Goal: Task Accomplishment & Management: Use online tool/utility

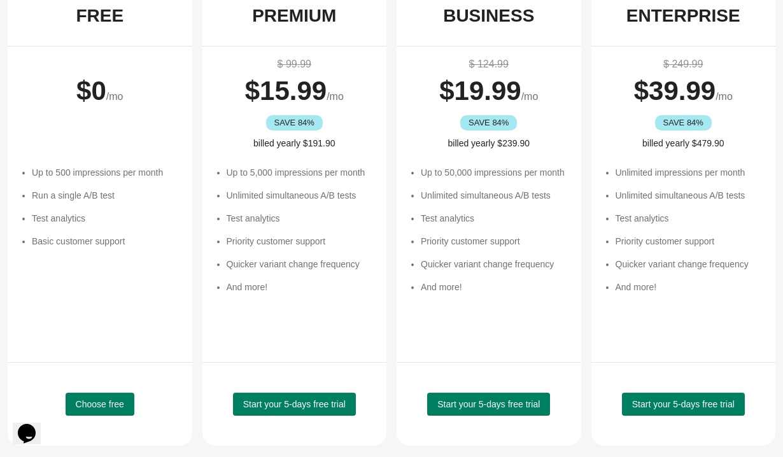
scroll to position [124, 0]
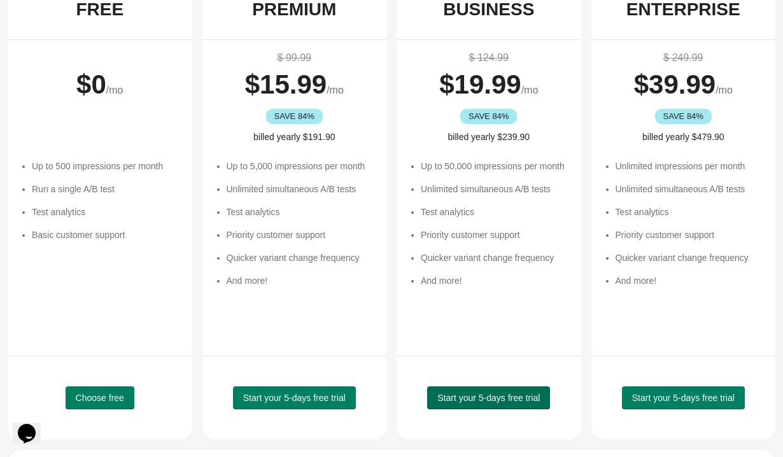
click at [486, 396] on span "Start your 5-days free trial" at bounding box center [488, 398] width 102 height 10
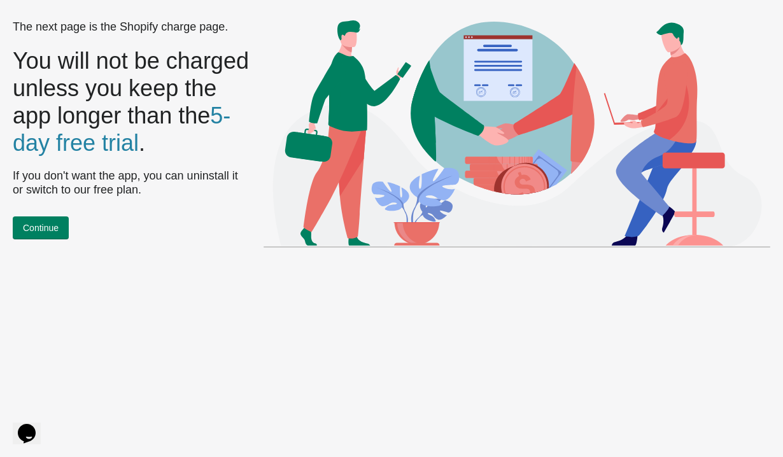
scroll to position [0, 0]
click at [60, 225] on button "Continue" at bounding box center [41, 227] width 56 height 23
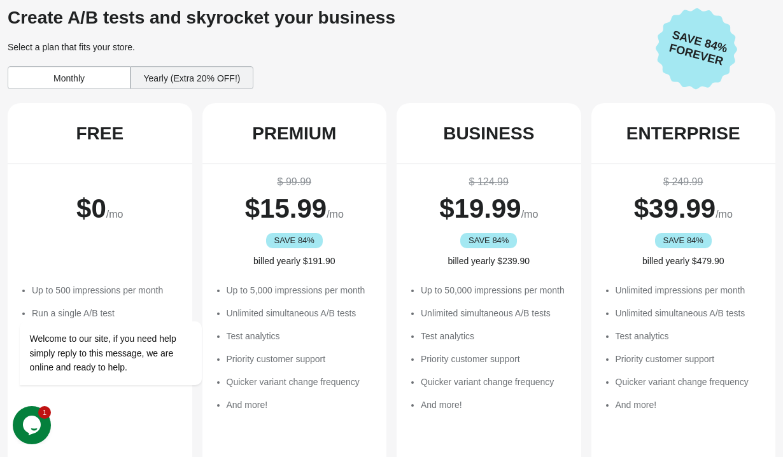
click at [97, 75] on div "Monthly" at bounding box center [69, 77] width 123 height 23
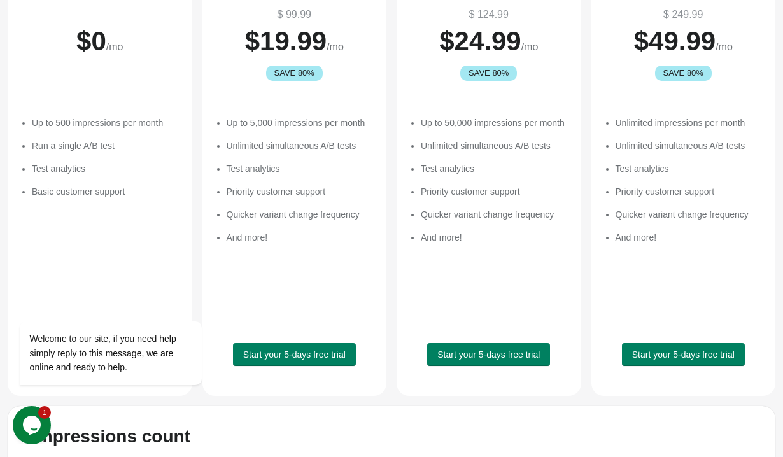
scroll to position [217, 0]
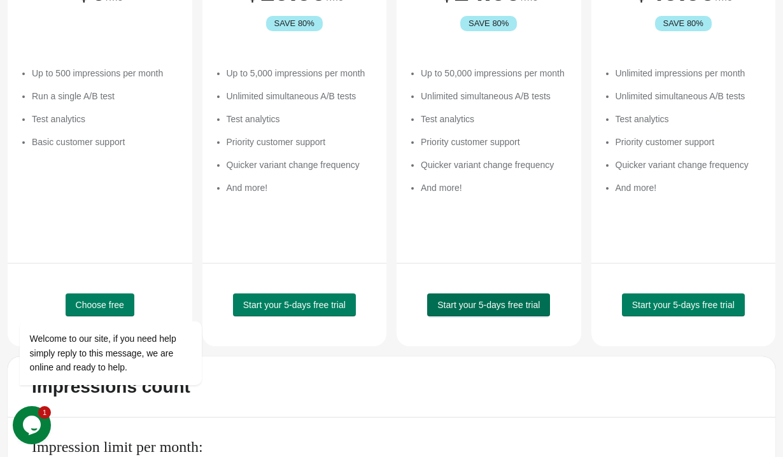
click at [525, 304] on span "Start your 5-days free trial" at bounding box center [488, 305] width 102 height 10
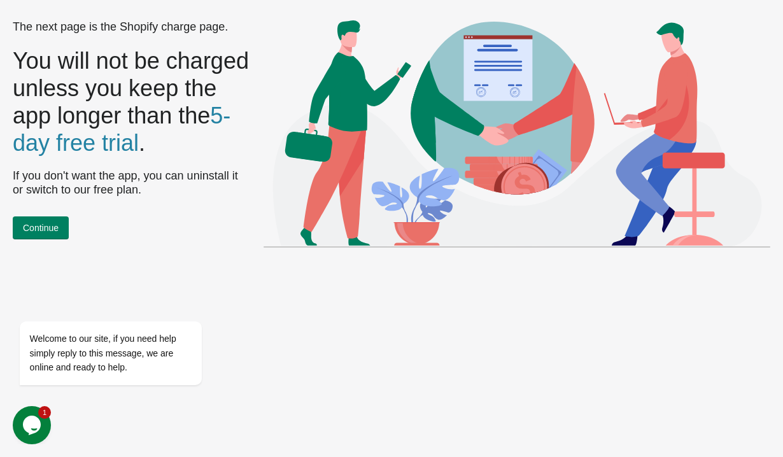
scroll to position [0, 0]
click at [63, 226] on button "Continue" at bounding box center [41, 227] width 56 height 23
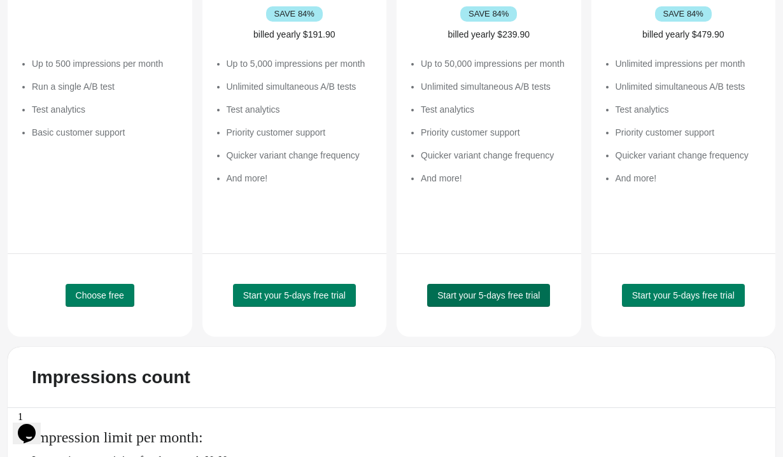
scroll to position [227, 0]
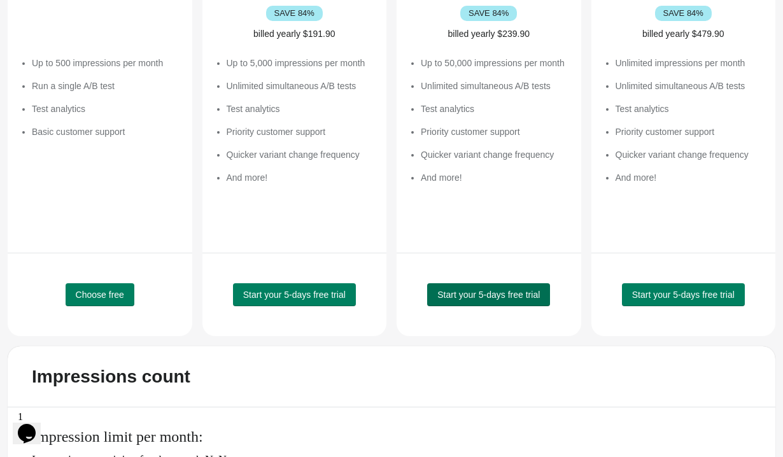
click at [496, 291] on span "Start your 5-days free trial" at bounding box center [488, 295] width 102 height 10
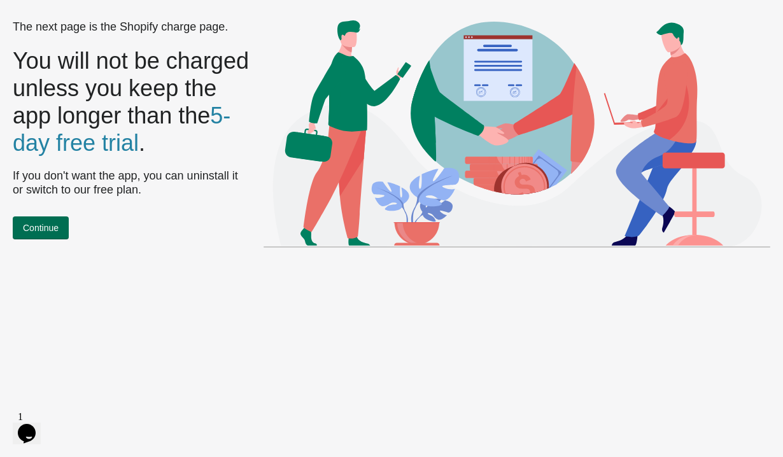
click at [53, 230] on span "Continue" at bounding box center [41, 228] width 36 height 10
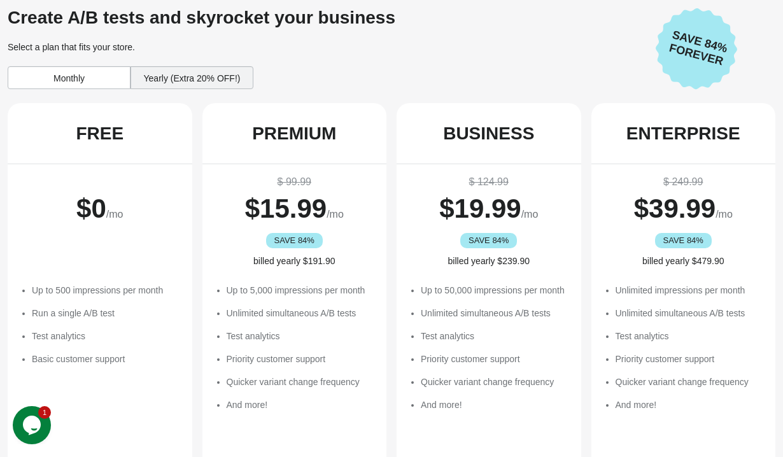
click at [68, 82] on div "Monthly" at bounding box center [69, 77] width 123 height 23
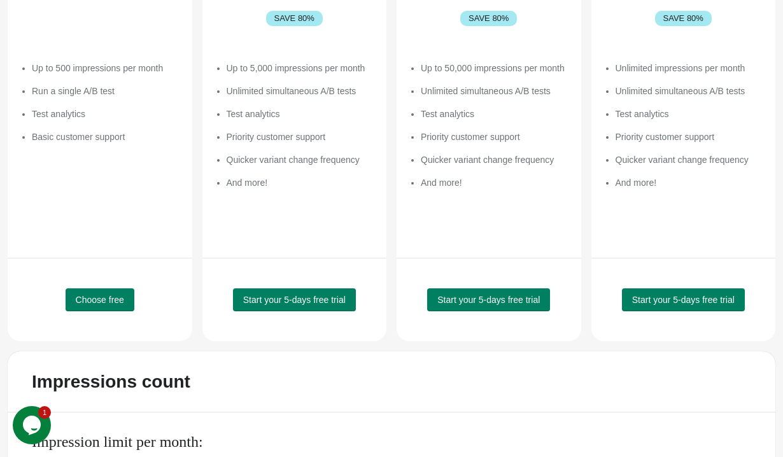
scroll to position [269, 0]
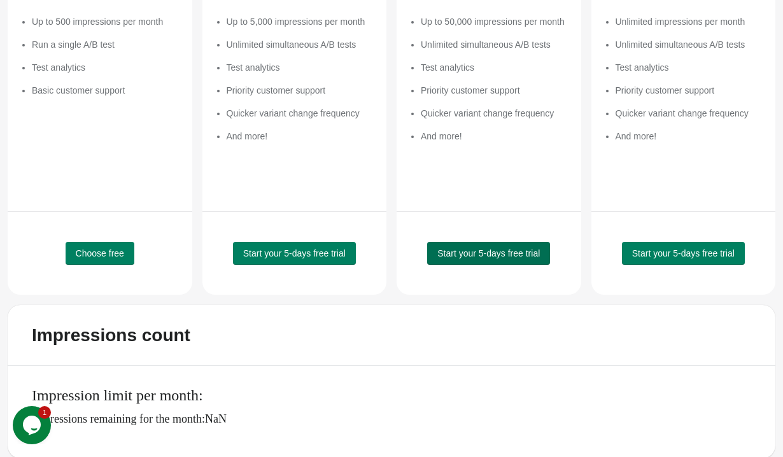
click at [493, 256] on span "Start your 5-days free trial" at bounding box center [488, 253] width 102 height 10
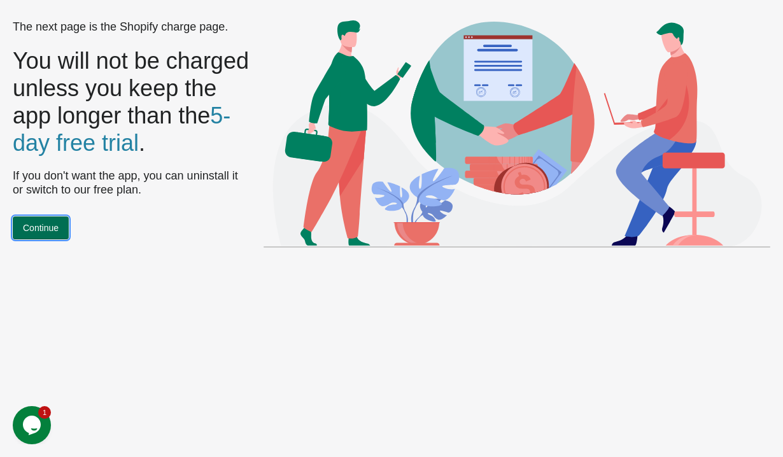
click at [45, 226] on span "Continue" at bounding box center [41, 228] width 36 height 10
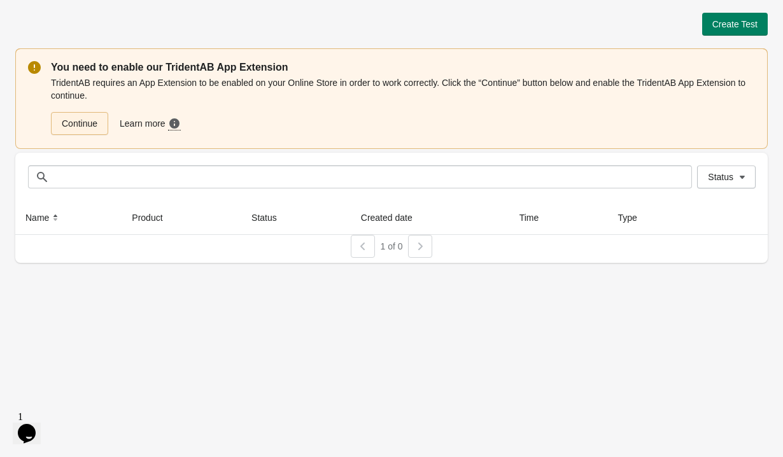
click at [99, 120] on link "Continue" at bounding box center [79, 123] width 57 height 23
click at [67, 122] on link "Continue" at bounding box center [79, 123] width 57 height 23
click at [752, 15] on button "Create Test" at bounding box center [735, 24] width 66 height 23
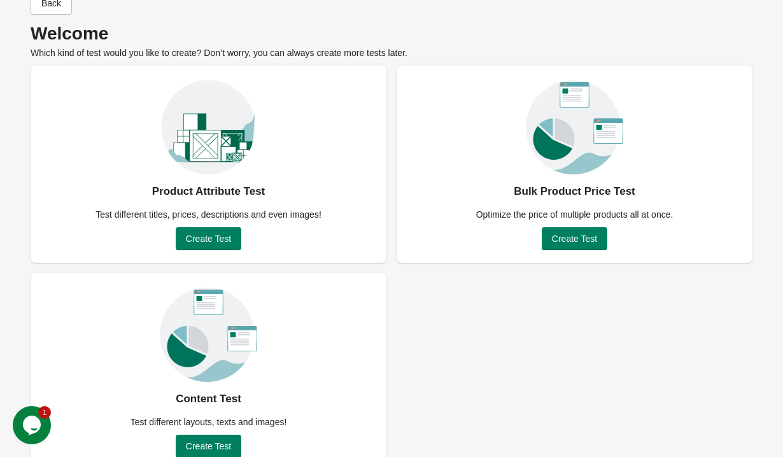
scroll to position [57, 0]
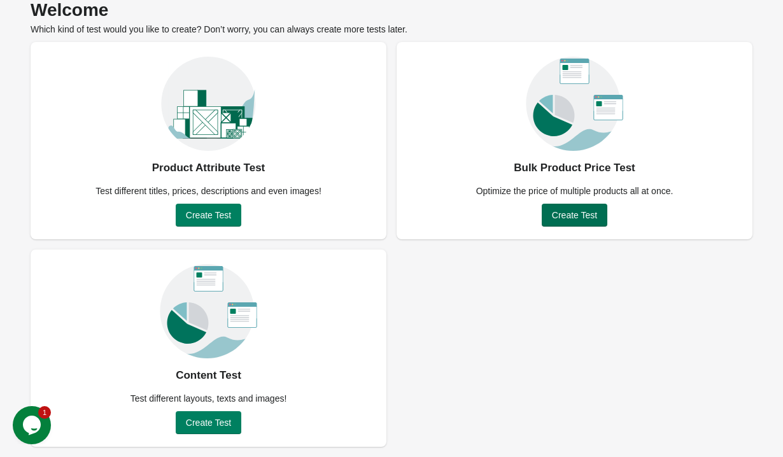
click at [581, 217] on span "Create Test" at bounding box center [574, 215] width 45 height 10
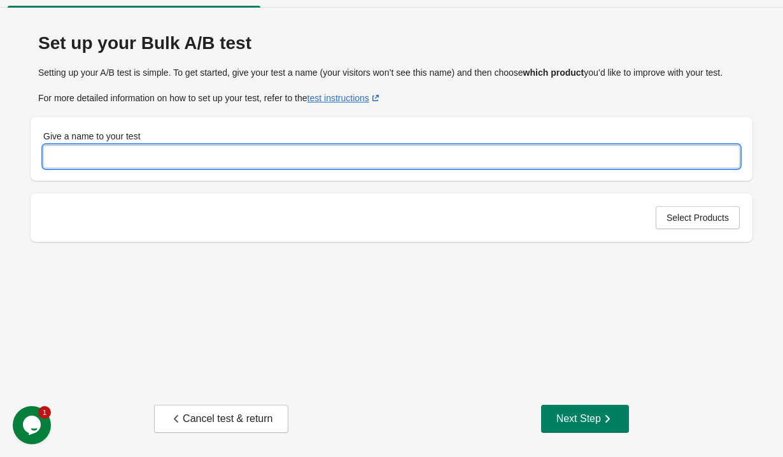
click at [291, 168] on input "Give a name to your test" at bounding box center [391, 156] width 696 height 23
type input "**********"
click at [694, 229] on button "Select Products" at bounding box center [698, 217] width 84 height 23
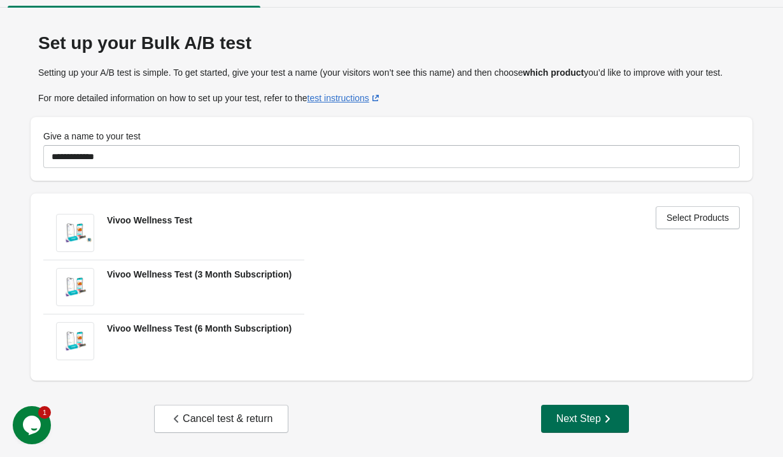
click at [578, 409] on button "Next Step" at bounding box center [585, 419] width 88 height 28
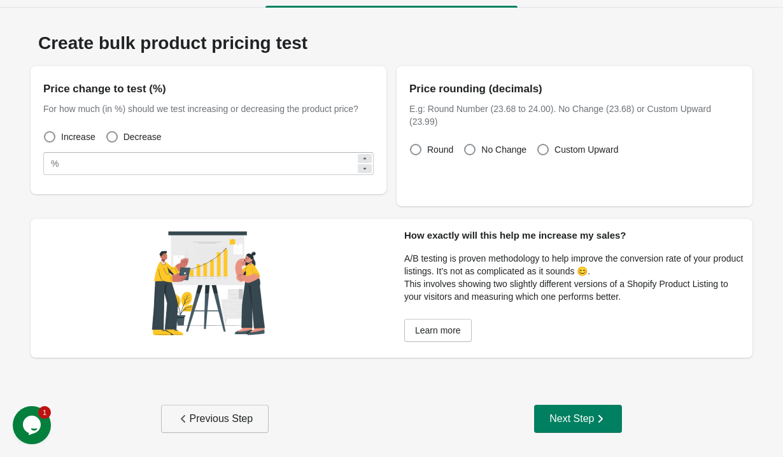
click at [224, 421] on div "Previous Step" at bounding box center [215, 418] width 76 height 13
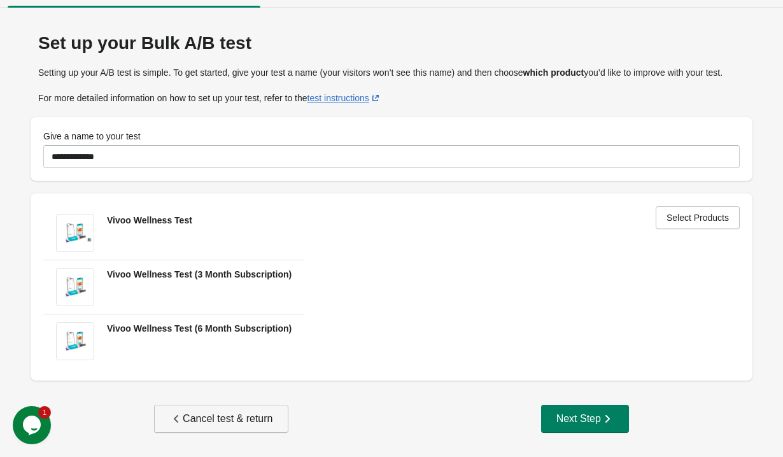
click at [227, 433] on button "Cancel test & return" at bounding box center [221, 419] width 134 height 28
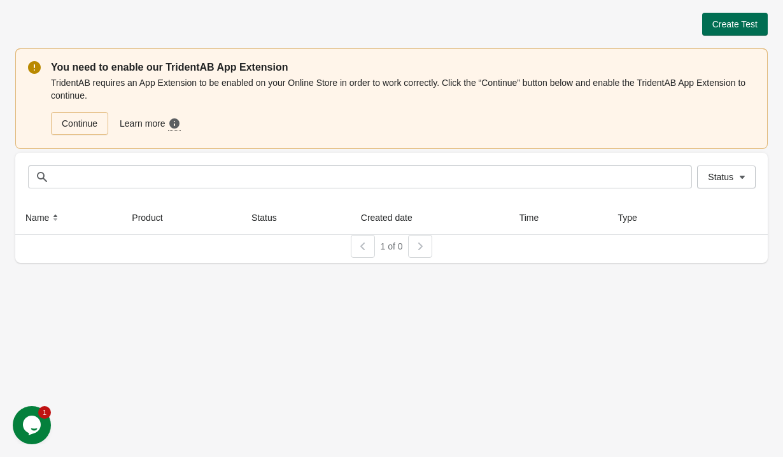
click at [740, 24] on span "Create Test" at bounding box center [734, 24] width 45 height 10
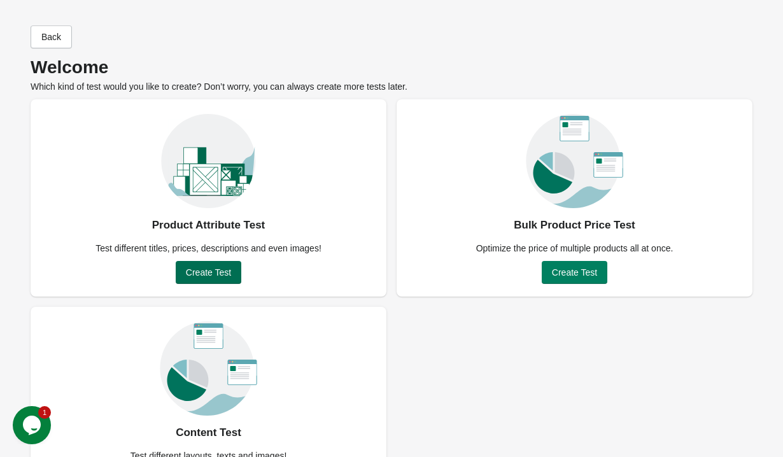
scroll to position [57, 0]
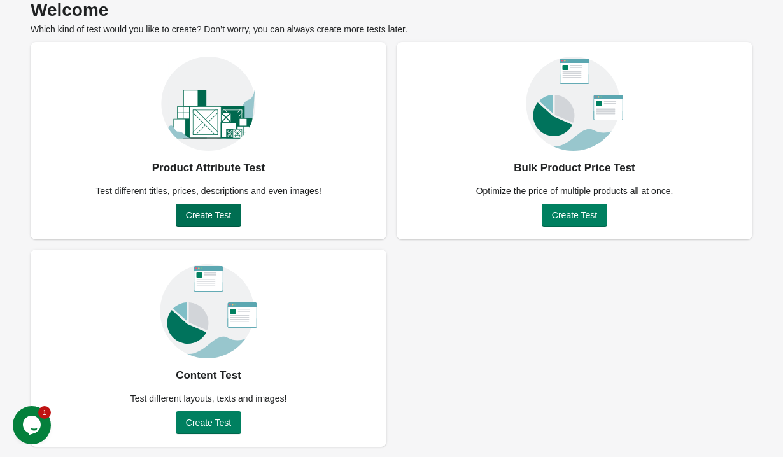
click at [227, 208] on button "Create Test" at bounding box center [209, 215] width 66 height 23
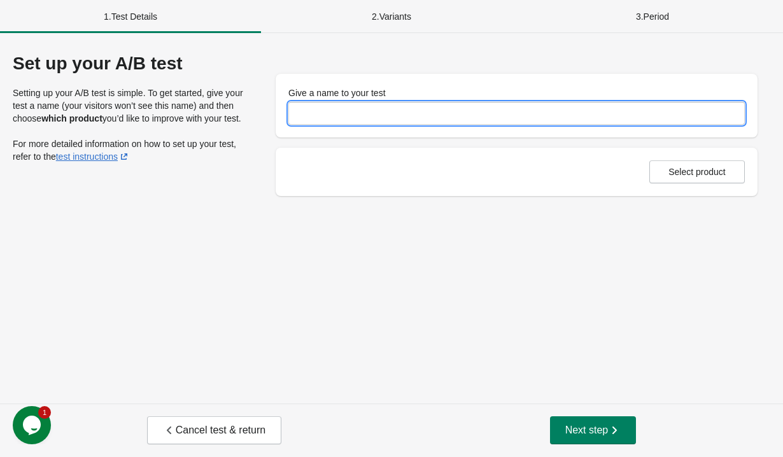
click at [407, 108] on input "Give a name to your test" at bounding box center [516, 113] width 456 height 23
type input "**********"
click at [701, 167] on span "Select product" at bounding box center [696, 172] width 57 height 10
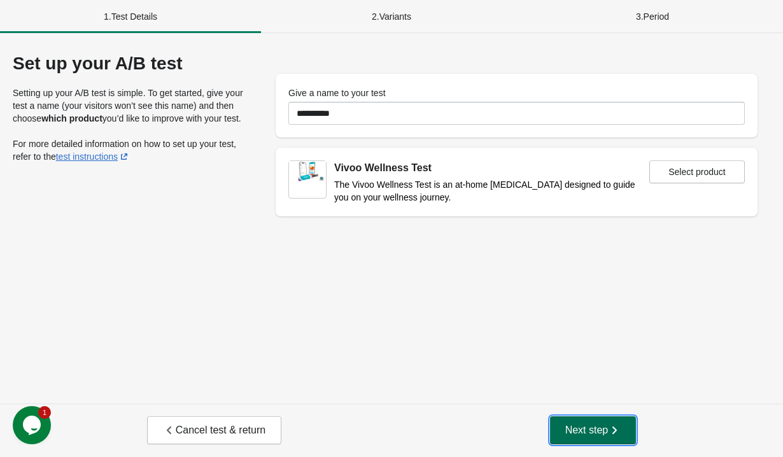
click at [620, 428] on icon "button" at bounding box center [614, 430] width 13 height 13
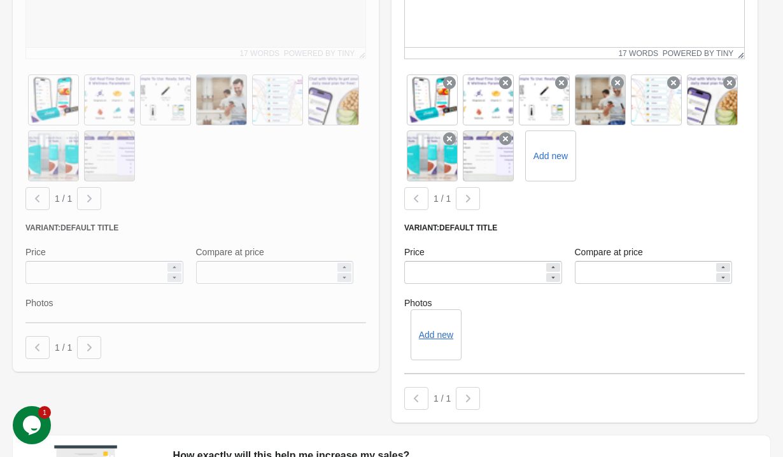
scroll to position [377, 0]
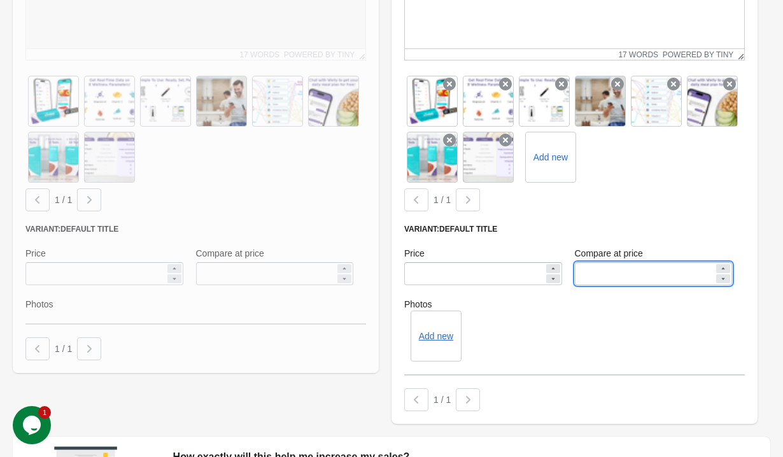
click at [619, 279] on input "Compare at price" at bounding box center [645, 273] width 140 height 23
type input "**"
click at [633, 336] on div "Photos Add new" at bounding box center [574, 330] width 341 height 64
click at [621, 272] on input "*****" at bounding box center [645, 273] width 140 height 23
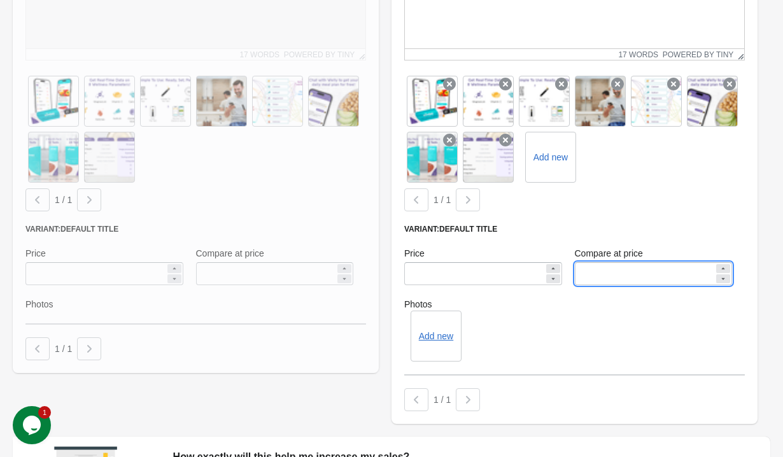
click at [594, 273] on input "*****" at bounding box center [645, 273] width 140 height 23
type input "***"
drag, startPoint x: 614, startPoint y: 279, endPoint x: 546, endPoint y: 279, distance: 68.1
click at [546, 279] on div "Price ***** Compare at price ***" at bounding box center [568, 266] width 341 height 51
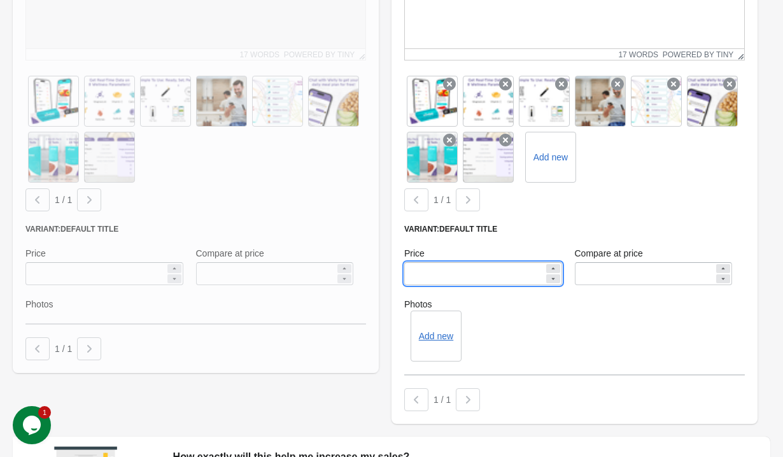
drag, startPoint x: 489, startPoint y: 272, endPoint x: 368, endPoint y: 272, distance: 121.6
click at [368, 272] on div "**********" at bounding box center [384, 111] width 757 height 637
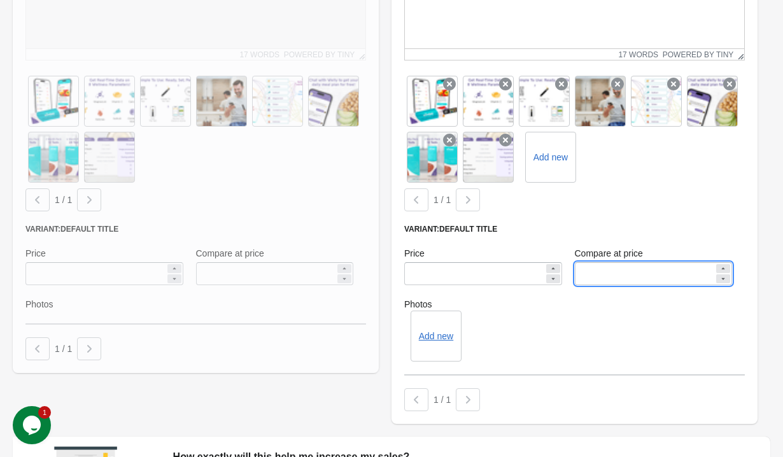
click at [629, 270] on input "Compare at price" at bounding box center [645, 273] width 140 height 23
paste input "*****"
click at [587, 272] on input "*****" at bounding box center [645, 273] width 140 height 23
type input "*****"
click at [603, 305] on div "Variant: Default Title Price ***** Compare at price ***** Photos Add new" at bounding box center [574, 299] width 341 height 151
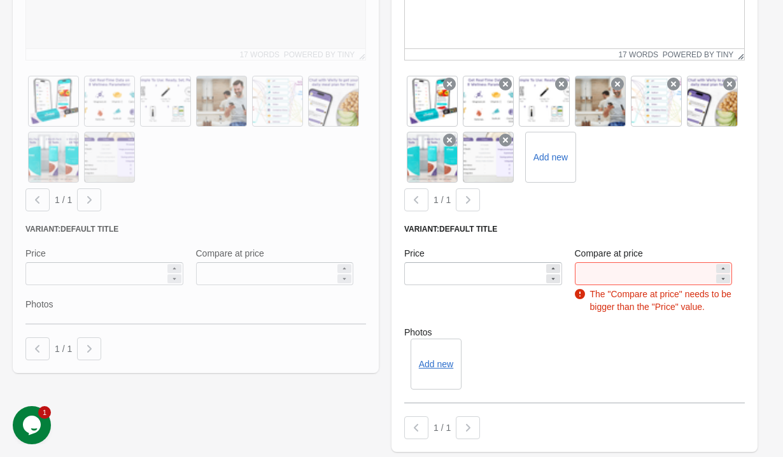
click at [556, 337] on label "Photos" at bounding box center [574, 332] width 341 height 13
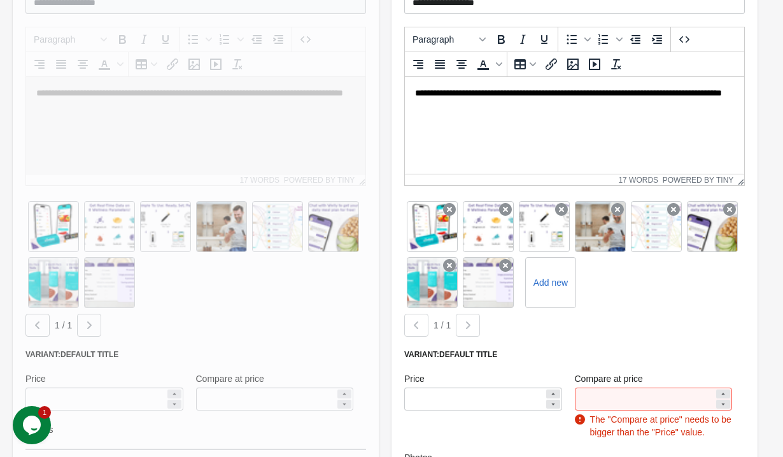
scroll to position [251, 0]
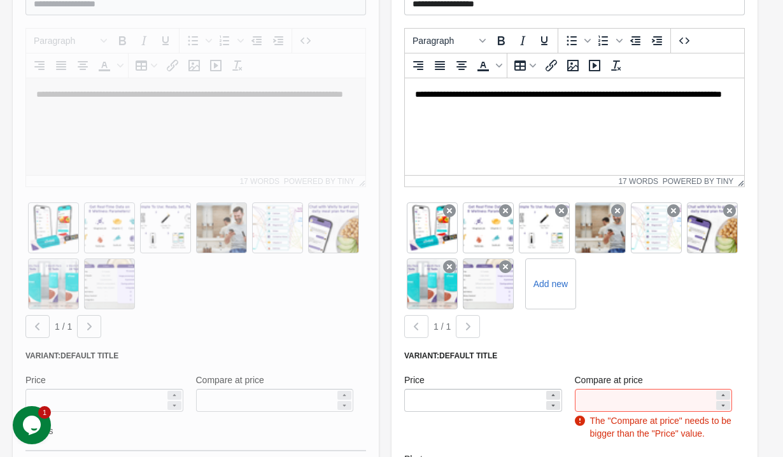
click at [300, 410] on div at bounding box center [196, 231] width 366 height 535
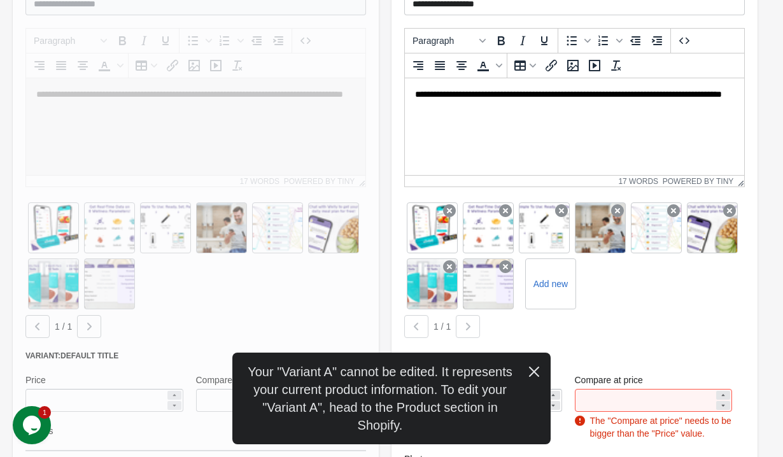
click at [537, 373] on icon "button" at bounding box center [534, 371] width 13 height 13
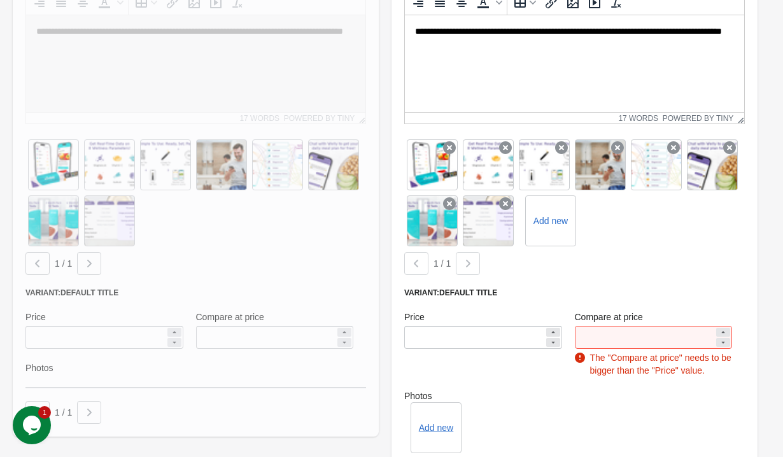
scroll to position [407, 0]
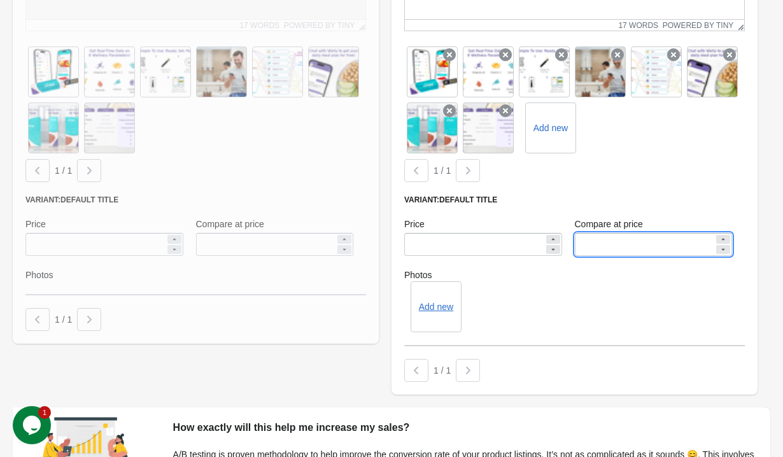
drag, startPoint x: 612, startPoint y: 240, endPoint x: 579, endPoint y: 240, distance: 33.1
click at [579, 240] on input "*****" at bounding box center [645, 244] width 140 height 23
click at [418, 242] on input "*****" at bounding box center [474, 244] width 140 height 23
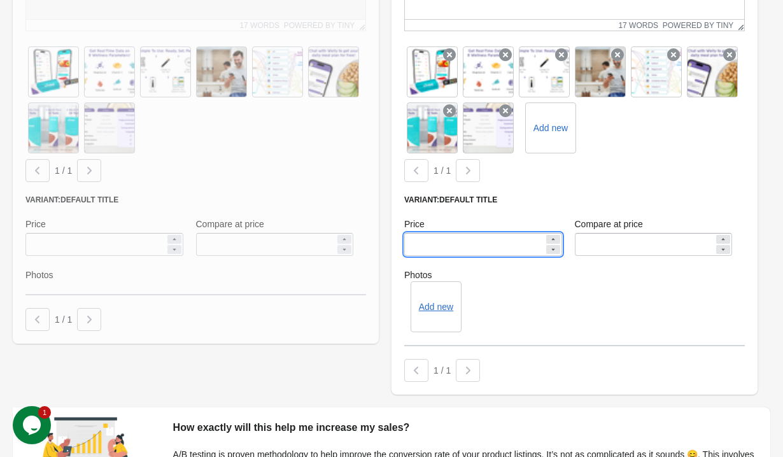
type input "*****"
click at [604, 236] on input "Compare at price" at bounding box center [645, 244] width 140 height 23
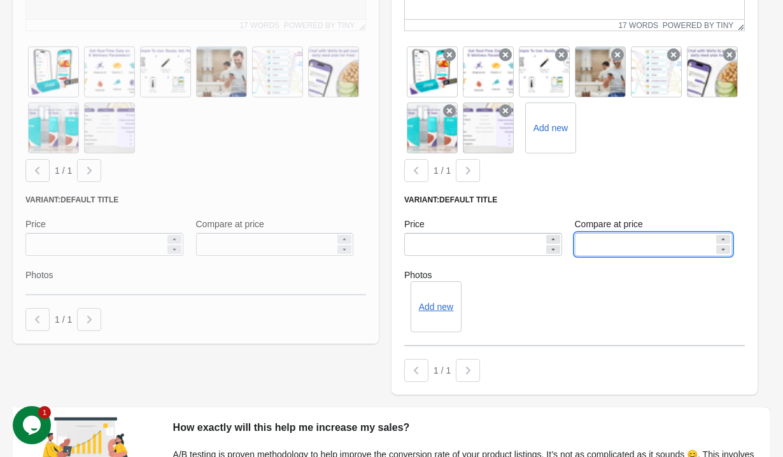
type input "**"
drag, startPoint x: 599, startPoint y: 248, endPoint x: 545, endPoint y: 248, distance: 54.1
click at [545, 248] on div "Price ***** Compare at price **" at bounding box center [568, 236] width 341 height 51
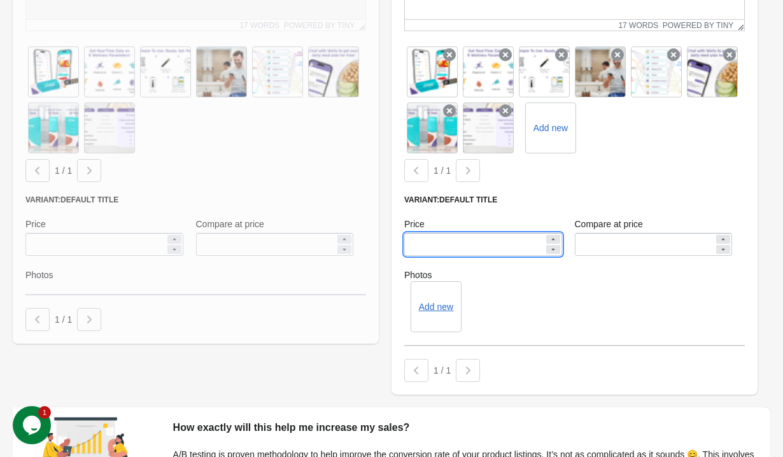
drag, startPoint x: 447, startPoint y: 249, endPoint x: 369, endPoint y: 249, distance: 78.3
click at [369, 249] on div "**********" at bounding box center [384, 82] width 757 height 637
click at [642, 240] on input "Compare at price" at bounding box center [645, 244] width 140 height 23
paste input "*****"
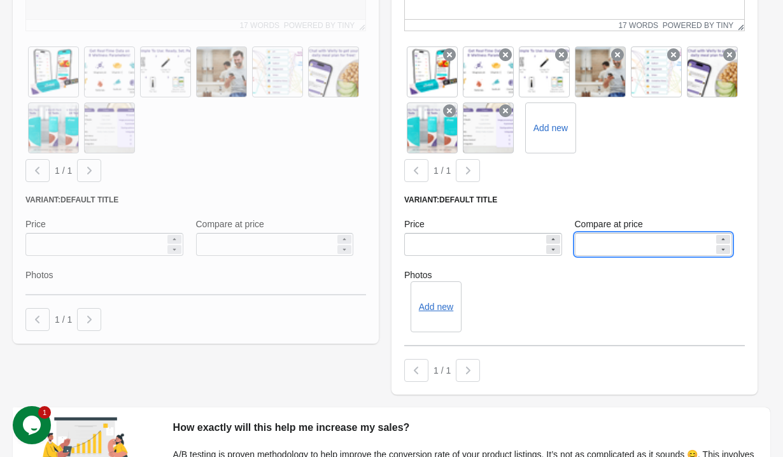
click at [587, 246] on input "*****" at bounding box center [645, 244] width 140 height 23
type input "*****"
click at [597, 304] on div "Add new" at bounding box center [574, 306] width 341 height 51
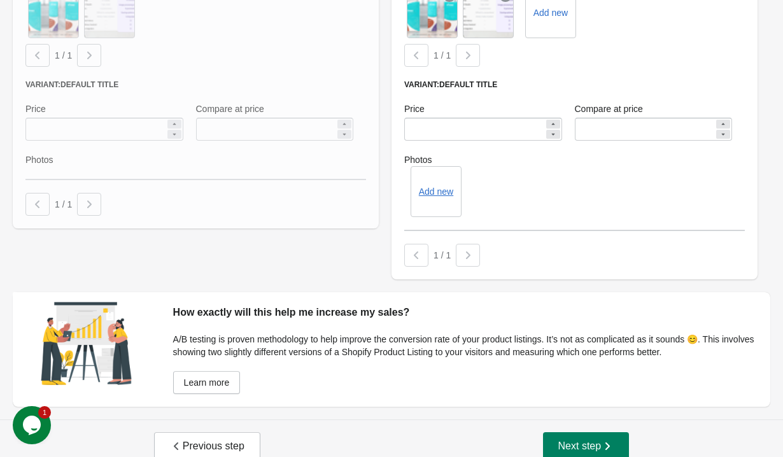
scroll to position [538, 0]
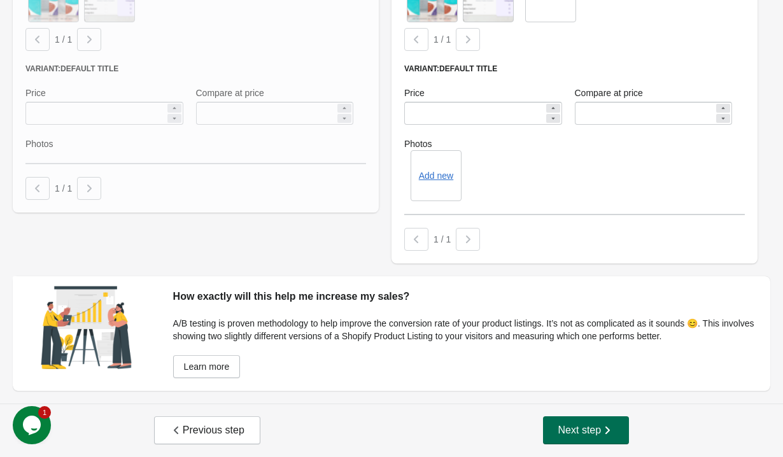
click at [594, 423] on button "Next step" at bounding box center [586, 430] width 87 height 28
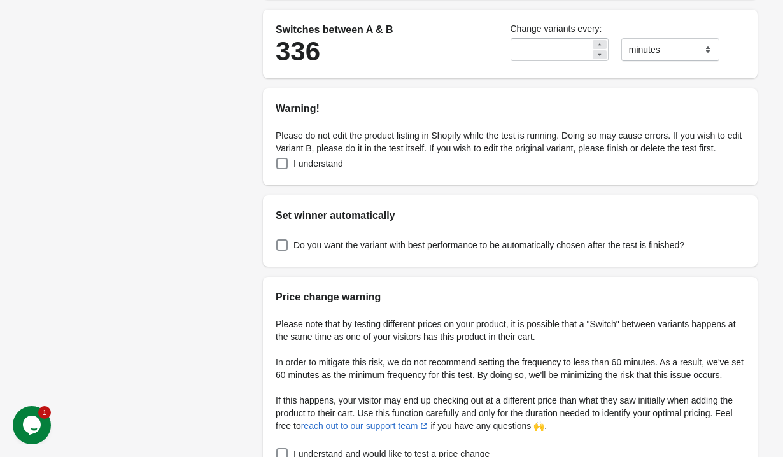
scroll to position [253, 0]
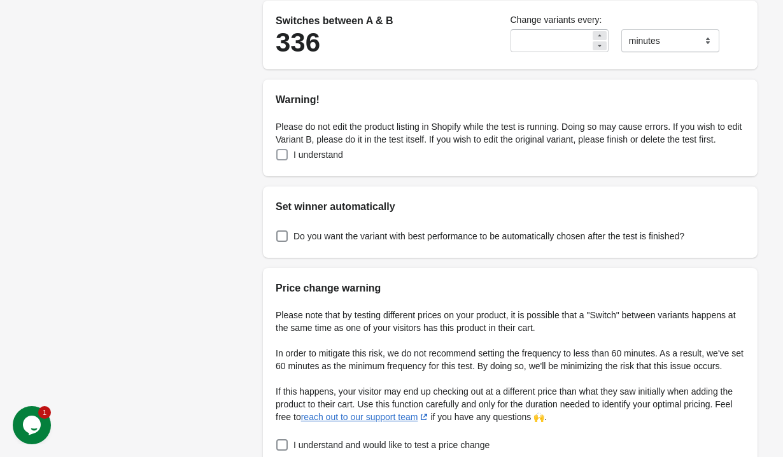
click at [308, 161] on span "I understand" at bounding box center [318, 154] width 50 height 13
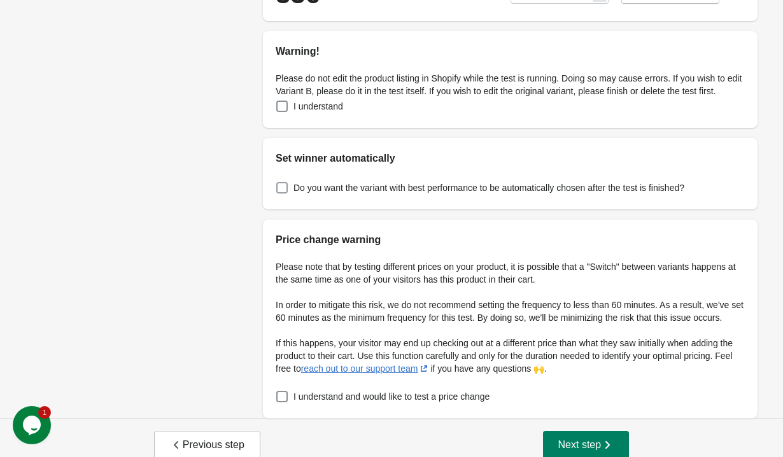
scroll to position [342, 0]
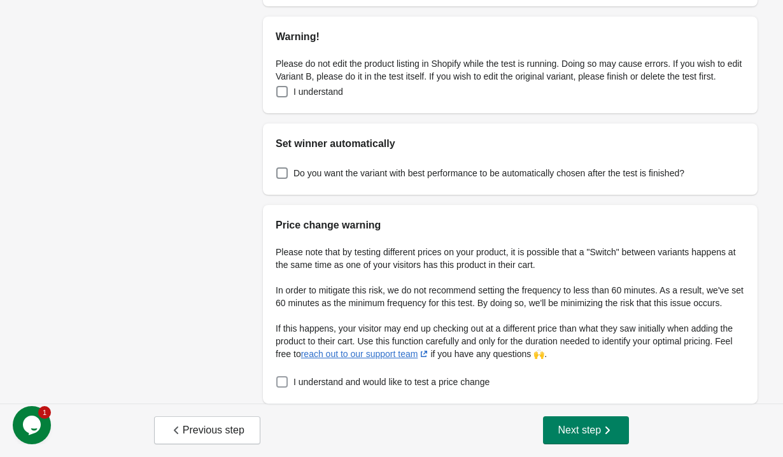
click at [325, 388] on span "I understand and would like to test a price change" at bounding box center [391, 382] width 196 height 13
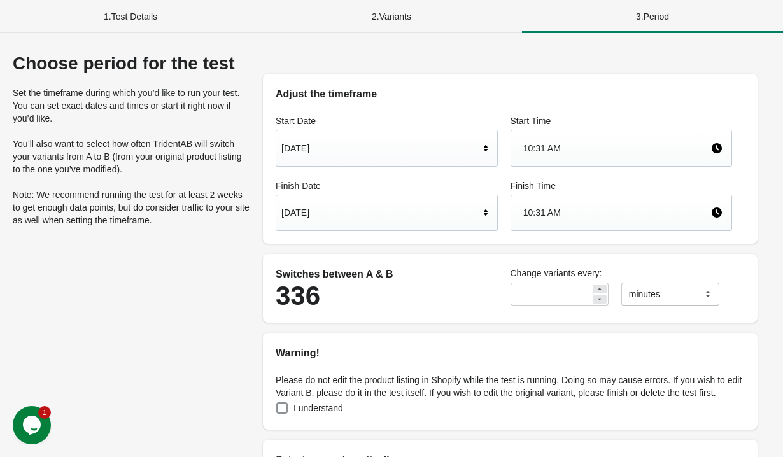
click at [412, 214] on div "Oct 22, 2025" at bounding box center [380, 212] width 198 height 24
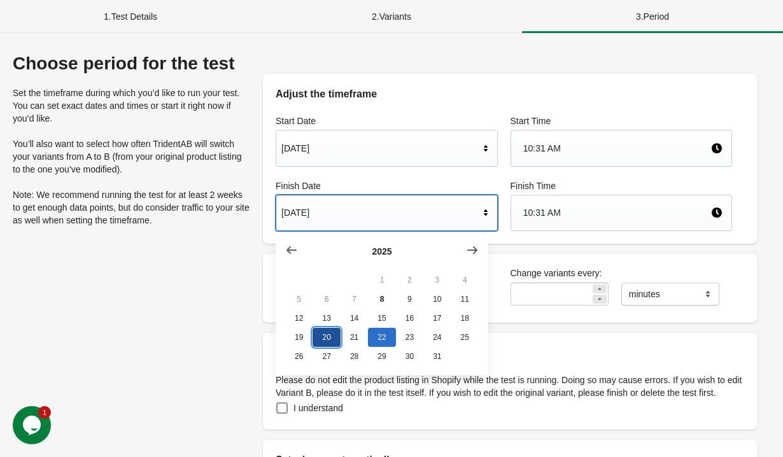
click at [328, 340] on button "20" at bounding box center [325, 337] width 27 height 19
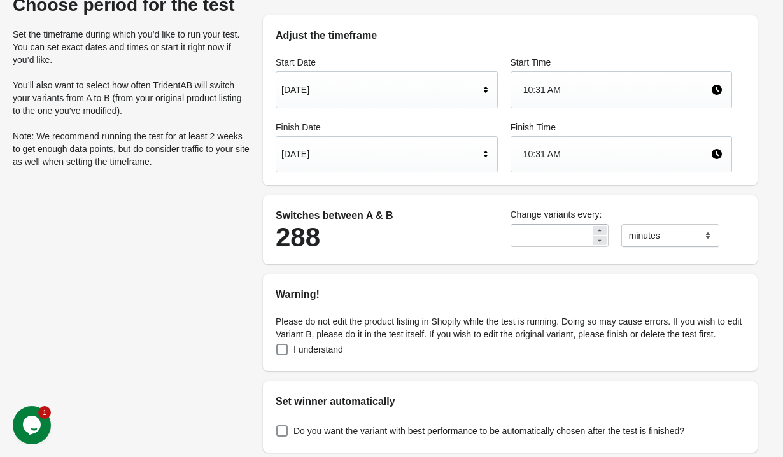
scroll to position [59, 0]
click at [670, 237] on select "******* ***** ****" at bounding box center [670, 234] width 98 height 23
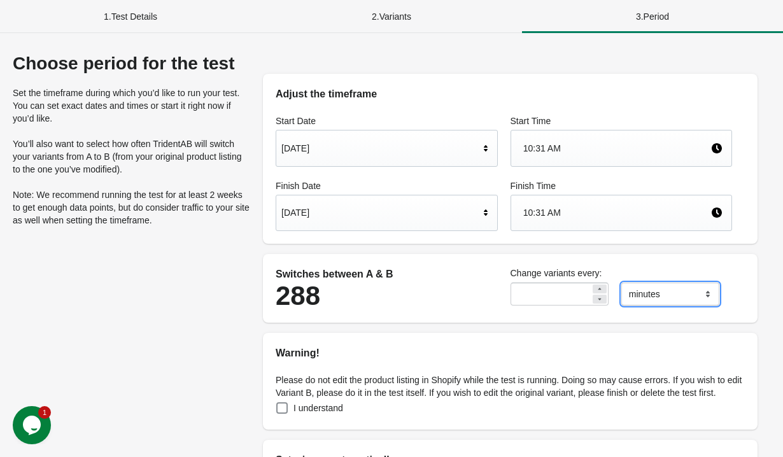
scroll to position [342, 0]
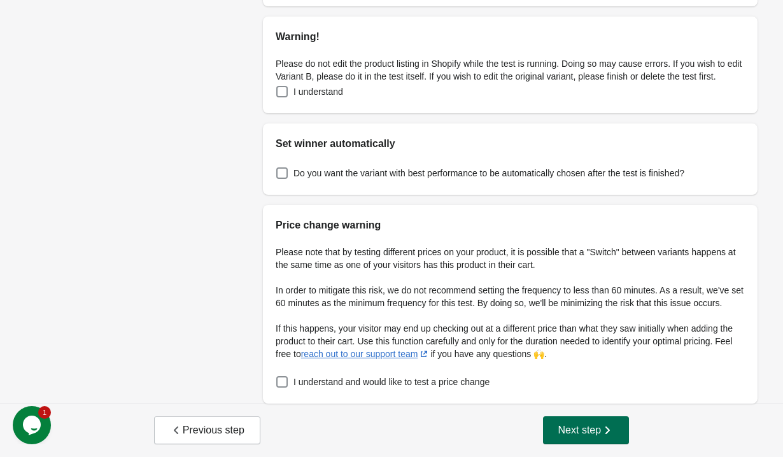
click at [617, 421] on button "Next step" at bounding box center [586, 430] width 87 height 28
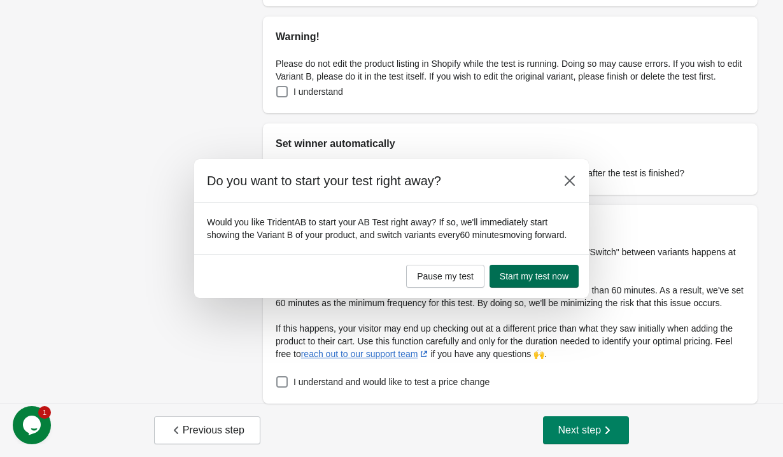
click at [547, 281] on span "Start my test now" at bounding box center [534, 276] width 69 height 10
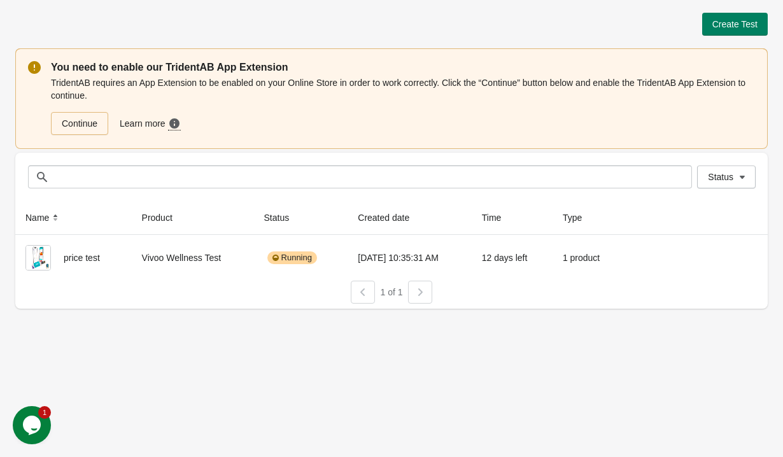
click at [38, 433] on icon "Opens Chat This icon Opens the chat window." at bounding box center [32, 425] width 20 height 20
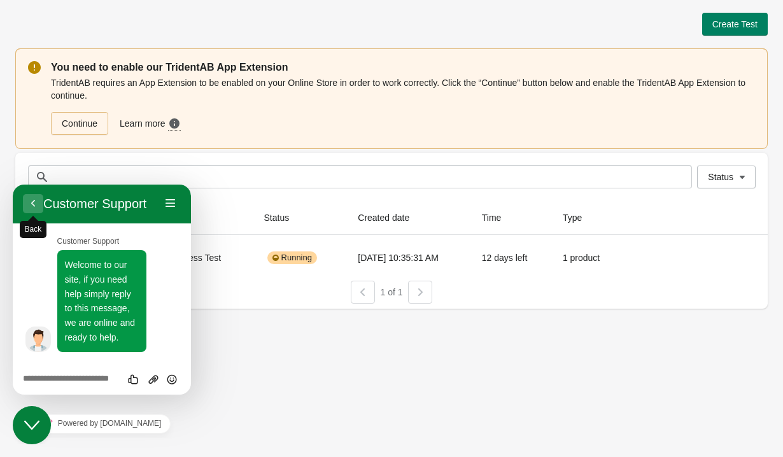
click at [32, 200] on button "Back" at bounding box center [33, 203] width 20 height 19
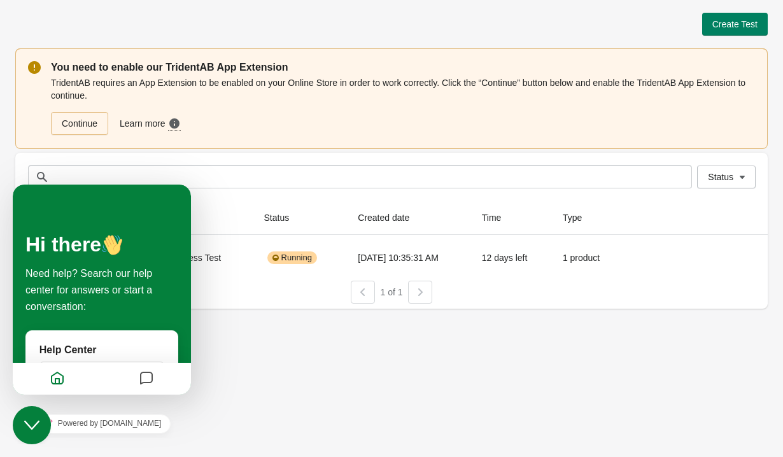
click at [307, 379] on div "Create Test You need to enable our TridentAB App Extension TridentAB requires a…" at bounding box center [391, 228] width 783 height 457
click at [33, 418] on icon "Close Chat This icon closes the chat window." at bounding box center [31, 425] width 15 height 15
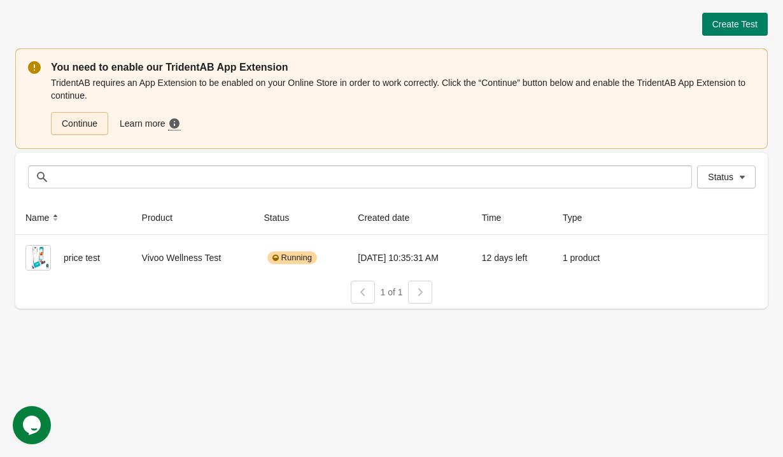
click at [73, 123] on link "Continue" at bounding box center [79, 123] width 57 height 23
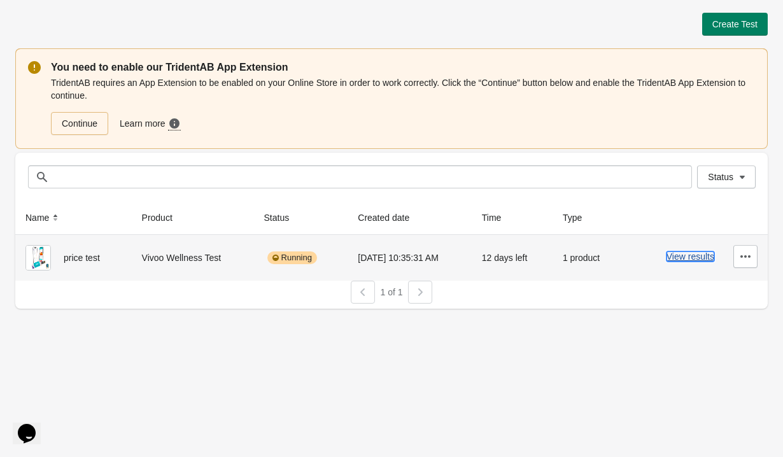
click at [703, 259] on button "View results" at bounding box center [690, 256] width 48 height 10
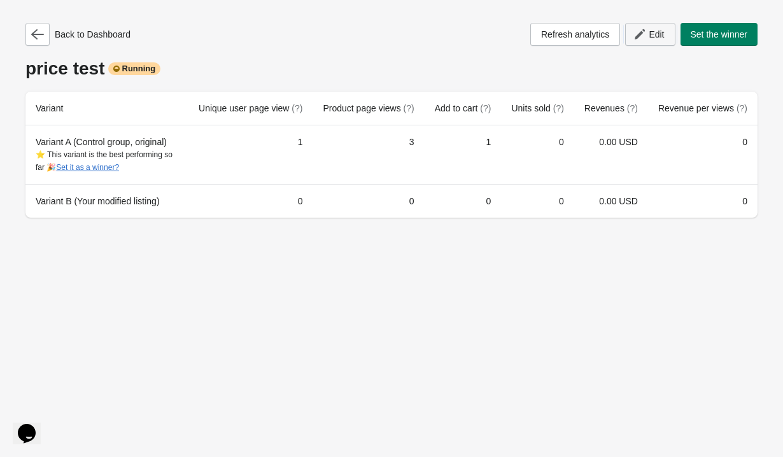
click at [649, 34] on span "Edit" at bounding box center [656, 34] width 15 height 10
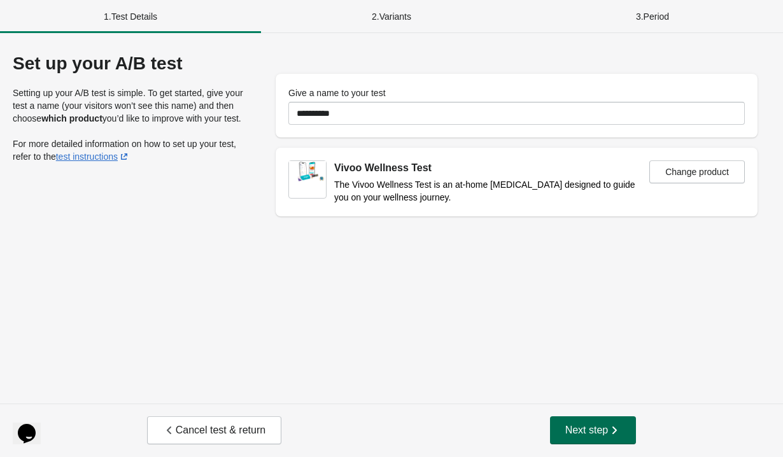
click at [589, 427] on span "Next step" at bounding box center [593, 430] width 56 height 13
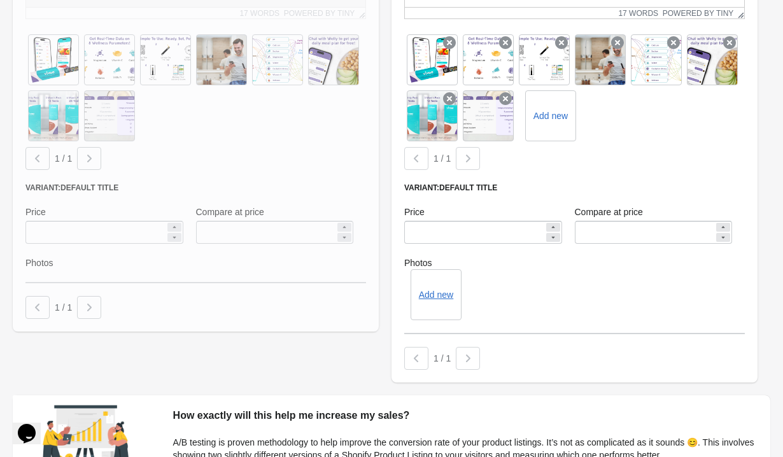
scroll to position [538, 0]
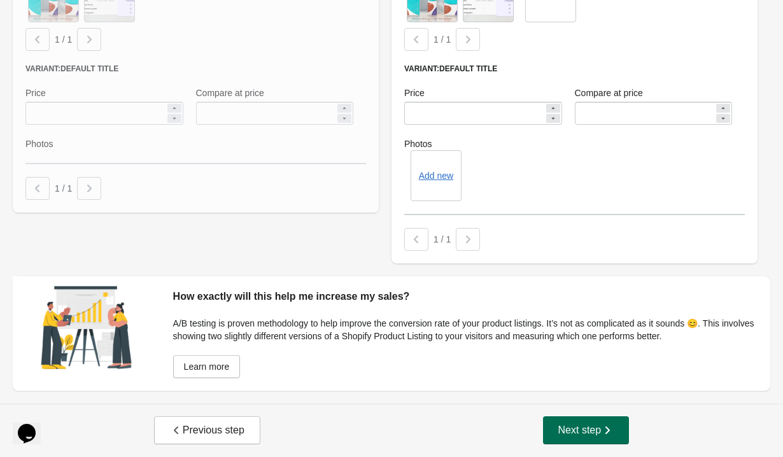
click at [587, 433] on span "Next step" at bounding box center [586, 430] width 56 height 13
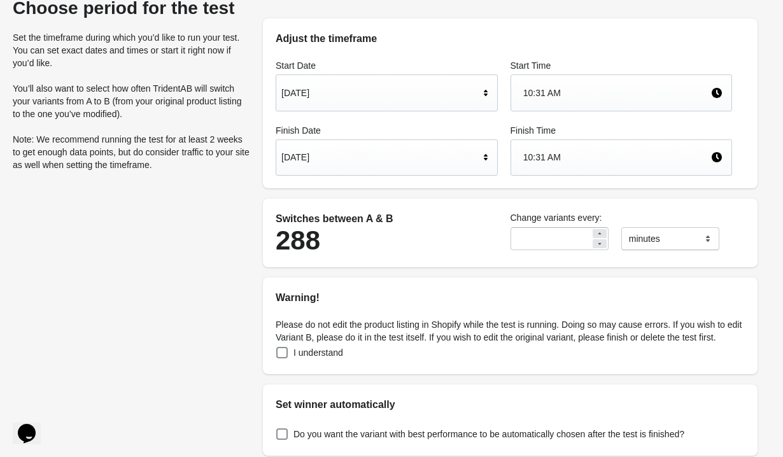
scroll to position [80, 0]
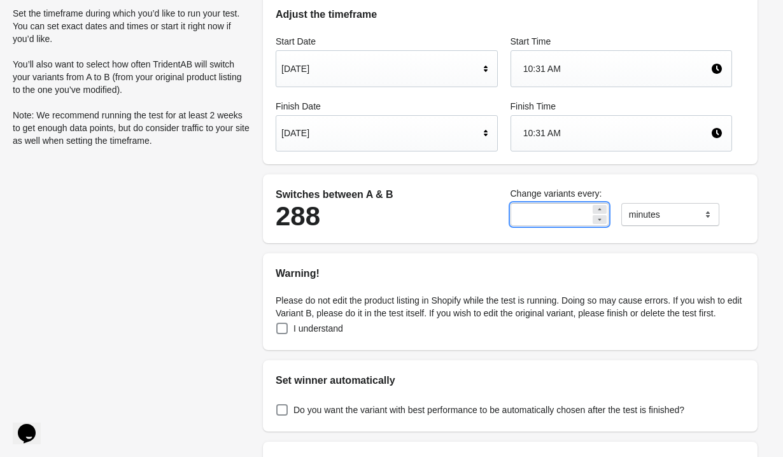
click at [565, 215] on input "**" at bounding box center [550, 214] width 80 height 23
click at [603, 221] on icon at bounding box center [600, 220] width 8 height 8
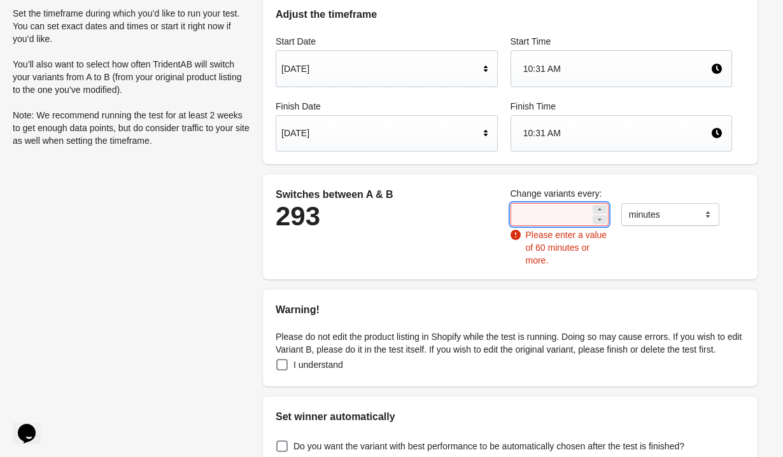
click at [601, 206] on icon at bounding box center [600, 210] width 8 height 8
type input "**"
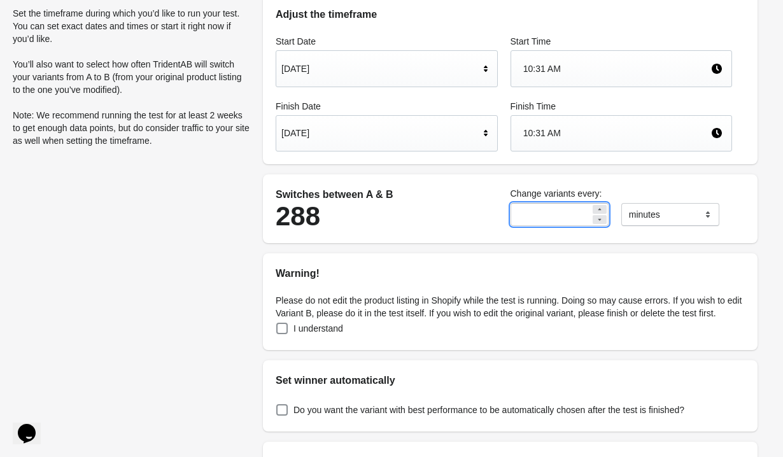
click at [567, 216] on input "**" at bounding box center [550, 214] width 80 height 23
click at [607, 237] on div "Switches between A & B 288 Change variants every: ** ******* ***** **** minutes" at bounding box center [510, 208] width 495 height 69
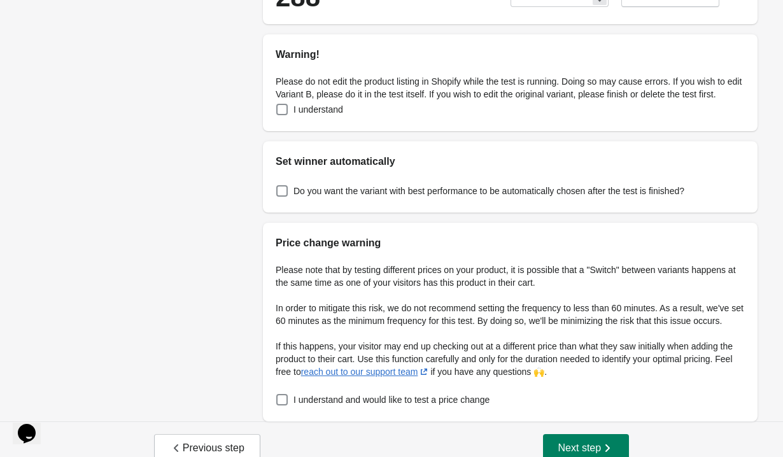
scroll to position [342, 0]
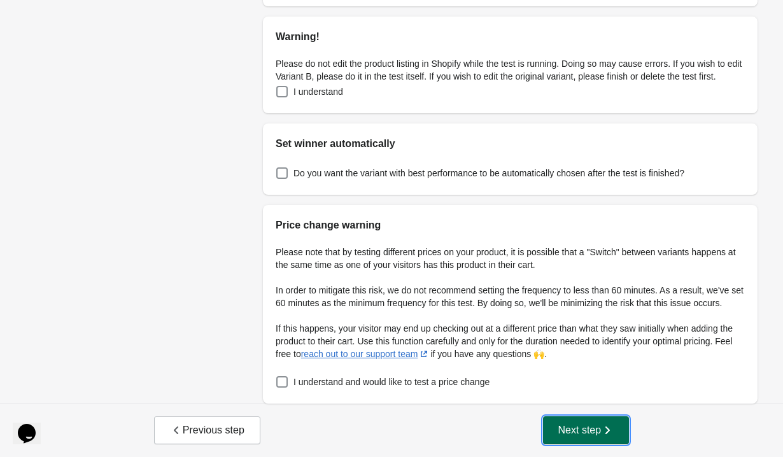
click at [558, 432] on span "Next step" at bounding box center [586, 430] width 56 height 13
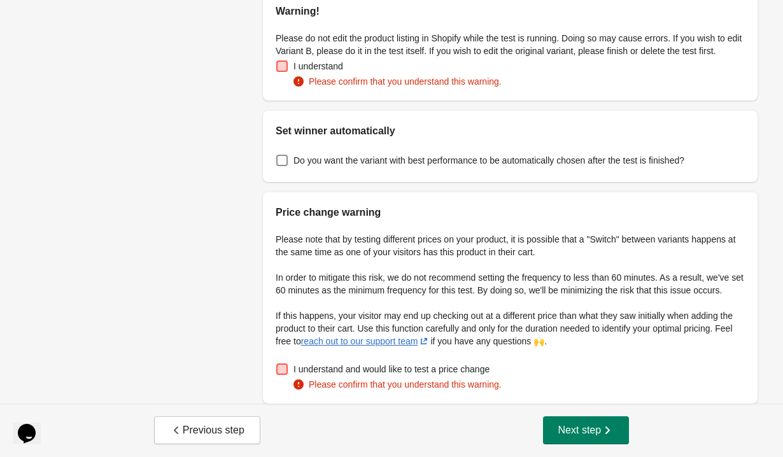
click at [328, 73] on span "I understand" at bounding box center [318, 66] width 50 height 13
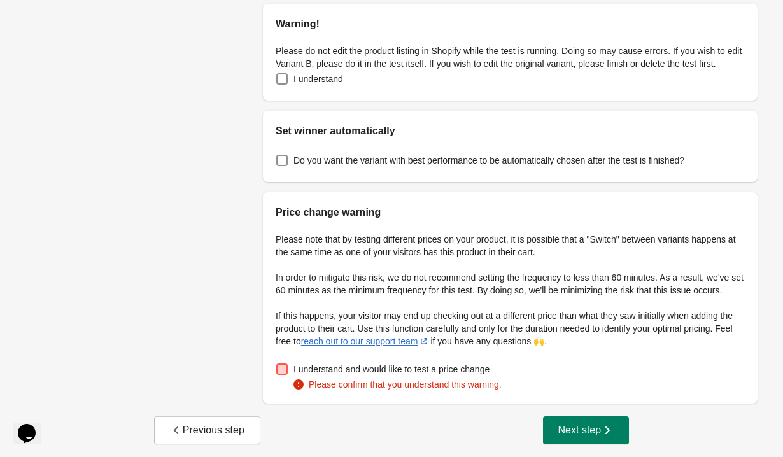
click at [339, 376] on span "I understand and would like to test a price change" at bounding box center [391, 369] width 196 height 13
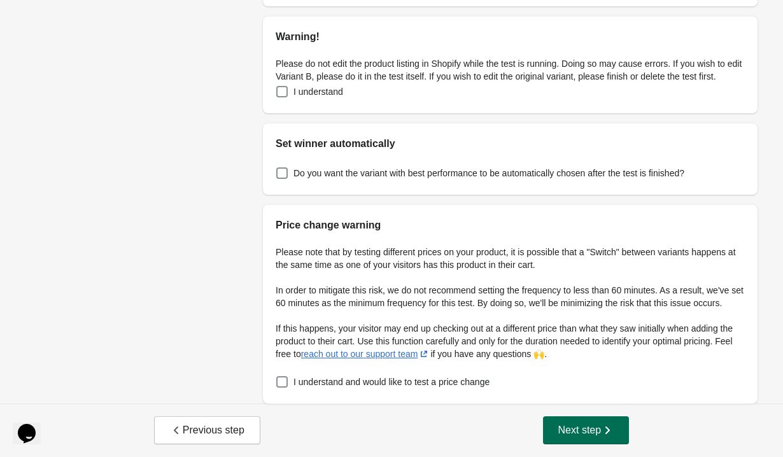
click at [565, 424] on span "Next step" at bounding box center [586, 430] width 56 height 13
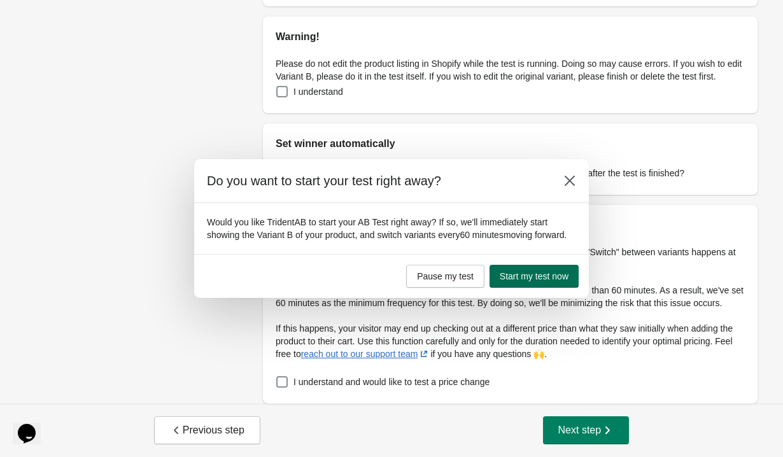
click at [525, 281] on span "Start my test now" at bounding box center [534, 276] width 69 height 10
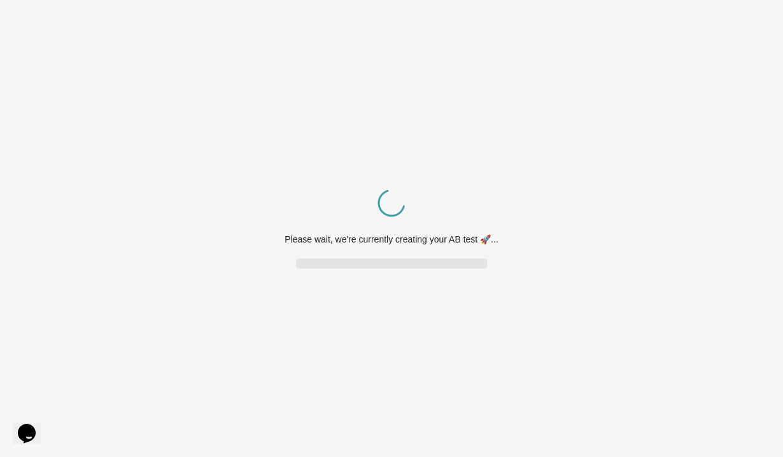
scroll to position [0, 0]
click at [312, 120] on div "Spinner example Please wait, we're currently creating your AB test 🚀..." at bounding box center [391, 228] width 783 height 457
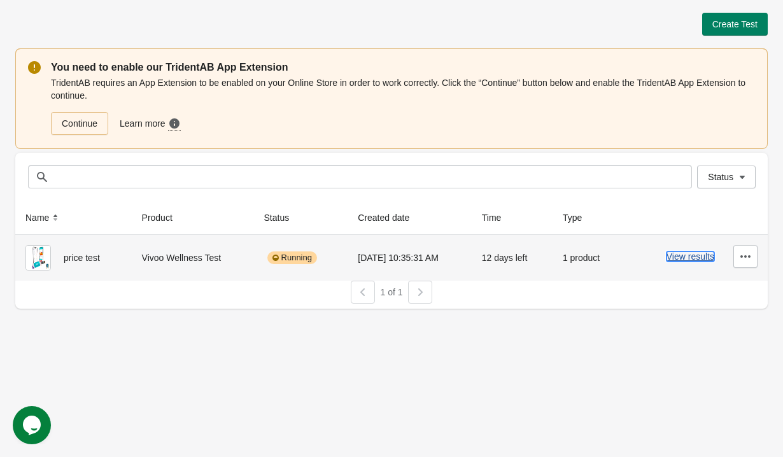
click at [687, 259] on button "View results" at bounding box center [690, 256] width 48 height 10
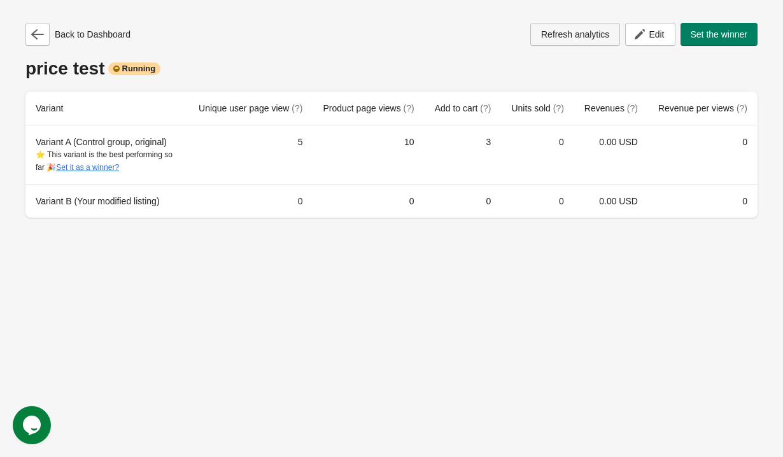
click at [596, 43] on button "Refresh analytics" at bounding box center [575, 34] width 90 height 23
click at [27, 36] on button "button" at bounding box center [37, 34] width 24 height 23
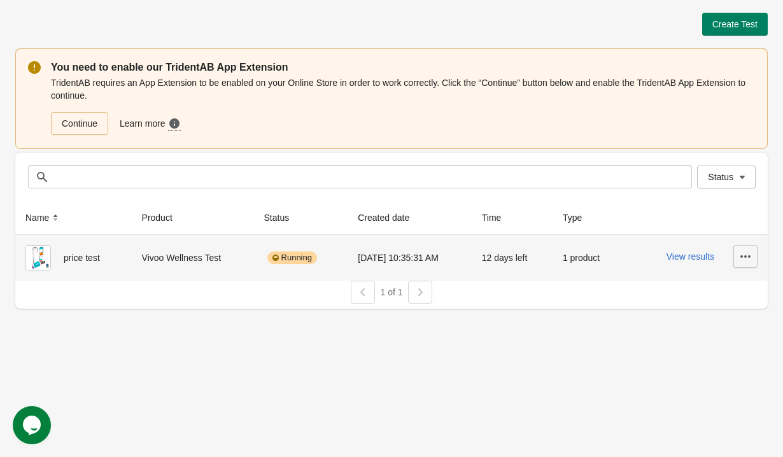
click at [747, 256] on icon "button" at bounding box center [745, 256] width 13 height 13
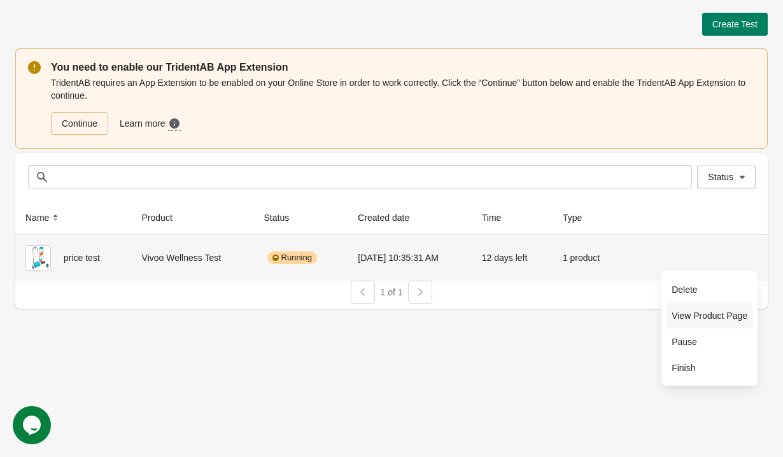
click at [721, 321] on span "View Product Page" at bounding box center [709, 315] width 76 height 13
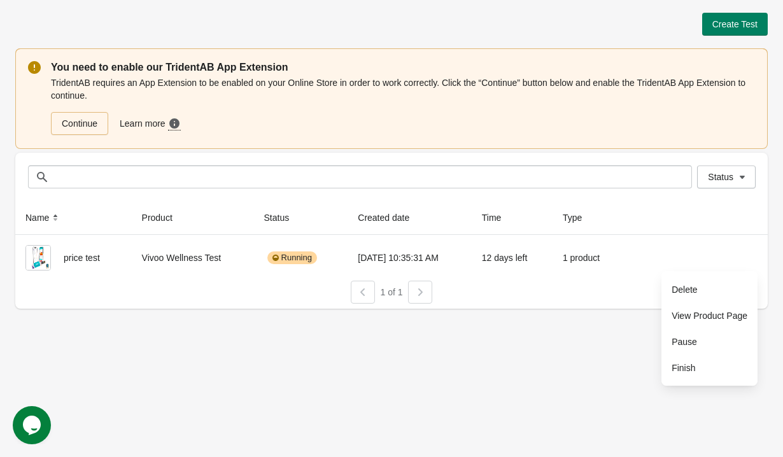
click at [600, 400] on div "Create Test You need to enable our TridentAB App Extension TridentAB requires a…" at bounding box center [391, 228] width 783 height 457
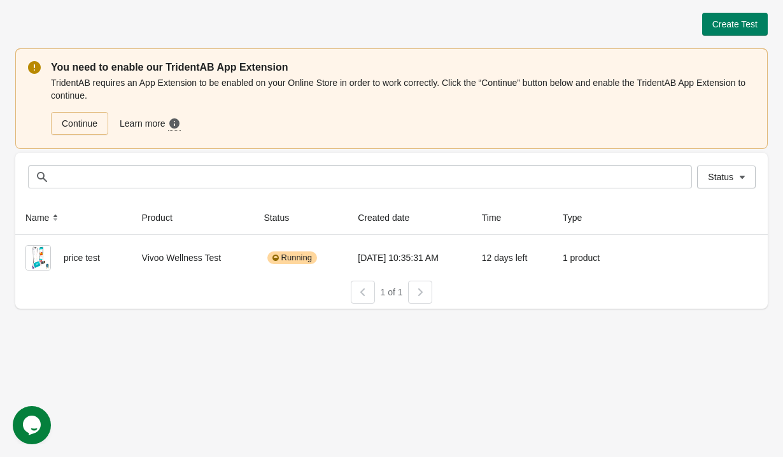
click at [425, 290] on div at bounding box center [420, 292] width 24 height 23
click at [96, 124] on link "Continue" at bounding box center [79, 123] width 57 height 23
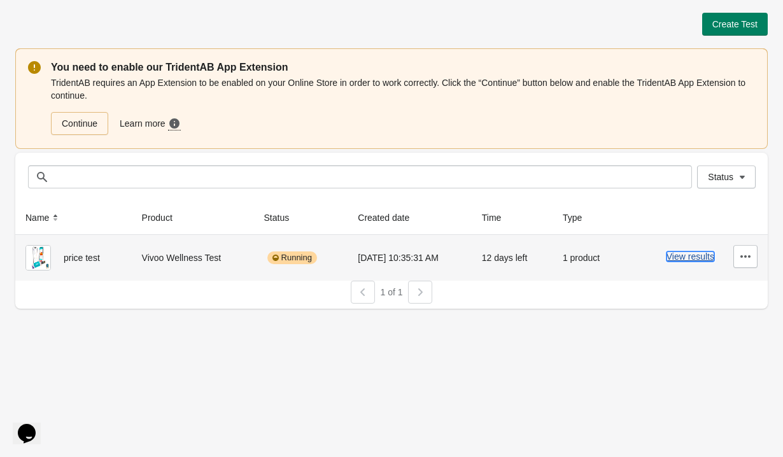
click at [685, 257] on button "View results" at bounding box center [690, 256] width 48 height 10
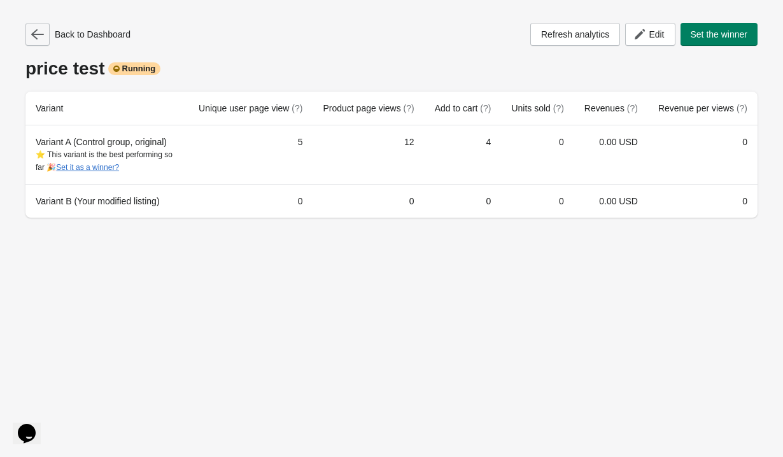
click at [43, 34] on icon "button" at bounding box center [37, 34] width 13 height 10
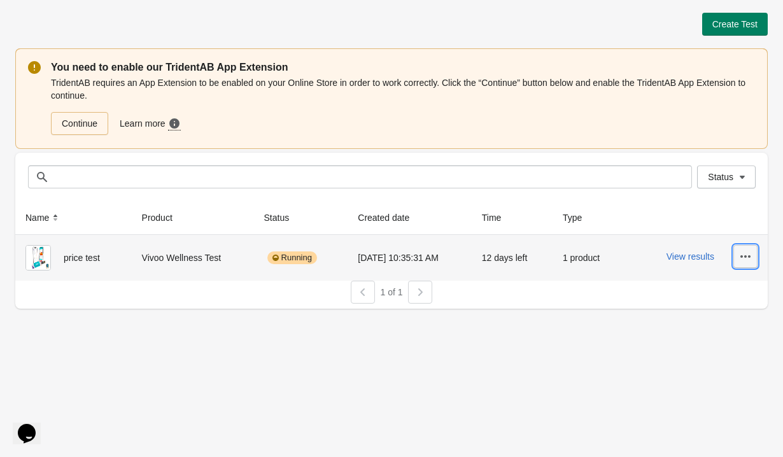
click at [745, 255] on icon "button" at bounding box center [745, 256] width 10 height 3
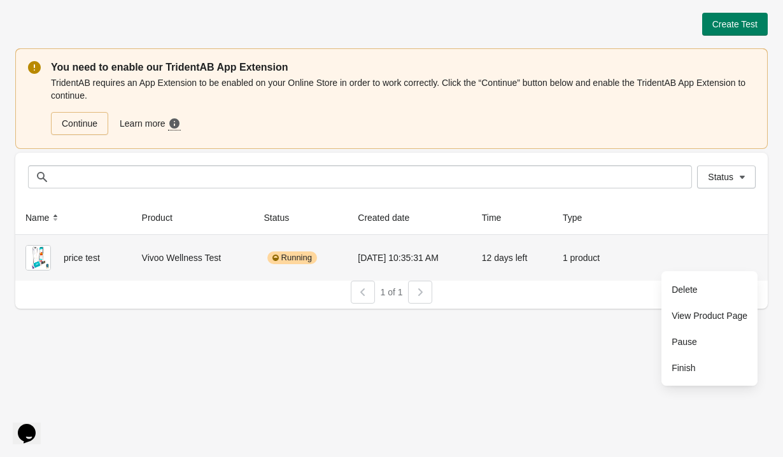
click at [552, 351] on div "Create Test You need to enable our TridentAB App Extension TridentAB requires a…" at bounding box center [391, 228] width 783 height 457
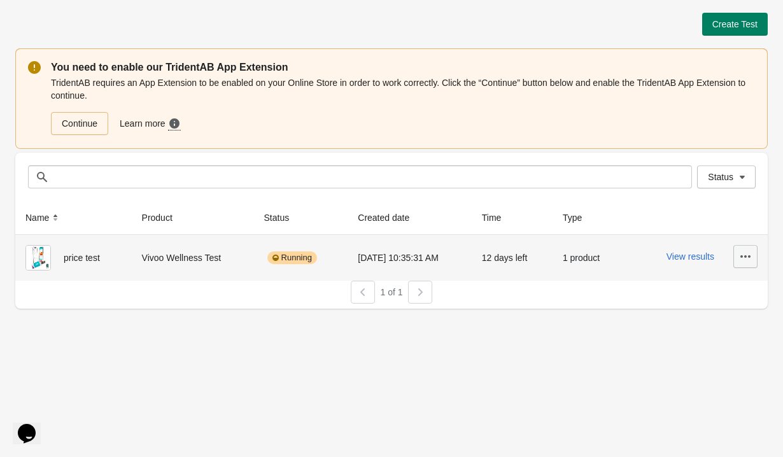
click at [743, 257] on icon "button" at bounding box center [745, 256] width 13 height 13
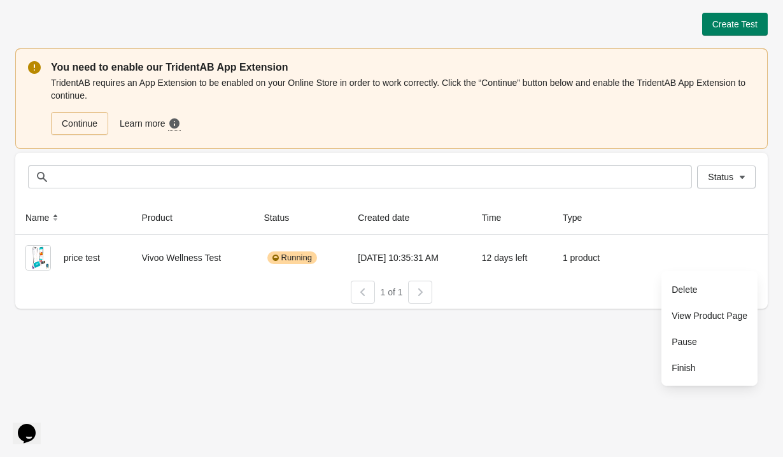
click at [561, 357] on div "Create Test You need to enable our TridentAB App Extension TridentAB requires a…" at bounding box center [391, 228] width 783 height 457
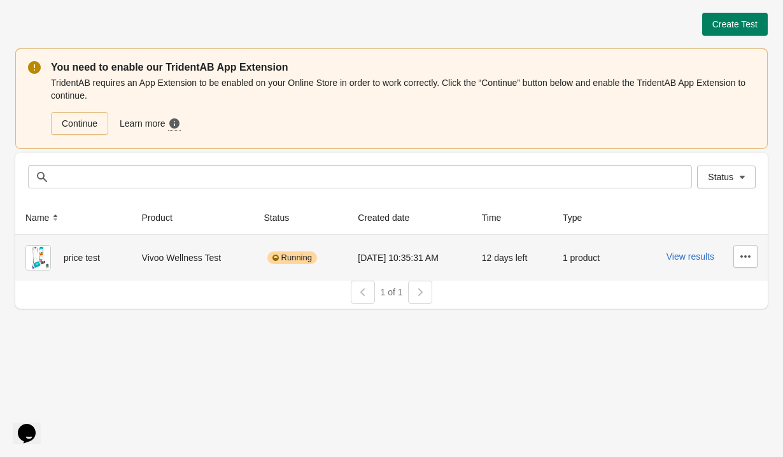
click at [471, 267] on td "[DATE] 10:35:31 AM" at bounding box center [410, 258] width 124 height 46
click at [743, 257] on icon "button" at bounding box center [745, 256] width 13 height 13
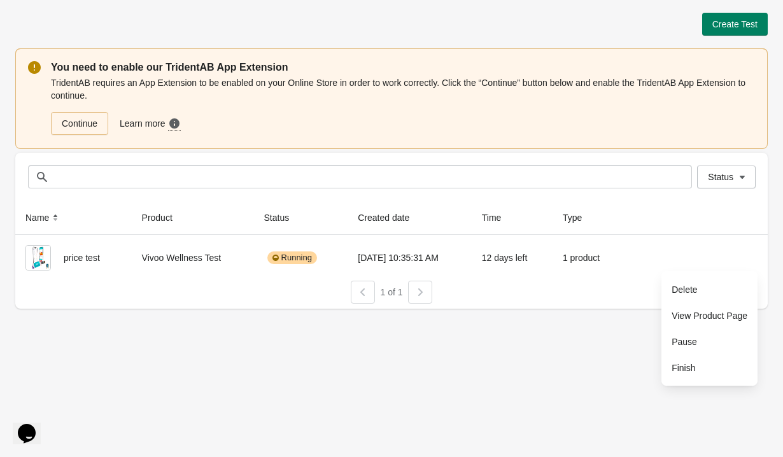
click at [571, 323] on div "Create Test You need to enable our TridentAB App Extension TridentAB requires a…" at bounding box center [391, 228] width 783 height 457
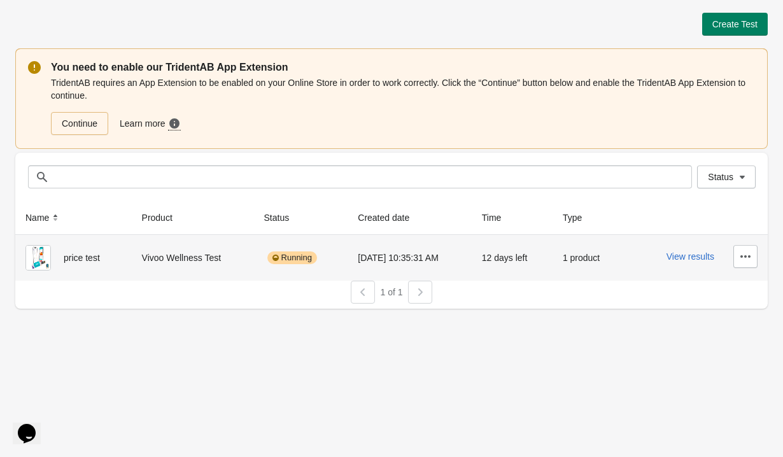
click at [153, 260] on div "Vivoo Wellness Test" at bounding box center [193, 257] width 102 height 25
click at [640, 257] on div "View results" at bounding box center [695, 256] width 124 height 23
click at [507, 265] on div "12 days left" at bounding box center [512, 257] width 60 height 25
click at [278, 261] on div "Running" at bounding box center [292, 257] width 50 height 13
click at [682, 260] on button "View results" at bounding box center [690, 256] width 48 height 10
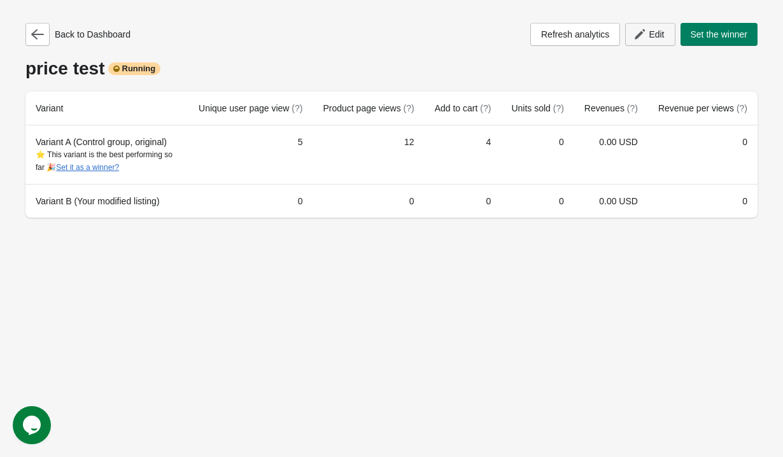
click at [638, 36] on icon "button" at bounding box center [639, 34] width 13 height 13
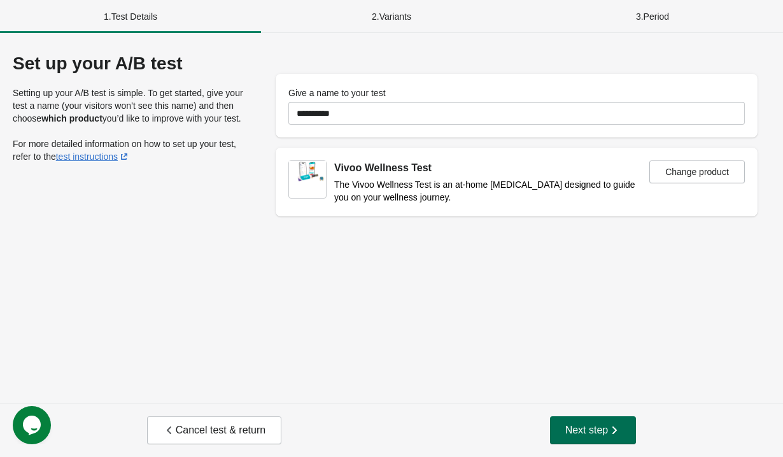
click at [600, 442] on button "Next step" at bounding box center [593, 430] width 87 height 28
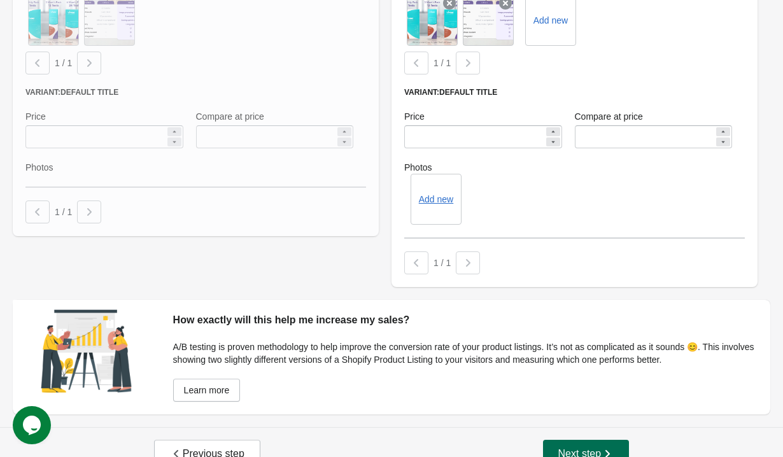
scroll to position [538, 0]
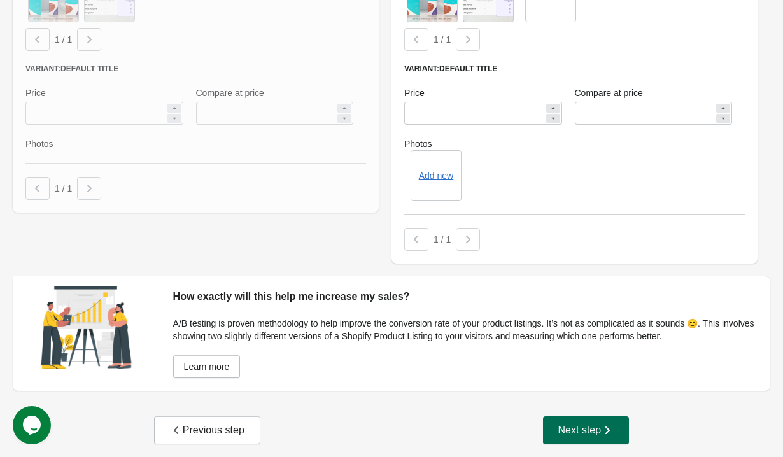
click at [602, 425] on icon "button" at bounding box center [607, 430] width 13 height 13
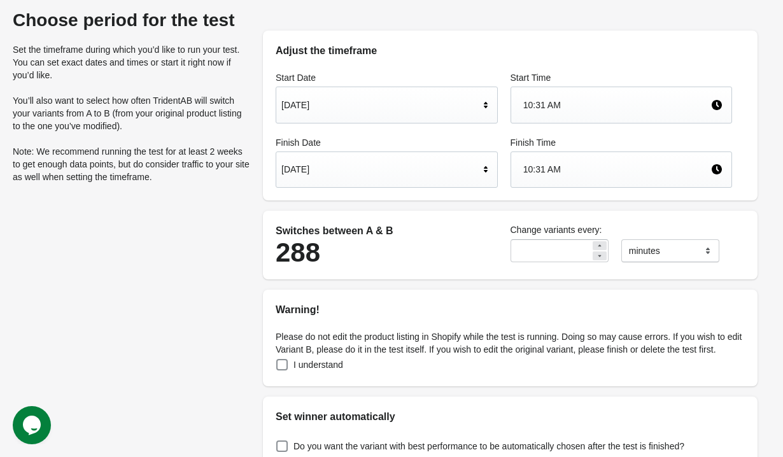
scroll to position [55, 0]
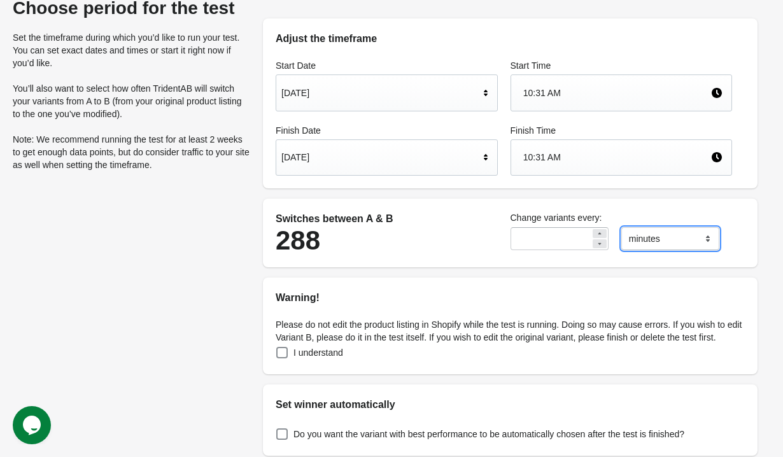
click at [659, 235] on select "******* ***** ****" at bounding box center [670, 238] width 98 height 23
click at [602, 244] on icon at bounding box center [600, 244] width 8 height 8
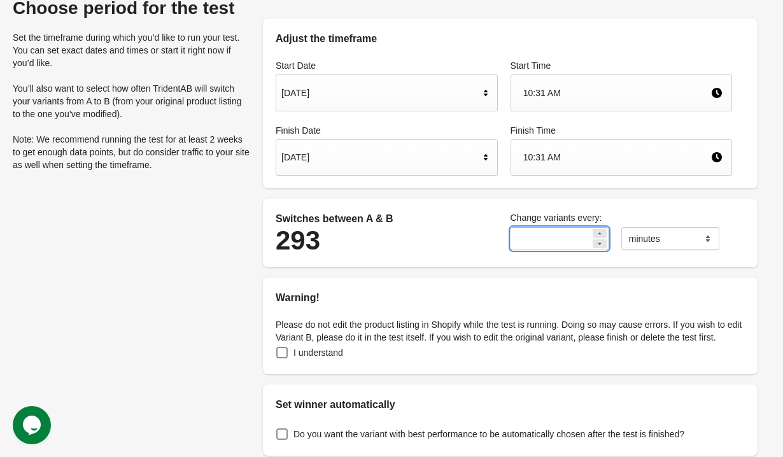
click at [602, 244] on icon at bounding box center [600, 244] width 8 height 8
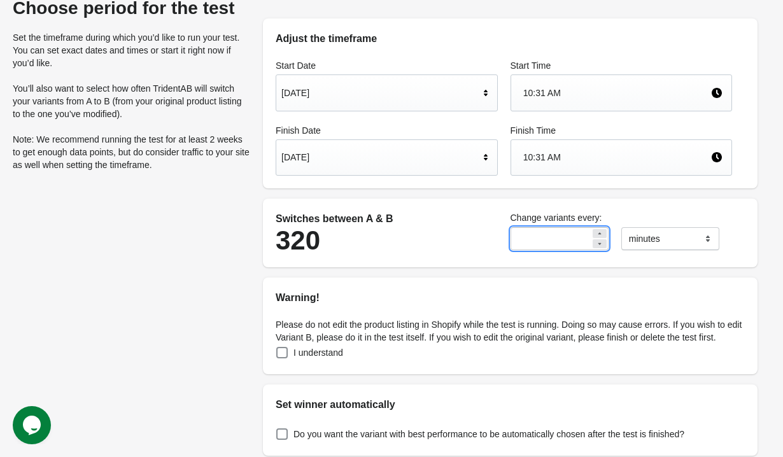
click at [602, 244] on icon at bounding box center [600, 244] width 8 height 8
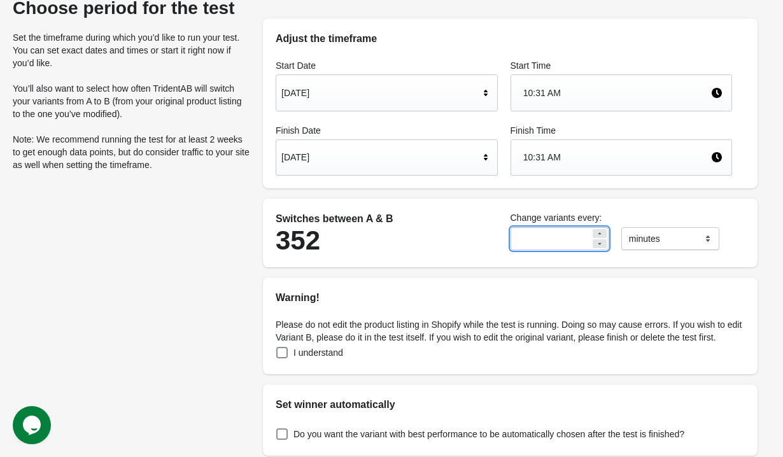
click at [602, 244] on icon at bounding box center [600, 244] width 8 height 8
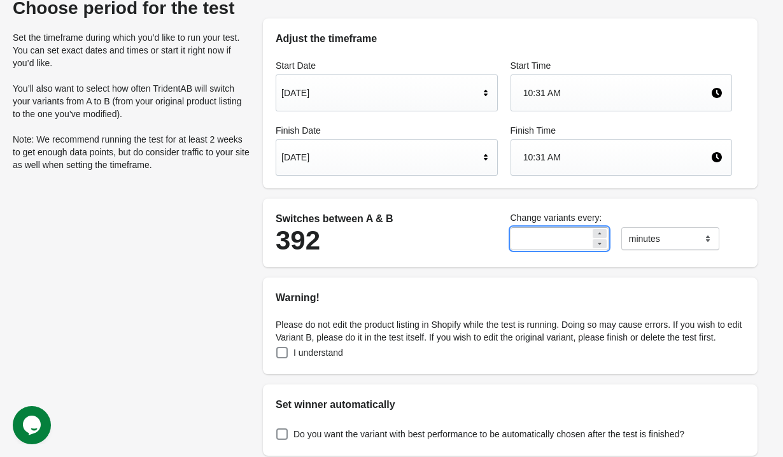
click at [602, 244] on icon at bounding box center [600, 244] width 8 height 8
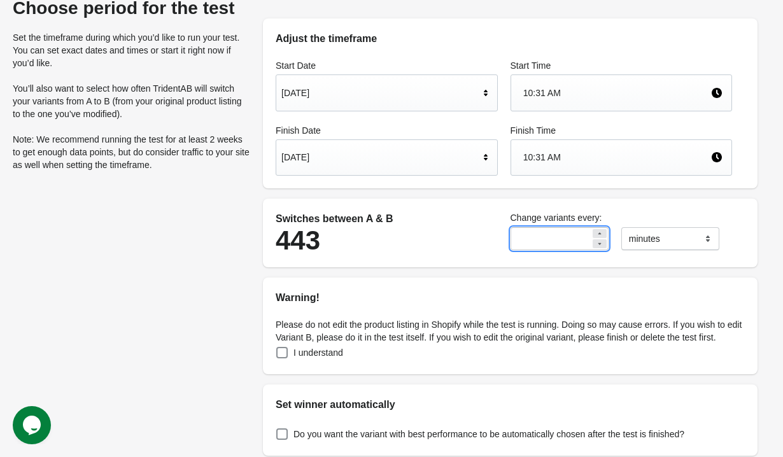
click at [602, 244] on icon at bounding box center [600, 244] width 8 height 8
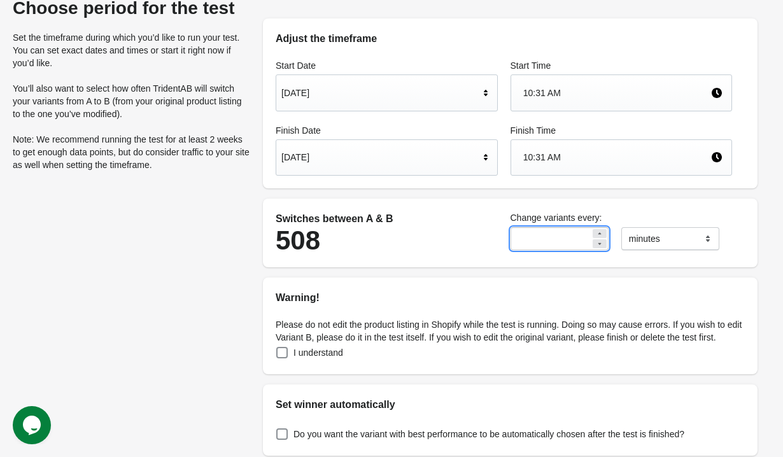
click at [602, 244] on icon at bounding box center [600, 244] width 8 height 8
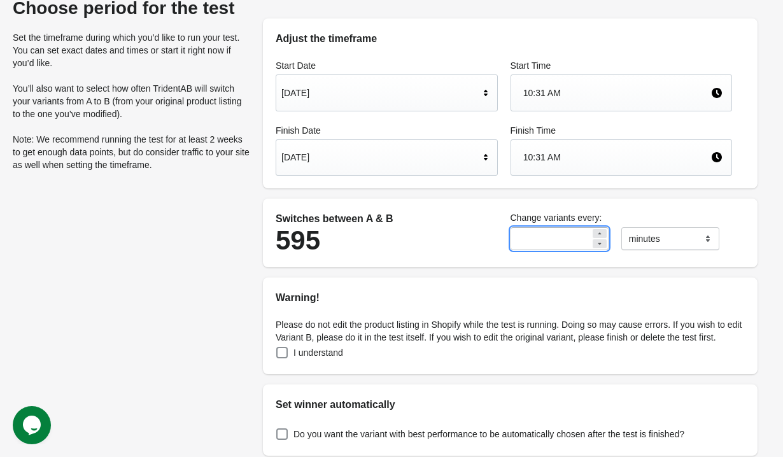
click at [602, 244] on icon at bounding box center [600, 244] width 8 height 8
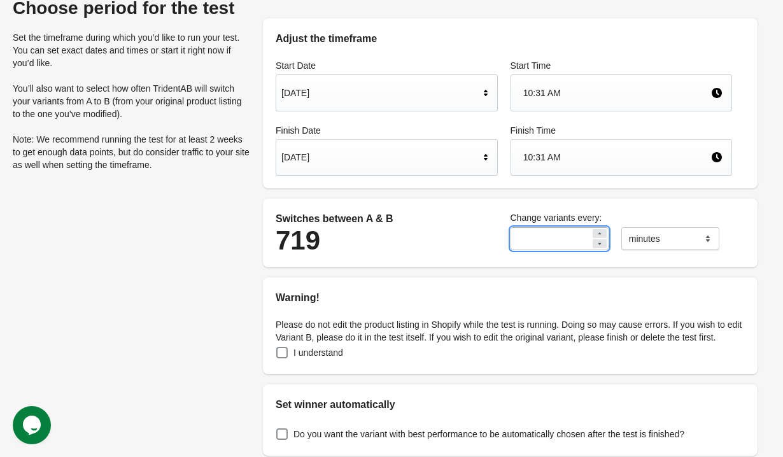
click at [602, 244] on icon at bounding box center [600, 244] width 8 height 8
click at [481, 286] on div "Warning!" at bounding box center [510, 291] width 495 height 28
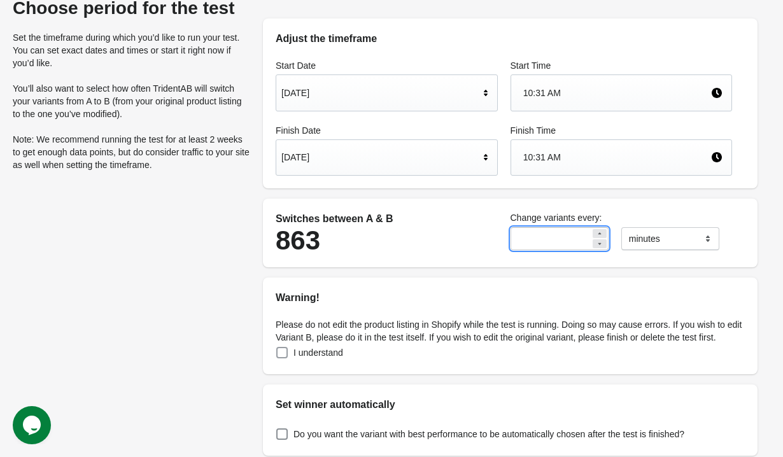
click at [319, 359] on span "I understand" at bounding box center [318, 352] width 50 height 13
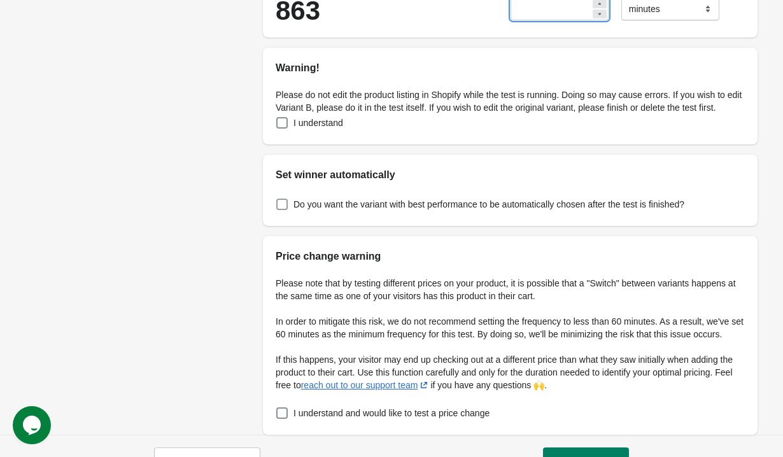
scroll to position [342, 0]
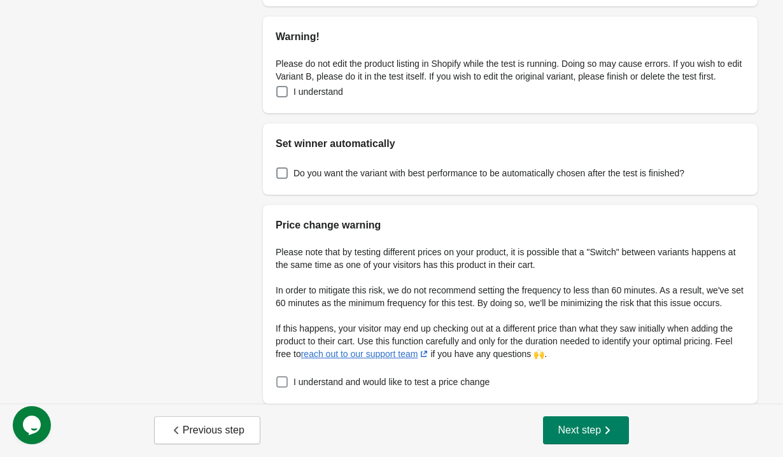
click at [321, 388] on span "I understand and would like to test a price change" at bounding box center [391, 382] width 196 height 13
click at [606, 430] on icon "button" at bounding box center [607, 430] width 13 height 13
click at [597, 433] on span "Next step" at bounding box center [586, 430] width 56 height 13
click at [598, 424] on span "Next step" at bounding box center [586, 430] width 56 height 13
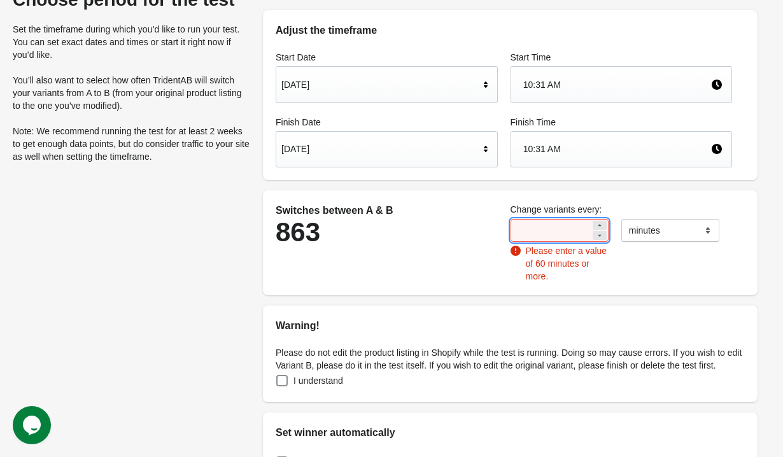
scroll to position [0, 0]
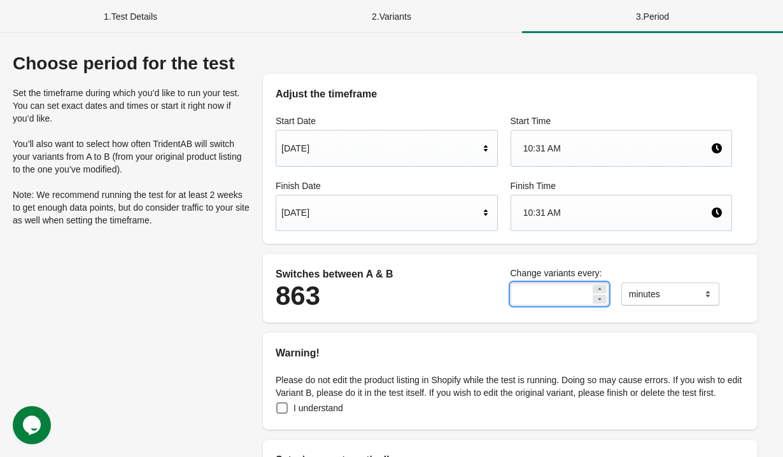
drag, startPoint x: 542, startPoint y: 295, endPoint x: 517, endPoint y: 295, distance: 24.2
click at [517, 295] on input "**" at bounding box center [550, 294] width 80 height 23
type input "**"
click at [409, 311] on div "Switches between A & B 288" at bounding box center [386, 288] width 235 height 56
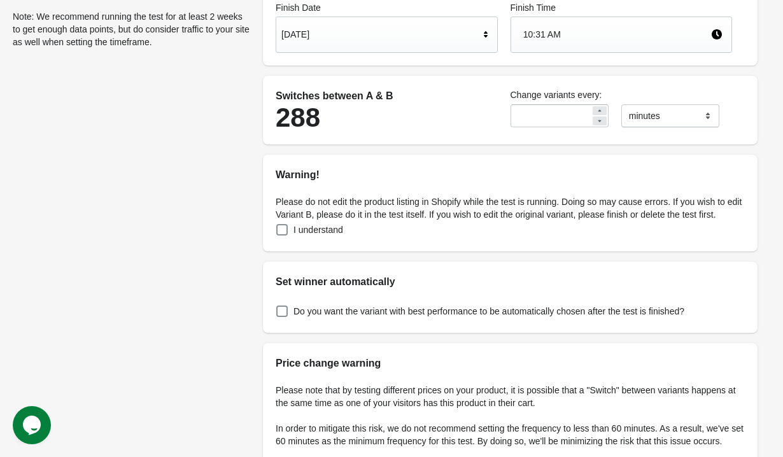
scroll to position [342, 0]
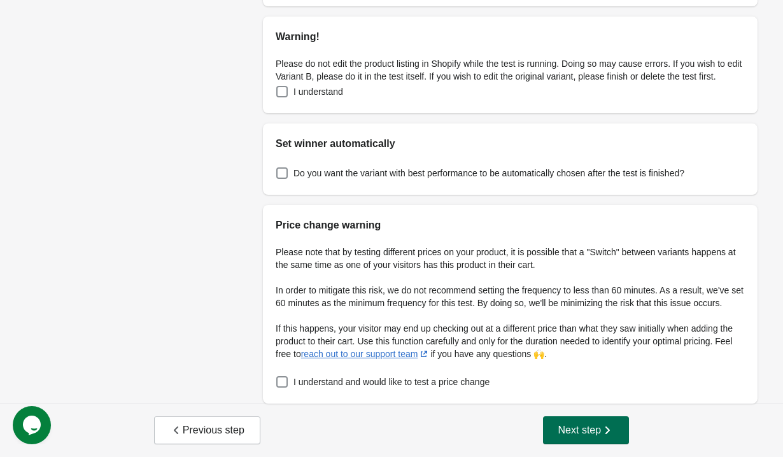
click at [577, 432] on span "Next step" at bounding box center [586, 430] width 56 height 13
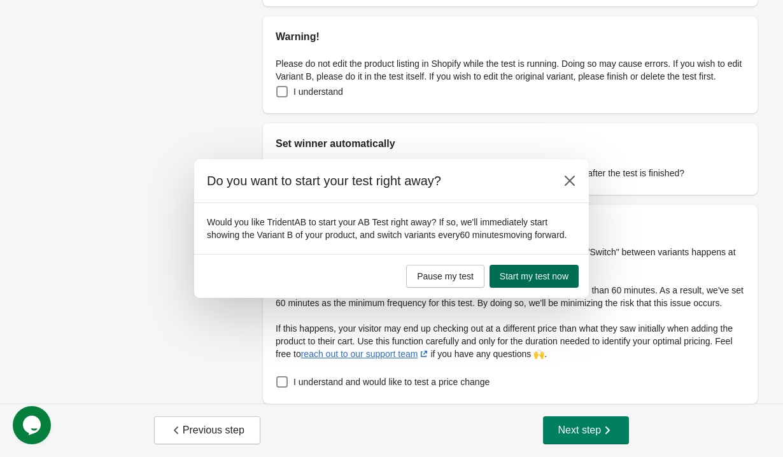
click at [534, 281] on span "Start my test now" at bounding box center [534, 276] width 69 height 10
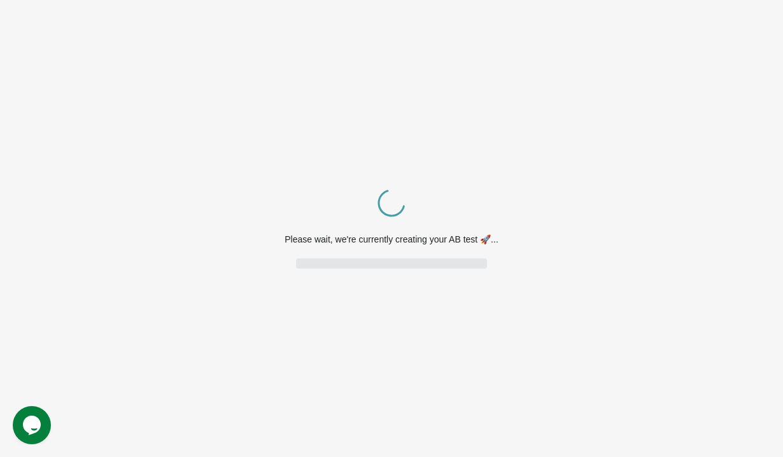
scroll to position [0, 0]
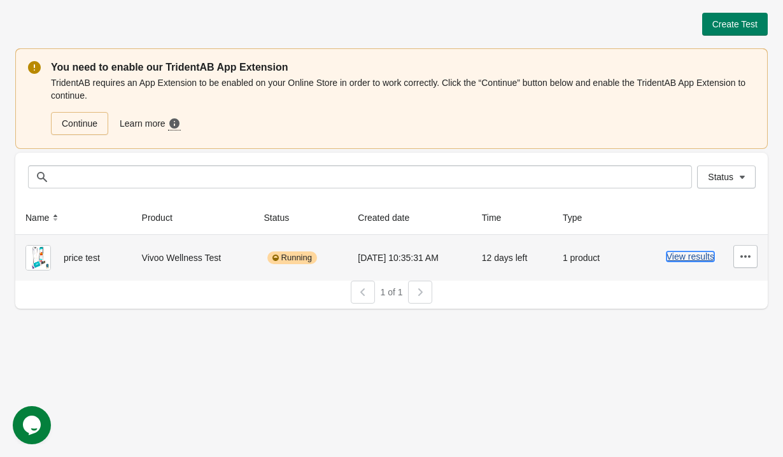
click at [697, 252] on button "View results" at bounding box center [690, 256] width 48 height 10
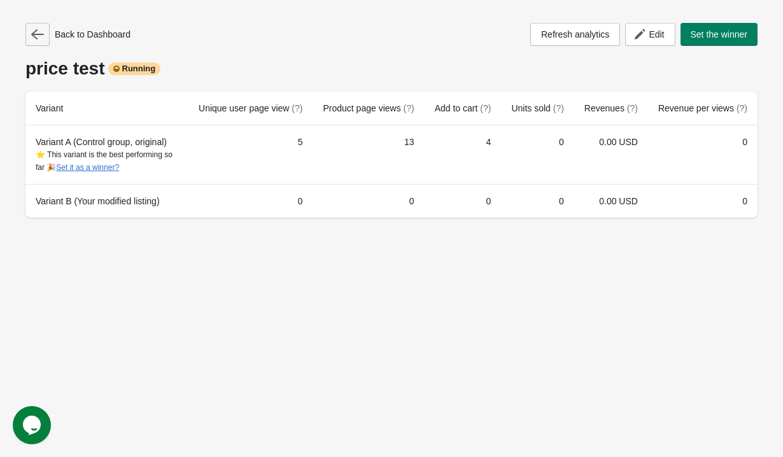
click at [42, 33] on icon "button" at bounding box center [37, 34] width 13 height 13
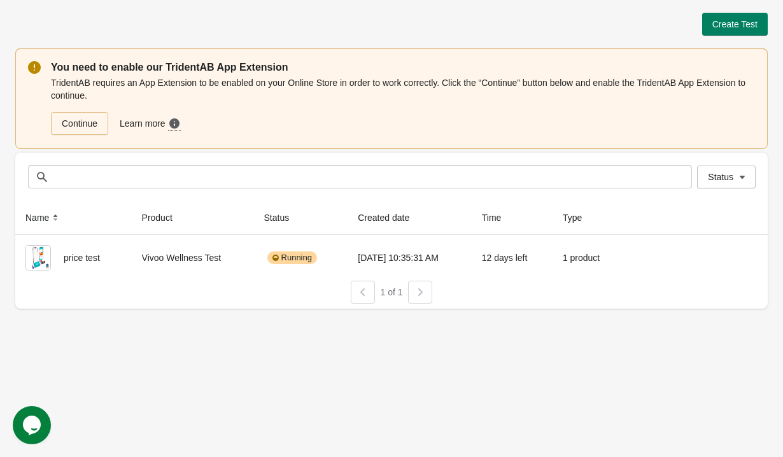
click at [239, 387] on div "Create Test You need to enable our TridentAB App Extension TridentAB requires a…" at bounding box center [391, 228] width 783 height 457
click at [745, 24] on span "Create Test" at bounding box center [734, 24] width 45 height 10
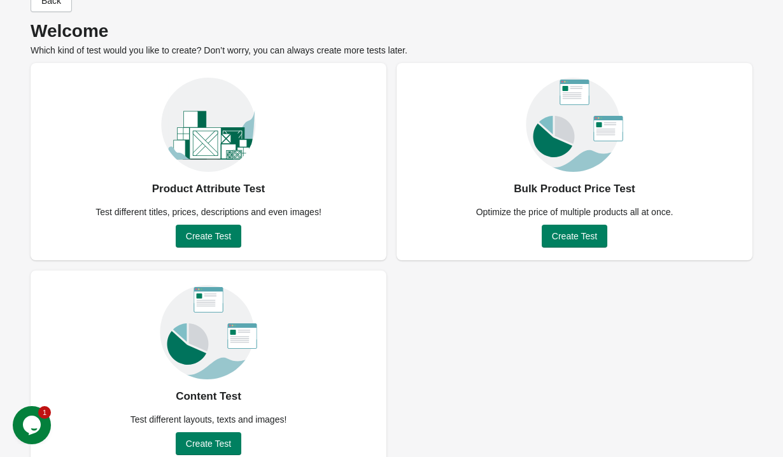
scroll to position [57, 0]
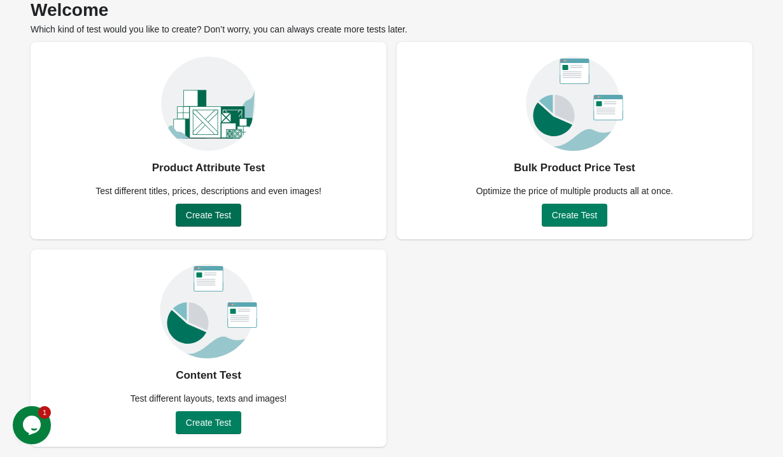
click at [224, 221] on button "Create Test" at bounding box center [209, 215] width 66 height 23
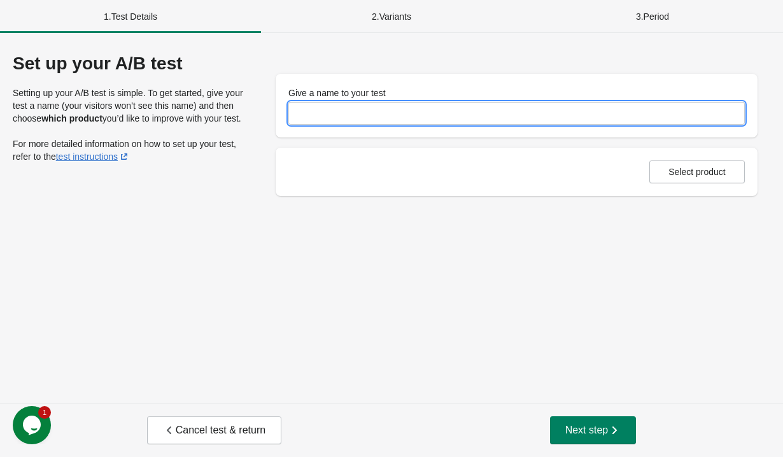
click at [395, 109] on input "Give a name to your test" at bounding box center [516, 113] width 456 height 23
type input "**********"
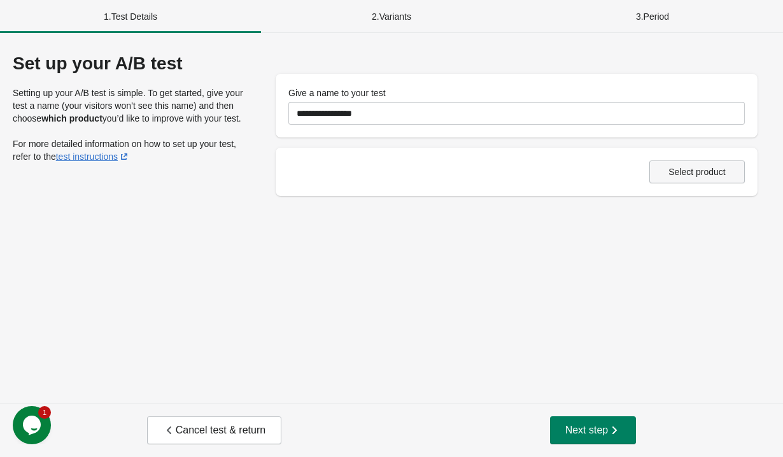
click at [704, 172] on span "Select product" at bounding box center [696, 172] width 57 height 10
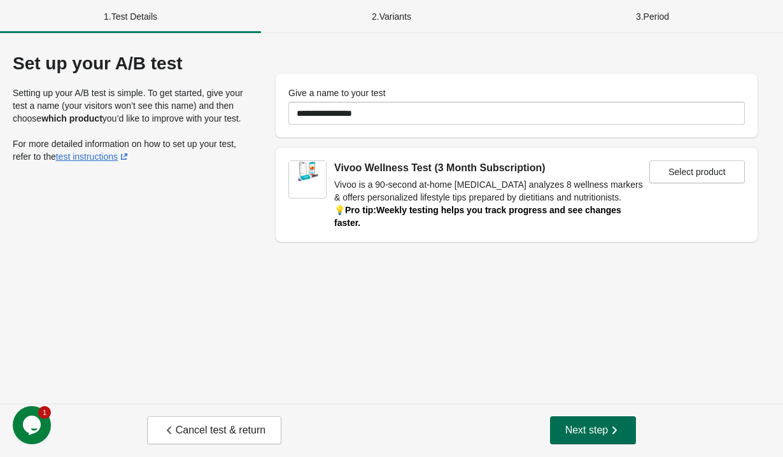
click at [586, 424] on span "Next step" at bounding box center [593, 430] width 56 height 13
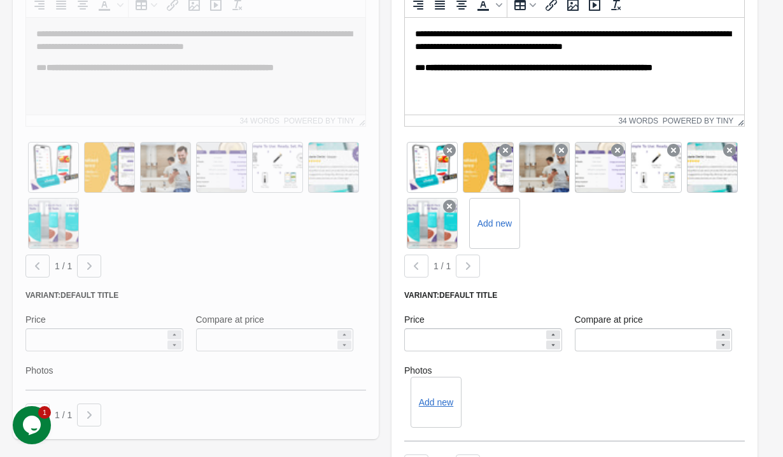
scroll to position [390, 0]
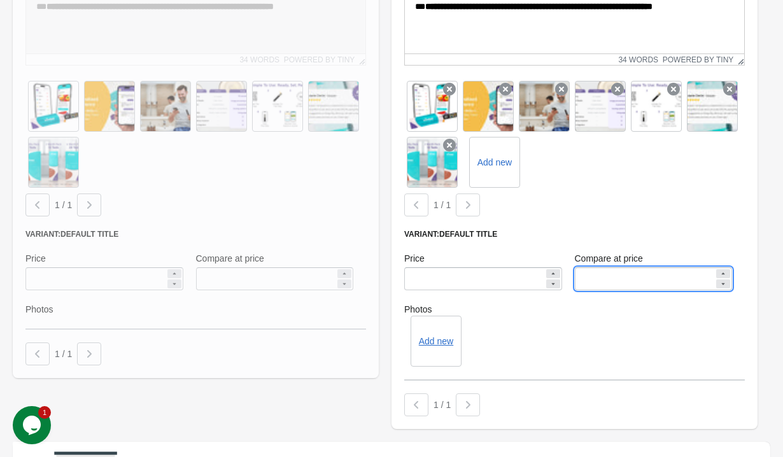
drag, startPoint x: 614, startPoint y: 265, endPoint x: 570, endPoint y: 265, distance: 43.9
click at [570, 265] on div "Compare at price ******" at bounding box center [653, 271] width 171 height 51
click at [597, 267] on input "******" at bounding box center [645, 278] width 140 height 23
type input "*****"
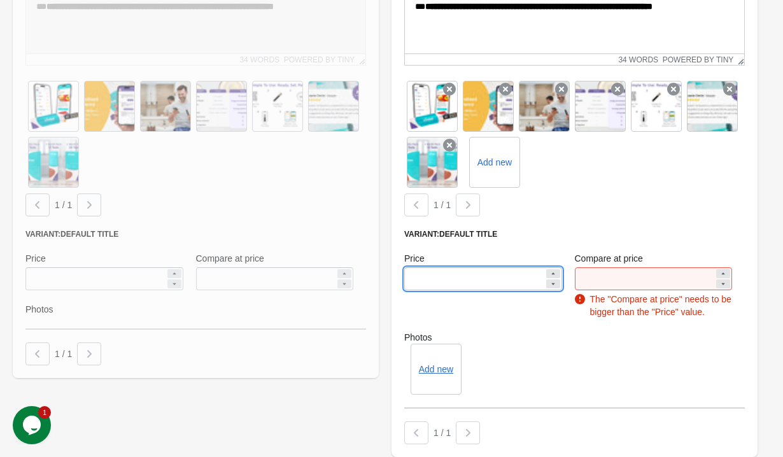
click at [470, 268] on input "*****" at bounding box center [474, 278] width 140 height 23
drag, startPoint x: 423, startPoint y: 267, endPoint x: 408, endPoint y: 267, distance: 15.3
click at [408, 267] on input "*****" at bounding box center [474, 278] width 140 height 23
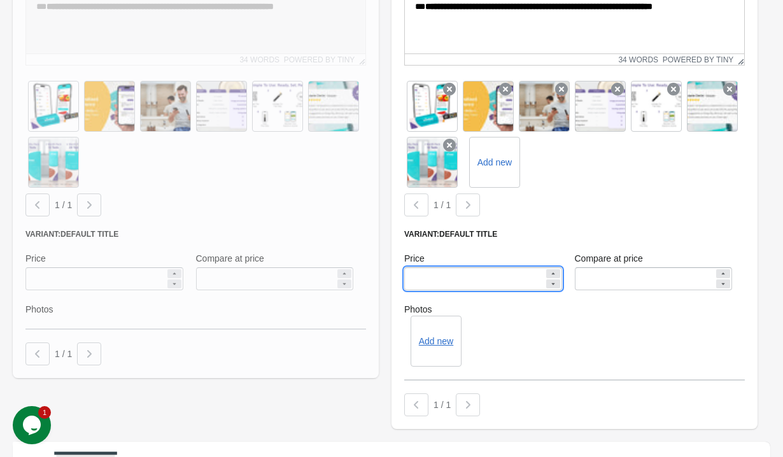
type input "****"
click at [484, 332] on div "Add new" at bounding box center [574, 341] width 341 height 51
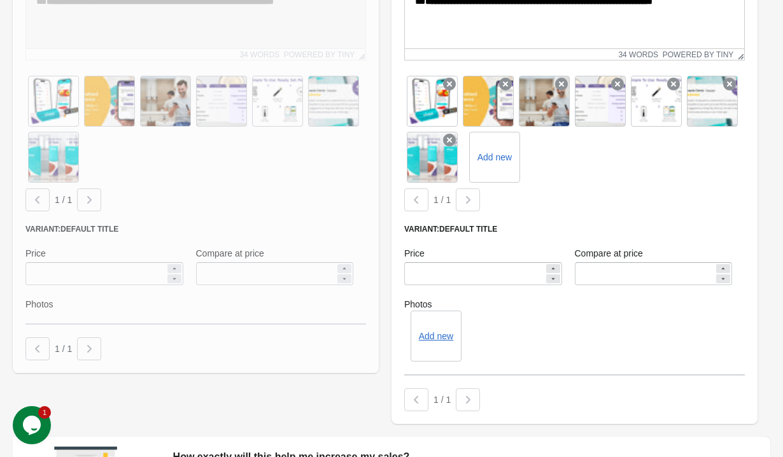
scroll to position [543, 0]
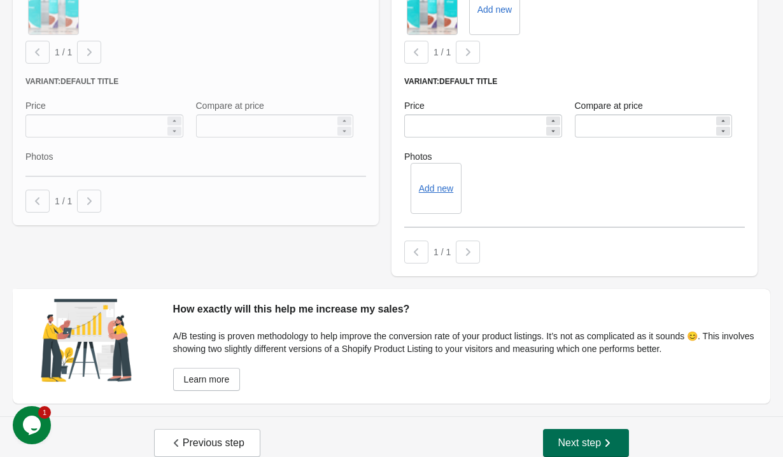
click at [580, 444] on button "Next step" at bounding box center [586, 443] width 87 height 28
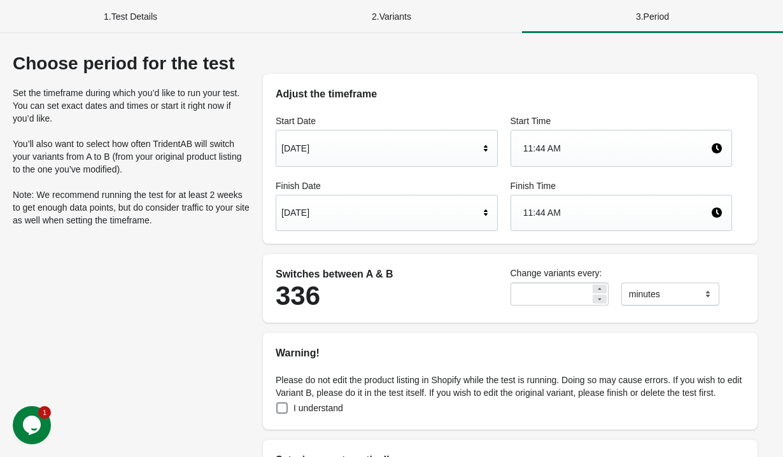
click at [584, 332] on div "Adjust the timeframe Start Date Oct 8, 2025 Start Time 11:44 AM Finish Date Oct…" at bounding box center [510, 386] width 520 height 666
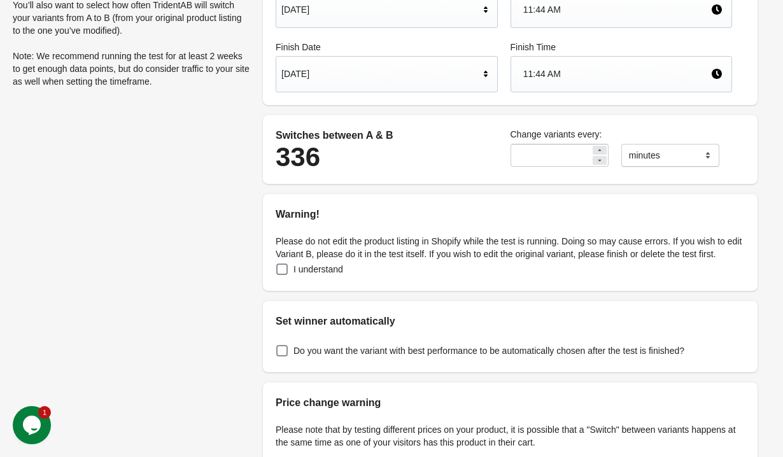
scroll to position [205, 0]
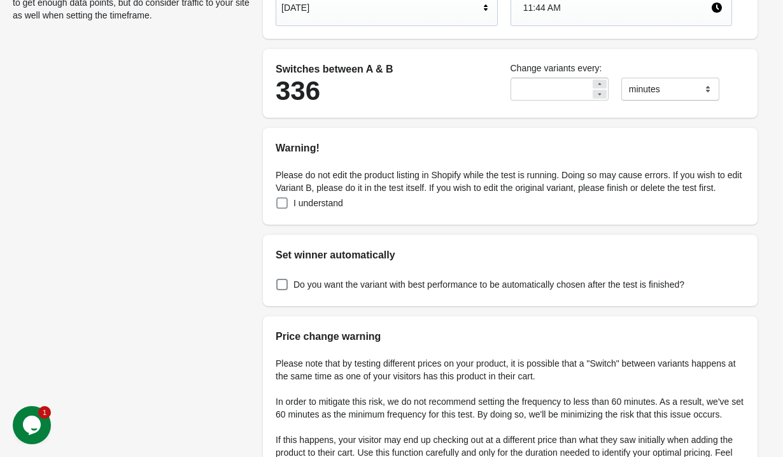
click at [336, 209] on span "I understand" at bounding box center [318, 203] width 50 height 13
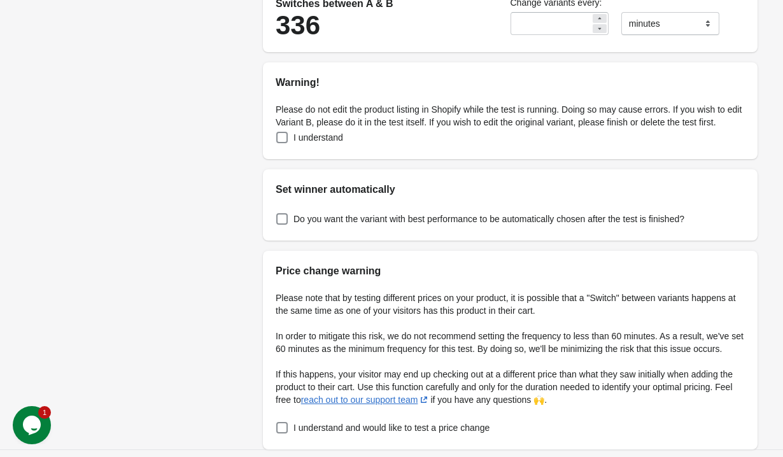
scroll to position [342, 0]
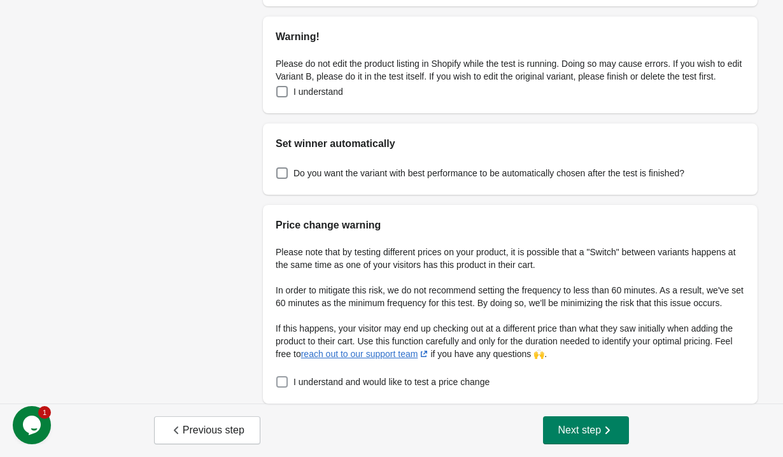
click at [455, 388] on span "I understand and would like to test a price change" at bounding box center [391, 382] width 196 height 13
click at [568, 426] on span "Next step" at bounding box center [586, 430] width 56 height 13
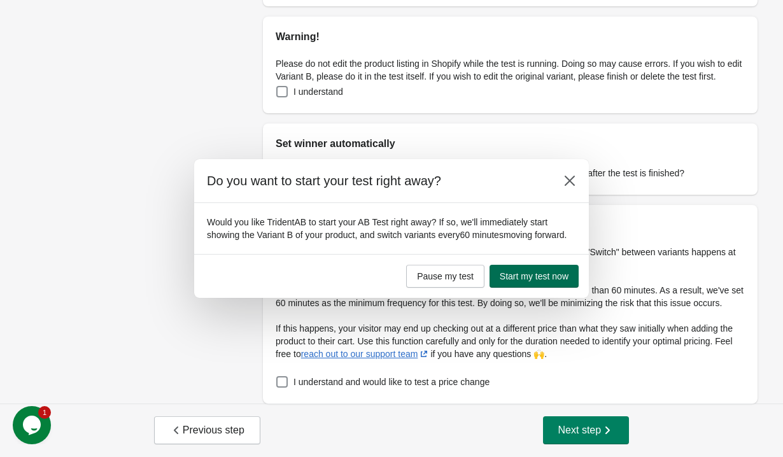
click at [560, 281] on span "Start my test now" at bounding box center [534, 276] width 69 height 10
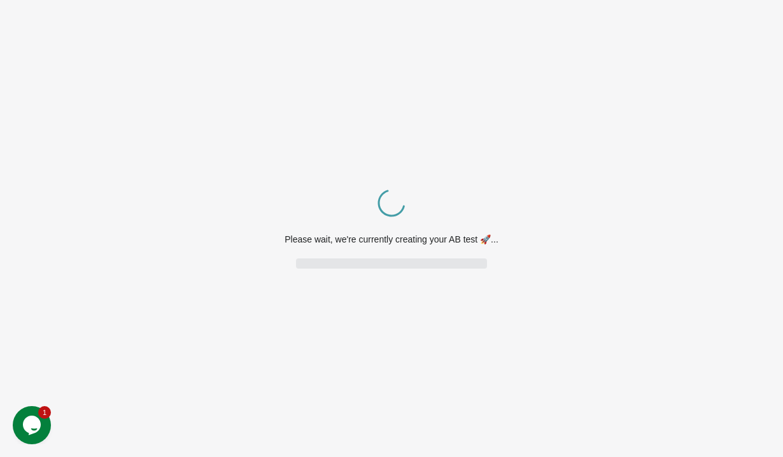
scroll to position [0, 0]
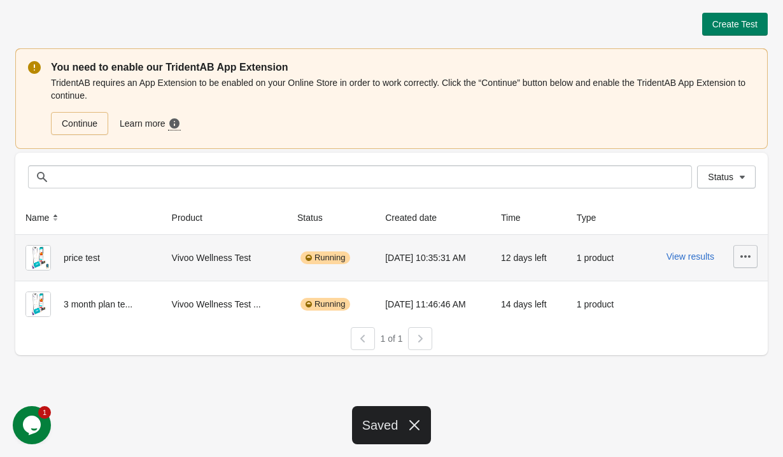
click at [745, 257] on icon "button" at bounding box center [745, 256] width 10 height 3
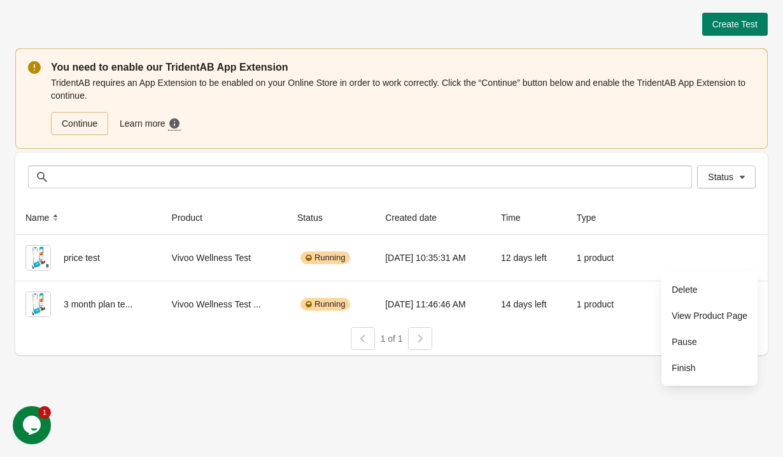
click at [562, 384] on div "Create Test You need to enable our TridentAB App Extension TridentAB requires a…" at bounding box center [391, 228] width 783 height 457
click at [709, 178] on span "Status" at bounding box center [720, 177] width 25 height 10
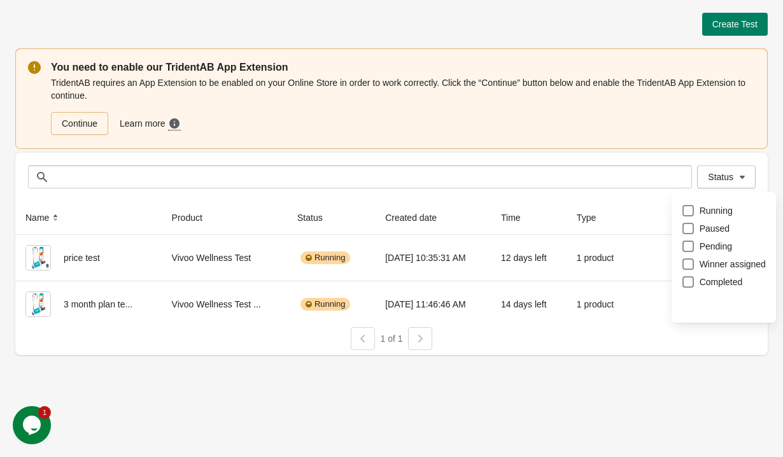
click at [654, 150] on div "You need to enable our TridentAB App Extension TridentAB requires an App Extens…" at bounding box center [391, 100] width 752 height 104
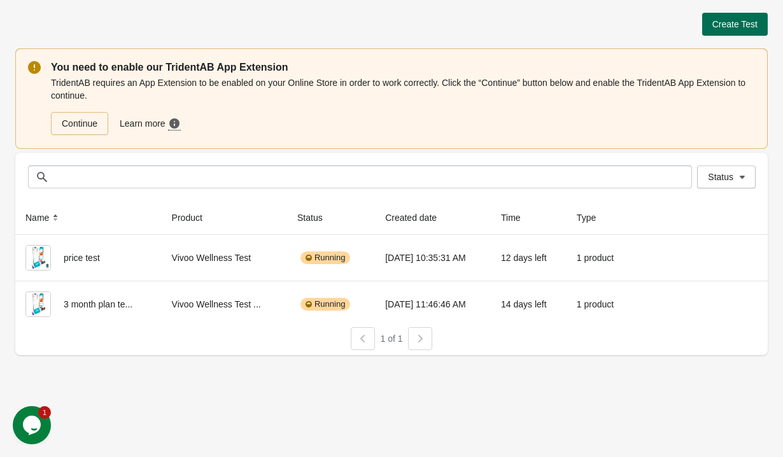
click at [728, 18] on button "Create Test" at bounding box center [735, 24] width 66 height 23
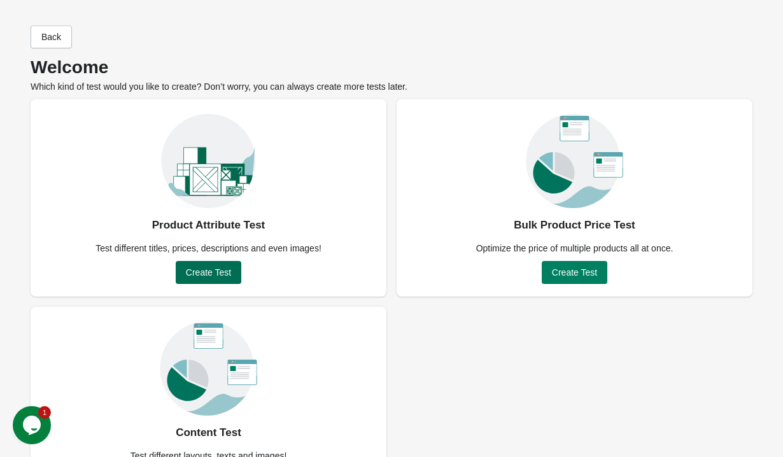
click at [214, 269] on span "Create Test" at bounding box center [208, 272] width 45 height 10
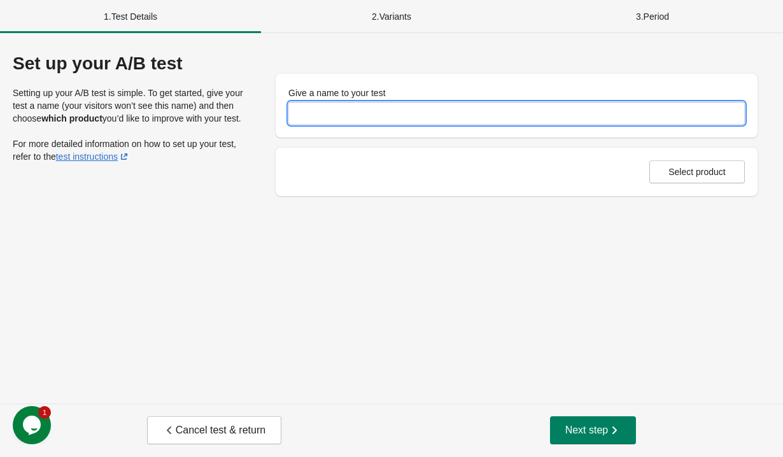
click at [391, 111] on input "Give a name to your test" at bounding box center [516, 113] width 456 height 23
type input "**********"
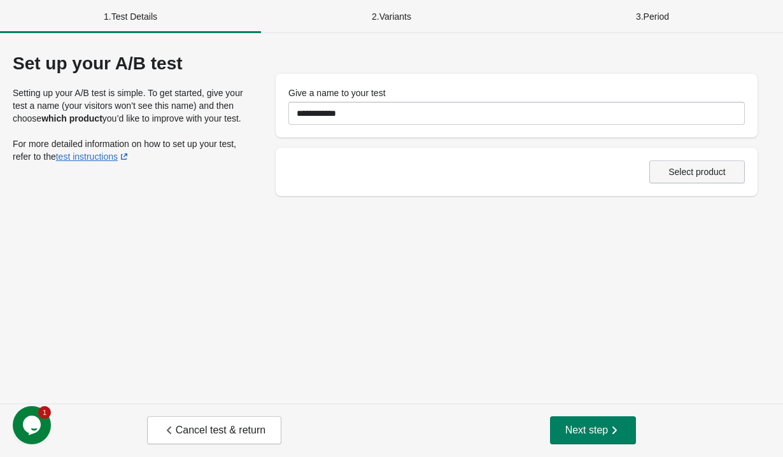
click at [699, 177] on button "Select product" at bounding box center [696, 171] width 95 height 23
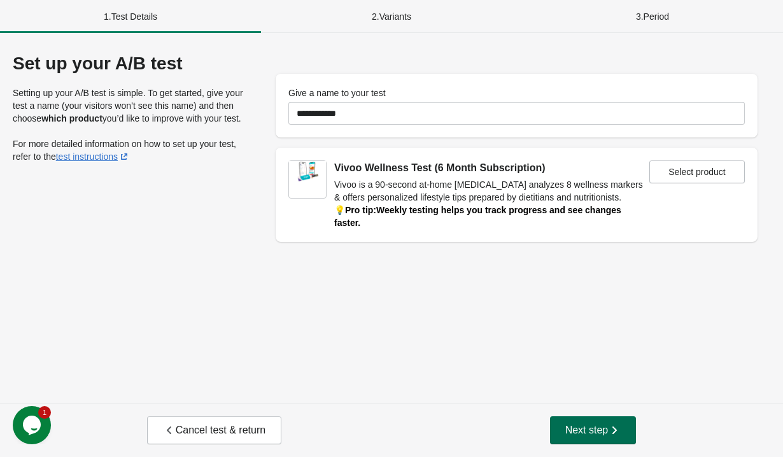
click at [591, 431] on span "Next step" at bounding box center [593, 430] width 56 height 13
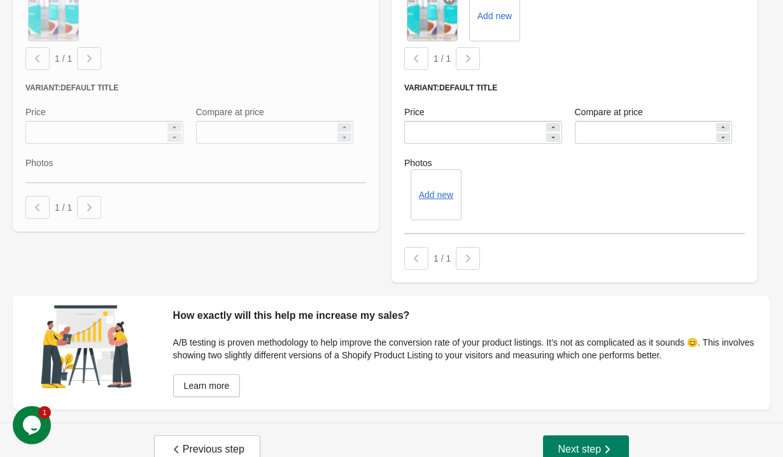
scroll to position [543, 0]
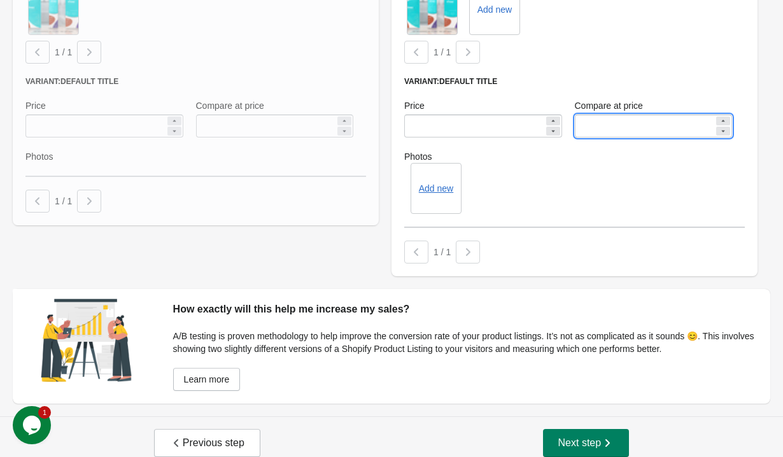
drag, startPoint x: 597, startPoint y: 116, endPoint x: 559, endPoint y: 116, distance: 37.6
click at [559, 116] on div "Price ***** Compare at price ******" at bounding box center [568, 118] width 341 height 51
click at [615, 115] on input "*****" at bounding box center [645, 126] width 140 height 23
type input "*****"
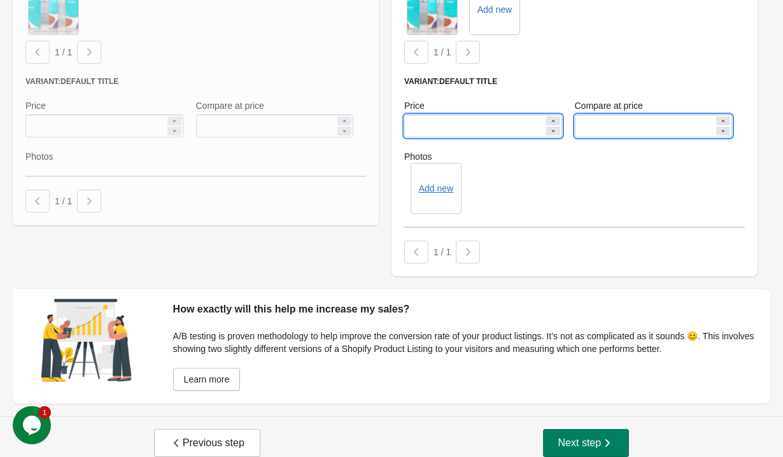
click at [494, 115] on input "*****" at bounding box center [474, 126] width 140 height 23
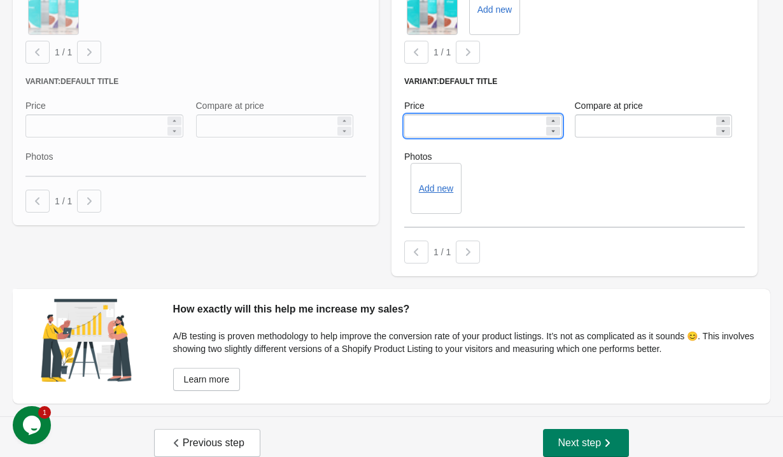
click at [423, 115] on input "*****" at bounding box center [474, 126] width 140 height 23
type input "*****"
click at [586, 289] on div "How exactly will this help me increase my sales? A/B testing is proven methodol…" at bounding box center [465, 346] width 610 height 115
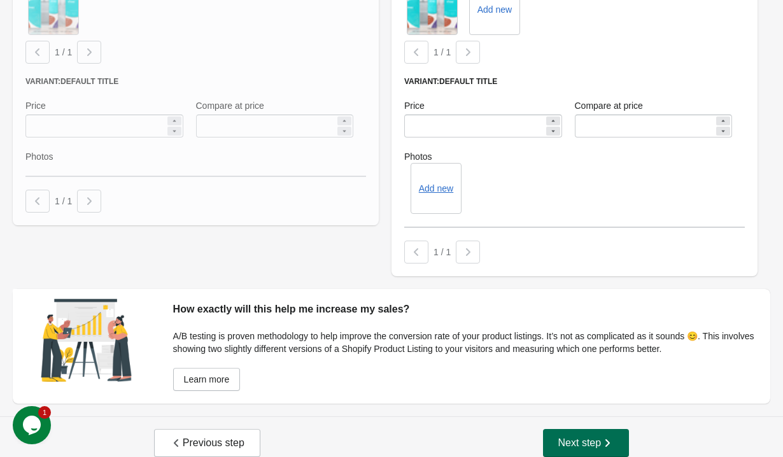
click at [589, 429] on button "Next step" at bounding box center [586, 443] width 87 height 28
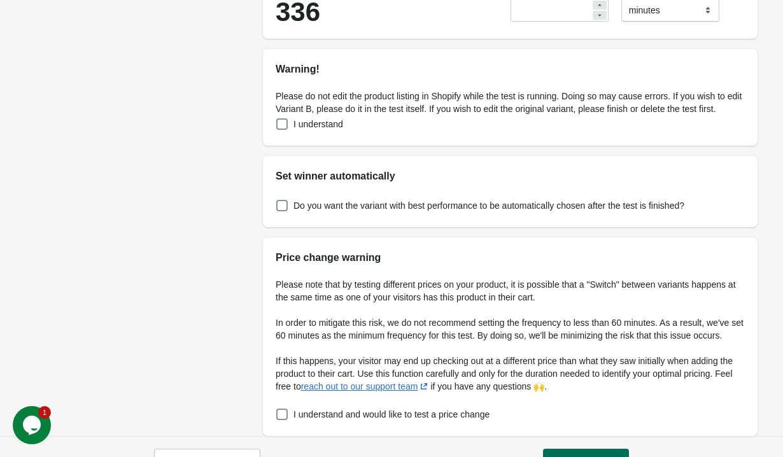
scroll to position [342, 0]
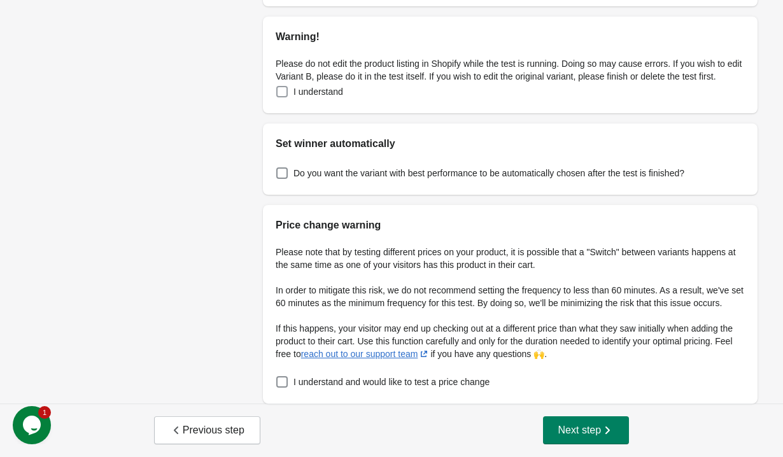
click at [337, 85] on span "I understand" at bounding box center [318, 91] width 50 height 13
click at [367, 376] on span "I understand and would like to test a price change" at bounding box center [391, 382] width 196 height 13
click at [569, 440] on button "Next step" at bounding box center [586, 430] width 87 height 28
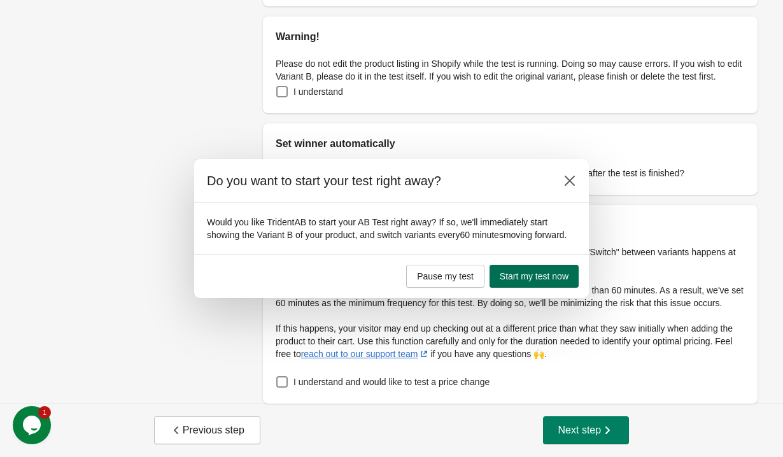
click at [549, 280] on span "Start my test now" at bounding box center [534, 276] width 69 height 10
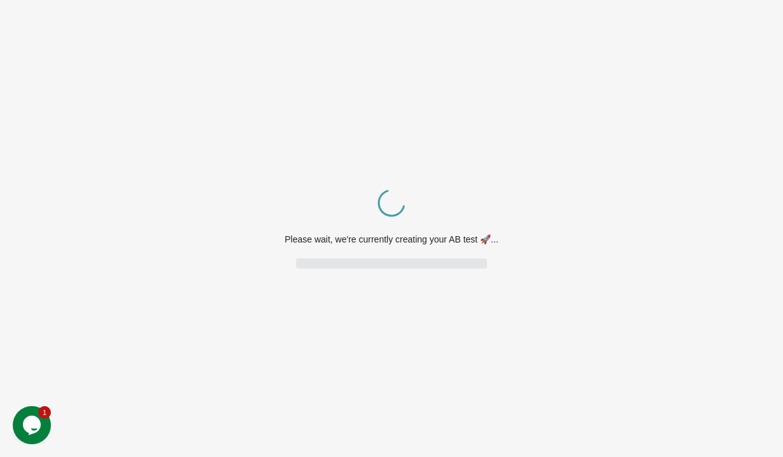
scroll to position [0, 0]
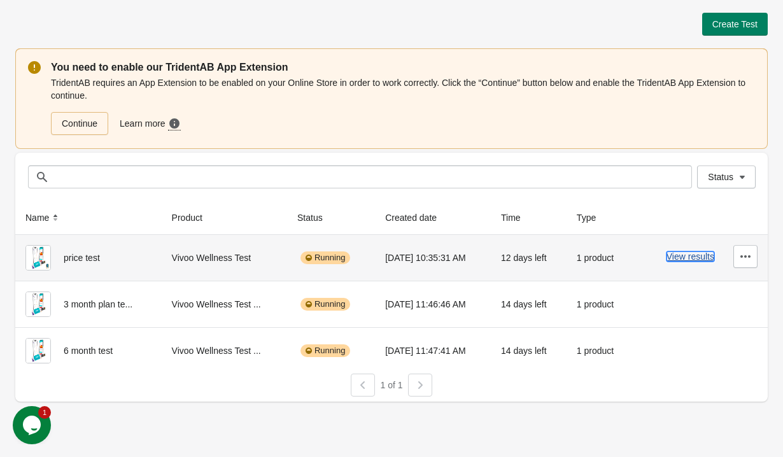
click at [694, 258] on button "View results" at bounding box center [690, 256] width 48 height 10
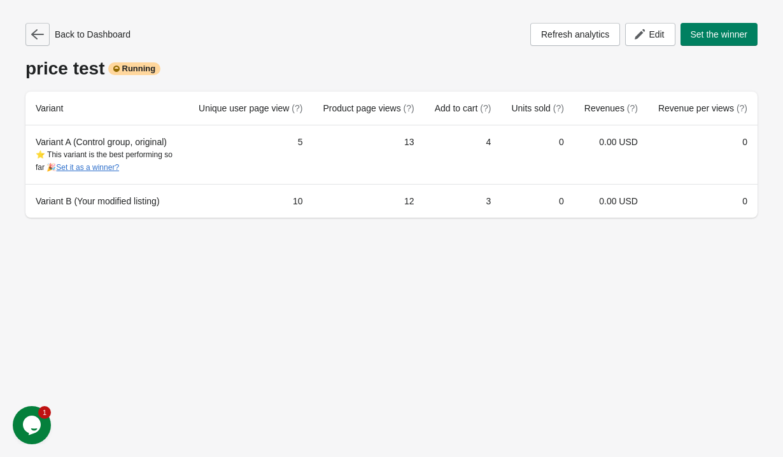
click at [40, 36] on icon "button" at bounding box center [37, 34] width 13 height 13
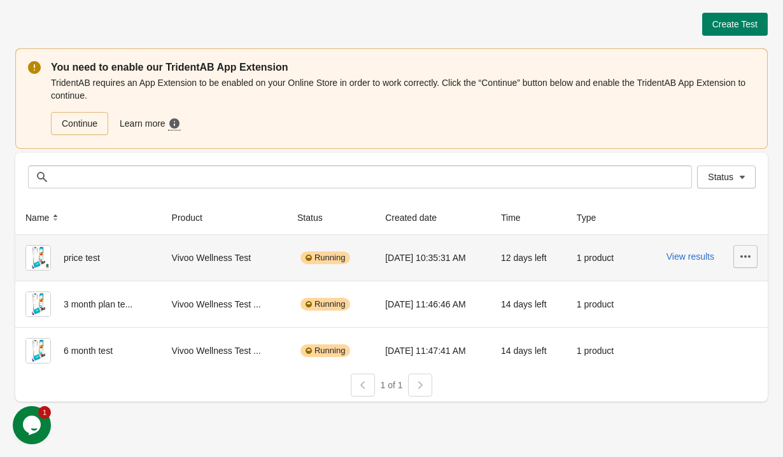
click at [748, 262] on icon "button" at bounding box center [745, 256] width 13 height 13
click at [709, 347] on span "Pause" at bounding box center [709, 341] width 76 height 13
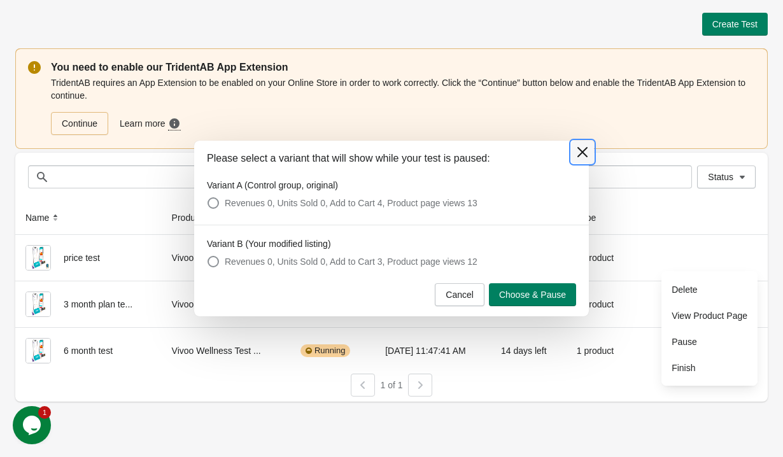
click at [584, 150] on icon at bounding box center [582, 152] width 10 height 10
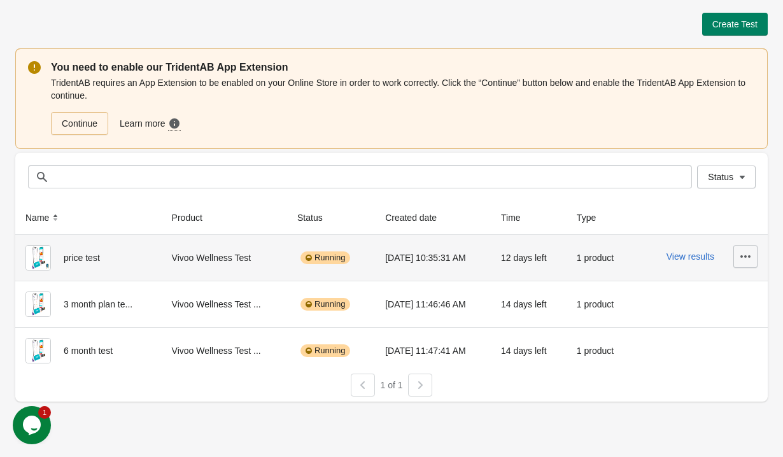
click at [745, 256] on icon "button" at bounding box center [745, 256] width 10 height 3
click at [706, 346] on span "Pause" at bounding box center [709, 341] width 76 height 13
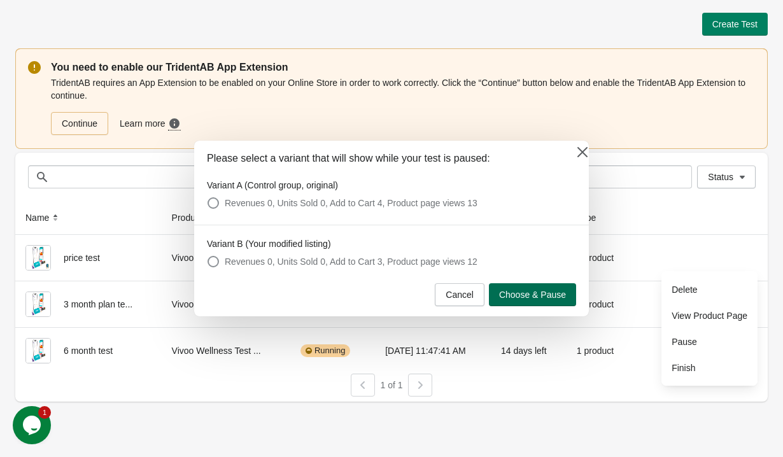
click at [552, 295] on span "Choose & Pause" at bounding box center [532, 295] width 67 height 10
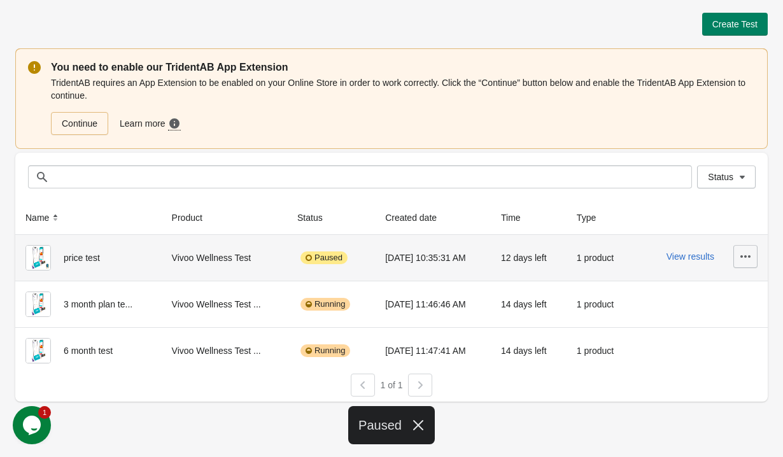
click at [752, 255] on button "button" at bounding box center [745, 256] width 24 height 23
click at [706, 374] on button "Finish" at bounding box center [709, 368] width 86 height 26
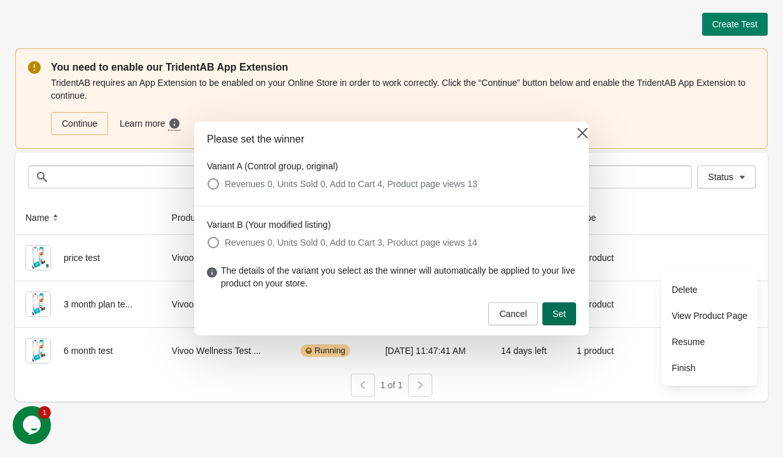
click at [563, 319] on button "Set" at bounding box center [559, 313] width 34 height 23
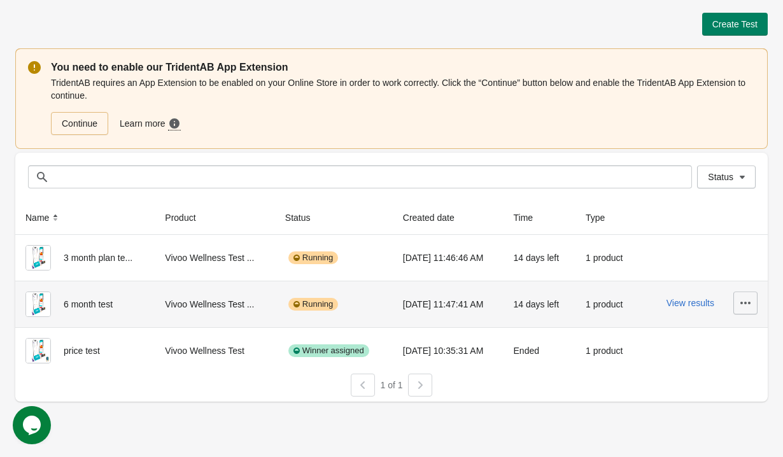
click at [742, 302] on icon "button" at bounding box center [745, 303] width 13 height 13
click at [707, 408] on span "Finish" at bounding box center [709, 414] width 76 height 13
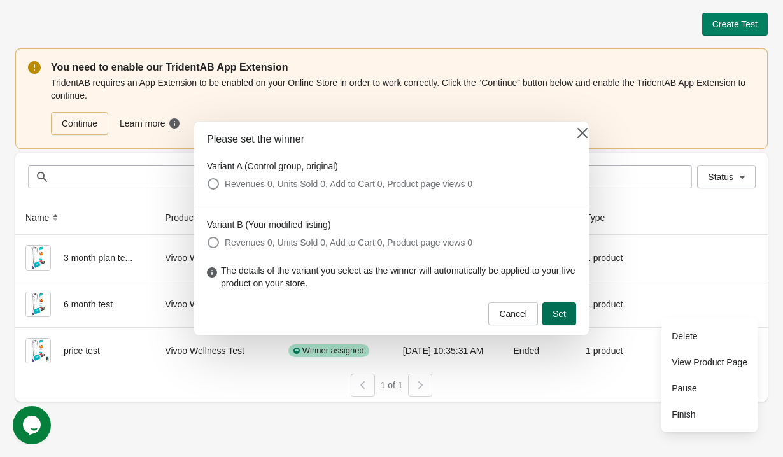
click at [564, 314] on span "Set" at bounding box center [558, 314] width 13 height 10
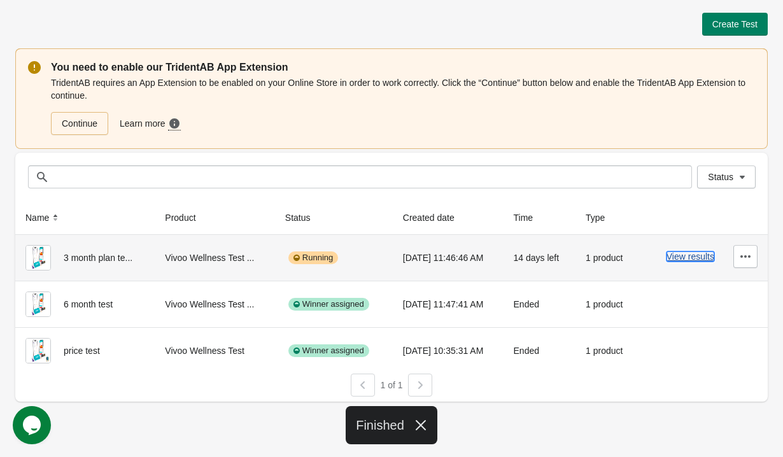
click at [698, 258] on button "View results" at bounding box center [690, 256] width 48 height 10
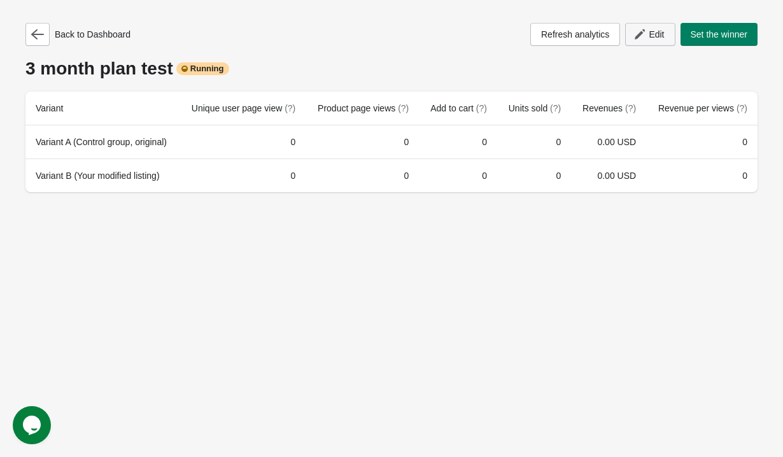
click at [645, 40] on span "Edit" at bounding box center [650, 34] width 28 height 13
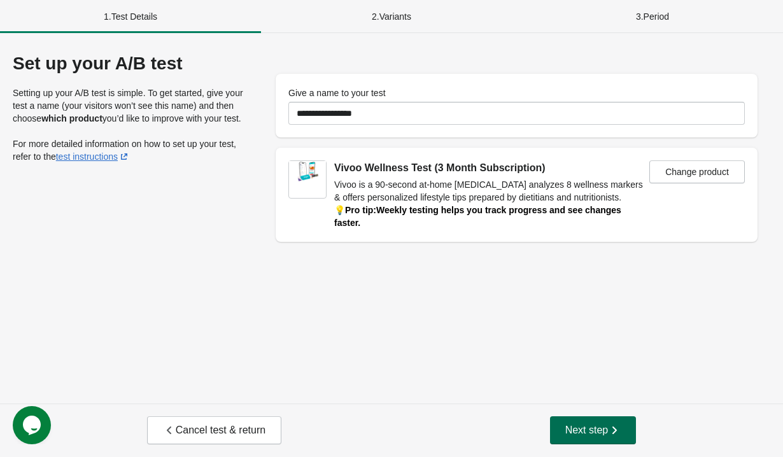
click at [586, 431] on span "Next step" at bounding box center [593, 430] width 56 height 13
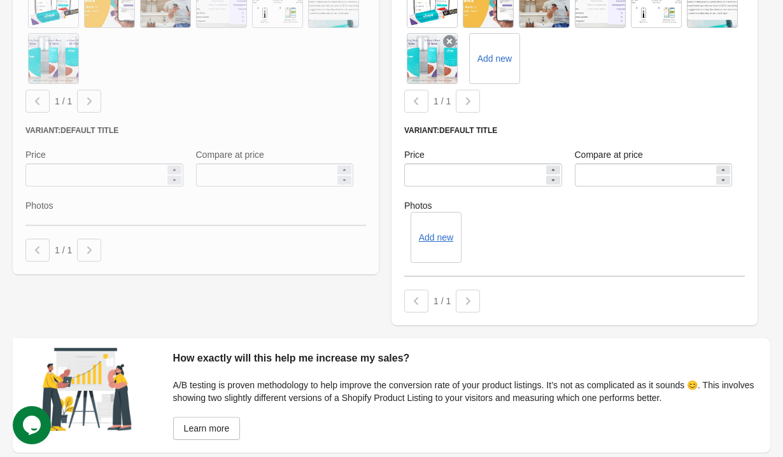
scroll to position [479, 0]
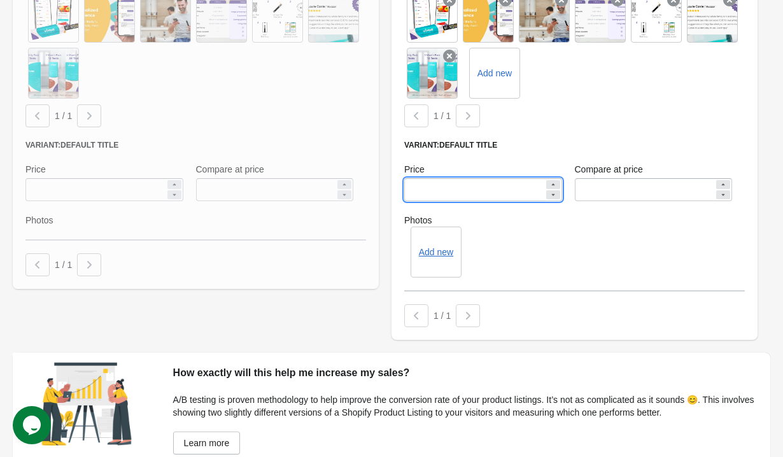
click at [456, 178] on input "****" at bounding box center [474, 189] width 140 height 23
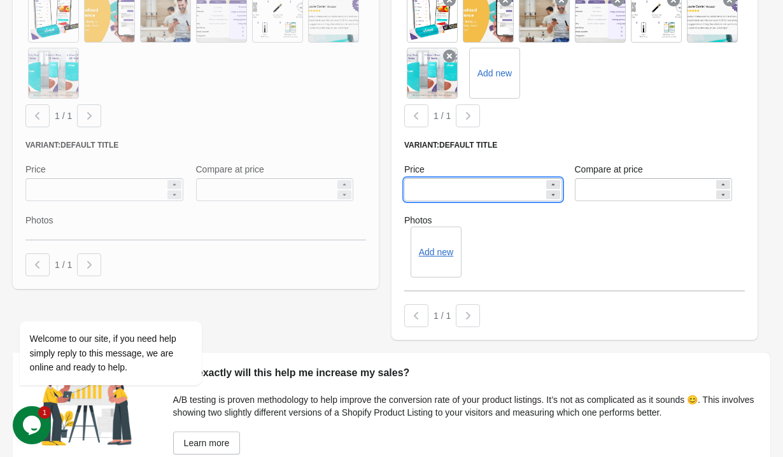
type input "*****"
click at [538, 249] on div "Add new" at bounding box center [574, 252] width 341 height 51
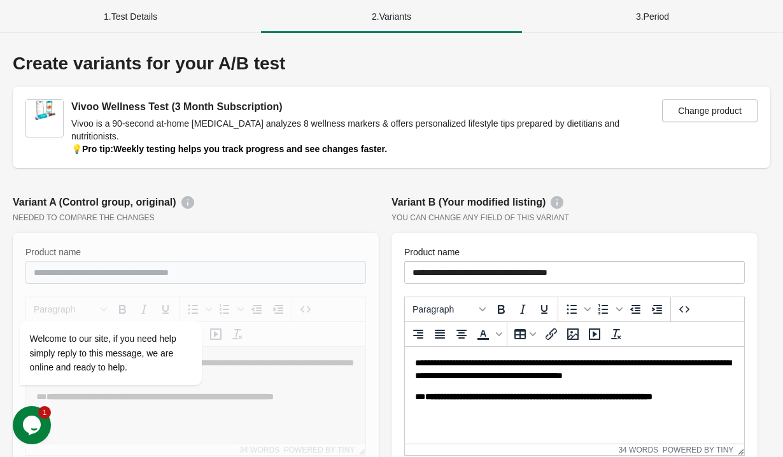
scroll to position [543, 0]
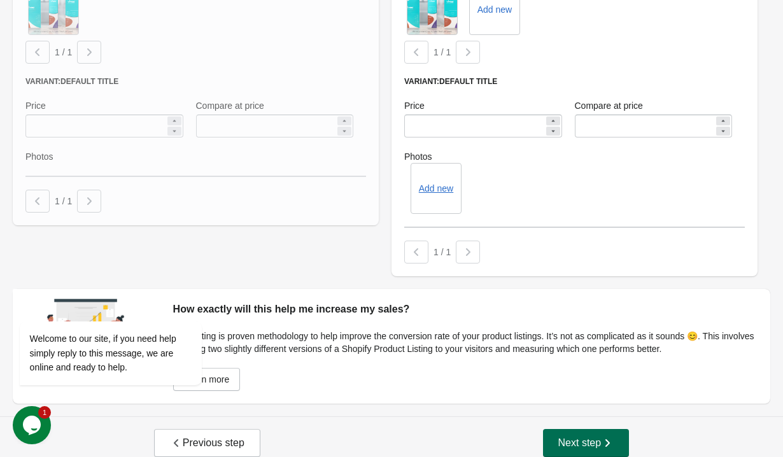
click at [581, 437] on span "Next step" at bounding box center [586, 443] width 56 height 13
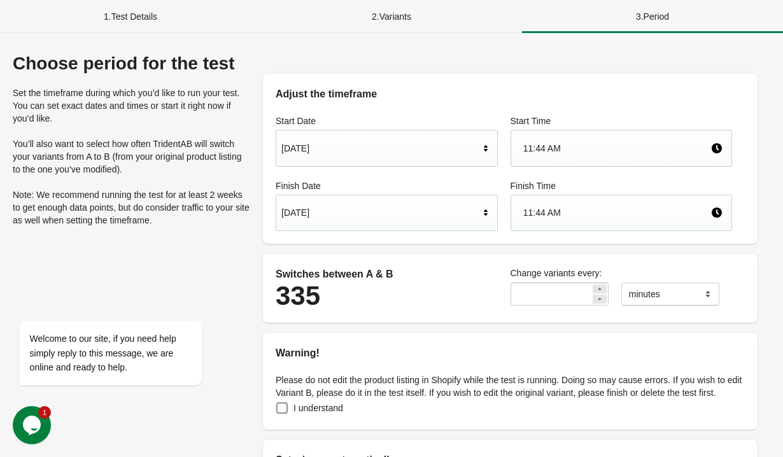
scroll to position [342, 0]
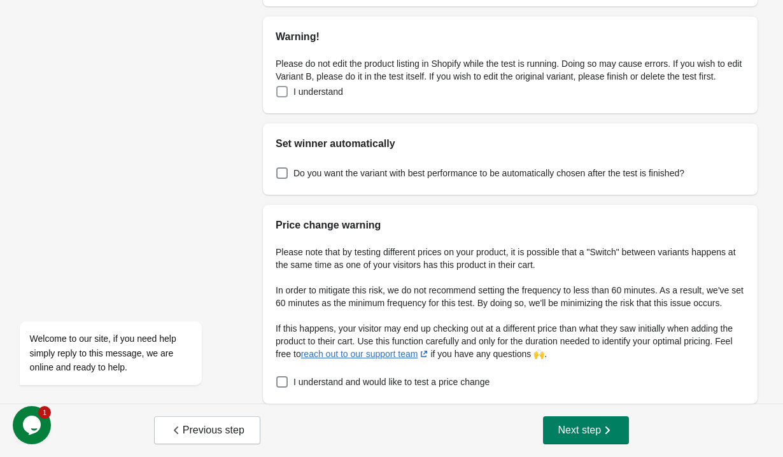
click at [337, 85] on span "I understand" at bounding box center [318, 91] width 50 height 13
click at [312, 85] on span "I understand" at bounding box center [318, 91] width 50 height 13
click at [362, 380] on span "I understand and would like to test a price change" at bounding box center [391, 382] width 196 height 13
click at [580, 429] on span "Next step" at bounding box center [586, 430] width 56 height 13
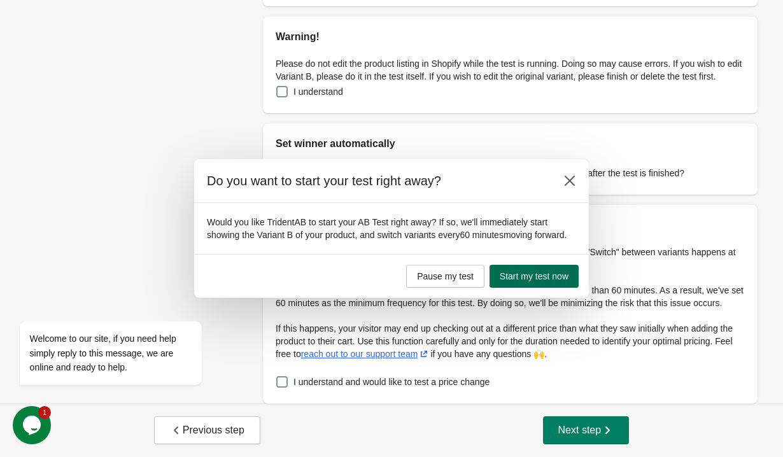
click at [568, 281] on span "Start my test now" at bounding box center [534, 276] width 69 height 10
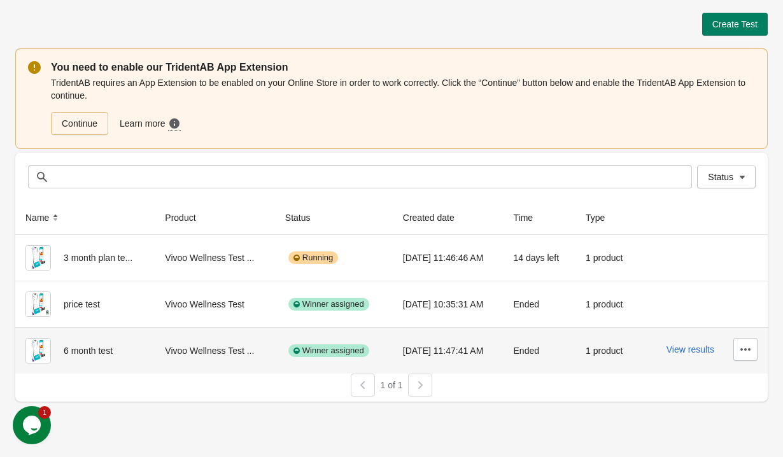
click at [701, 356] on div "View results" at bounding box center [703, 349] width 109 height 23
click at [691, 351] on button "View results" at bounding box center [690, 349] width 48 height 10
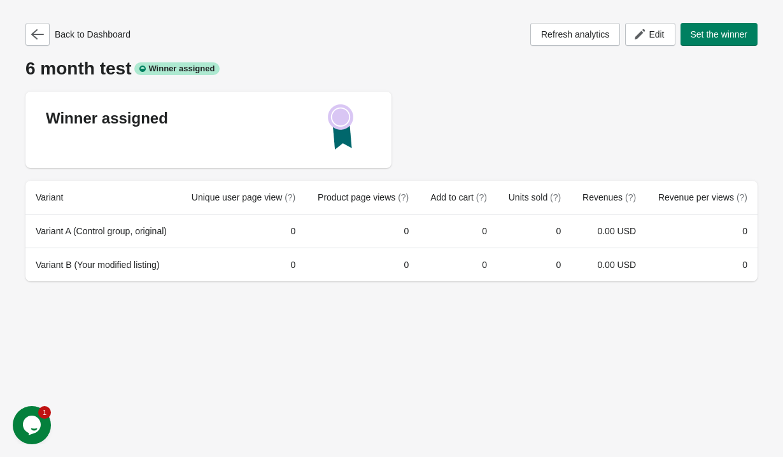
click at [134, 123] on strong "Winner assigned" at bounding box center [107, 117] width 122 height 17
click at [592, 36] on span "Refresh analytics" at bounding box center [575, 34] width 68 height 10
click at [717, 34] on span "Set the winner" at bounding box center [719, 34] width 57 height 10
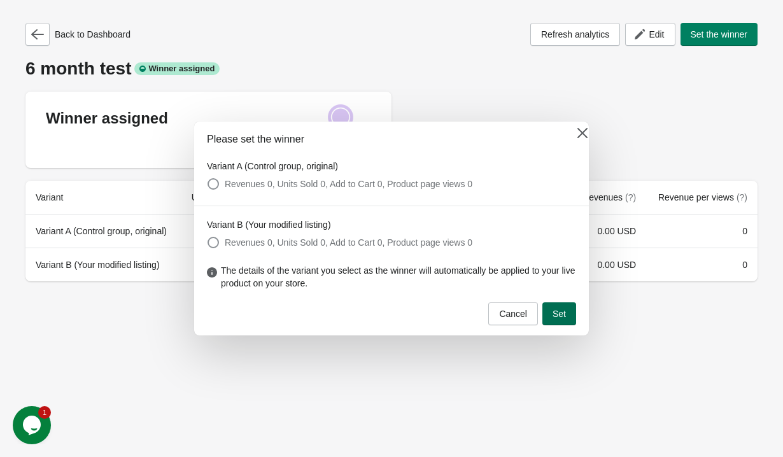
click at [564, 318] on span "Set" at bounding box center [558, 314] width 13 height 10
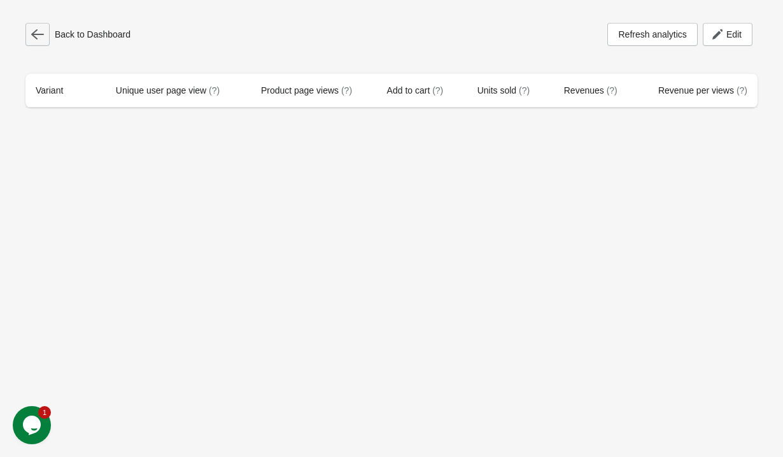
click at [39, 34] on icon "button" at bounding box center [37, 34] width 13 height 10
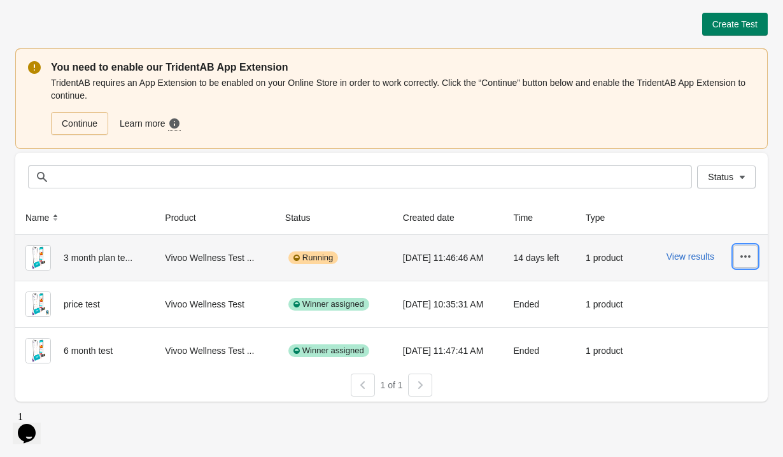
click at [750, 260] on icon "button" at bounding box center [745, 256] width 13 height 13
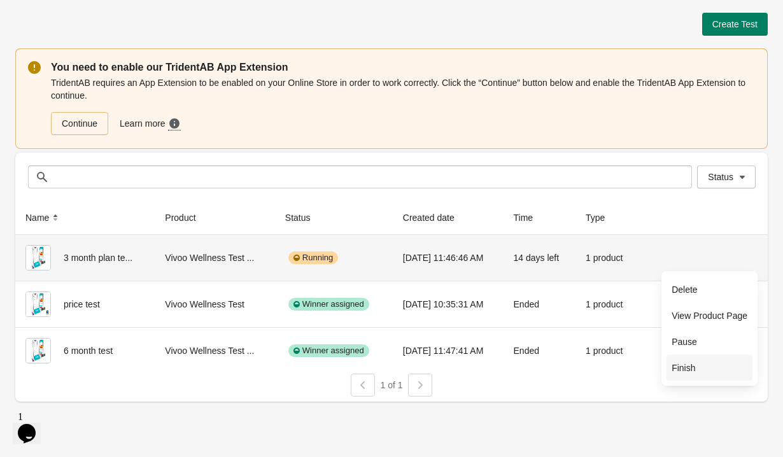
click at [720, 360] on button "Finish" at bounding box center [709, 368] width 86 height 26
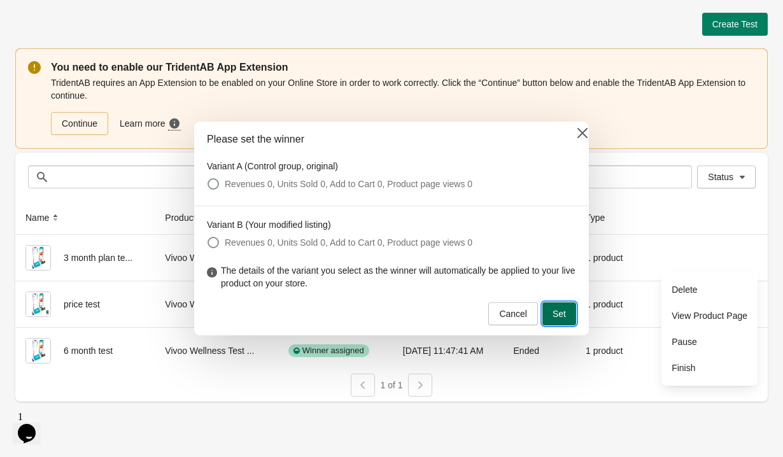
click at [543, 311] on button "Set" at bounding box center [559, 313] width 34 height 23
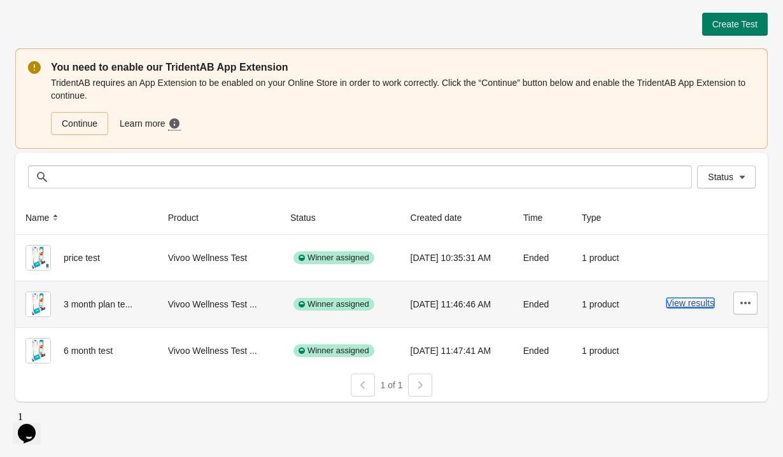
click at [685, 303] on button "View results" at bounding box center [690, 303] width 48 height 10
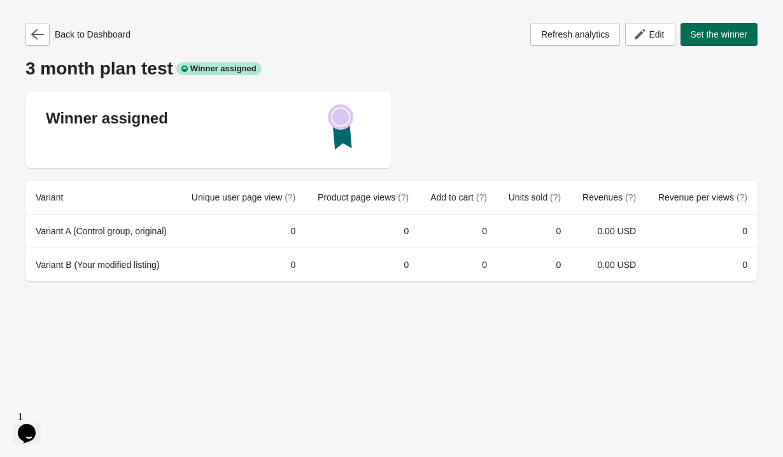
click at [719, 32] on span "Set the winner" at bounding box center [719, 34] width 57 height 10
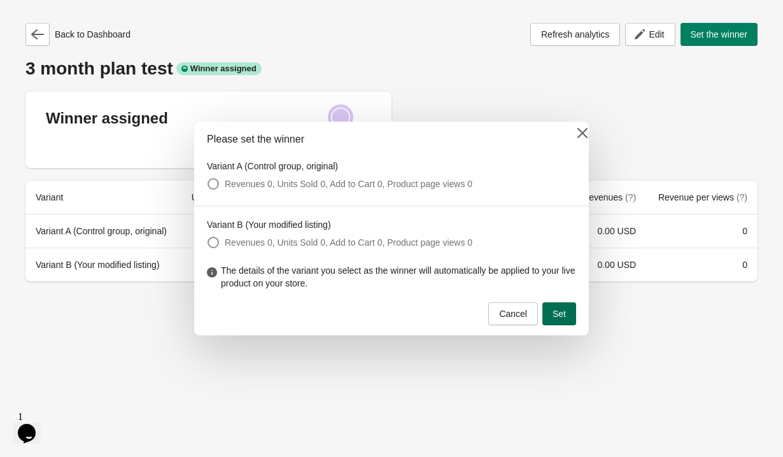
click at [558, 316] on span "Set" at bounding box center [558, 314] width 13 height 10
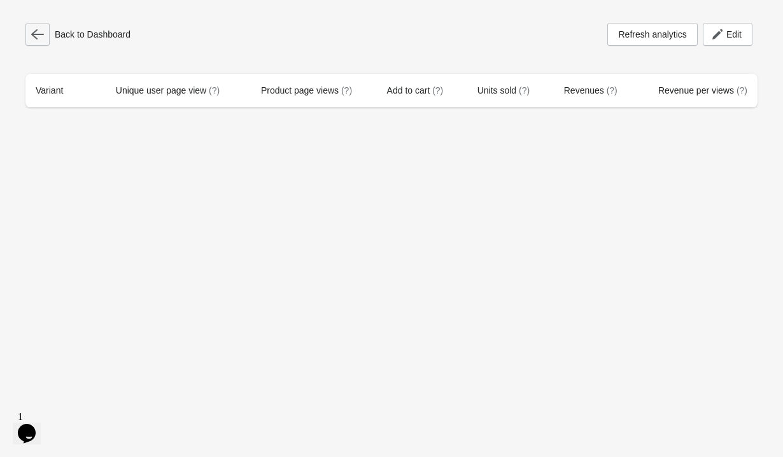
click at [27, 36] on button "button" at bounding box center [37, 34] width 24 height 23
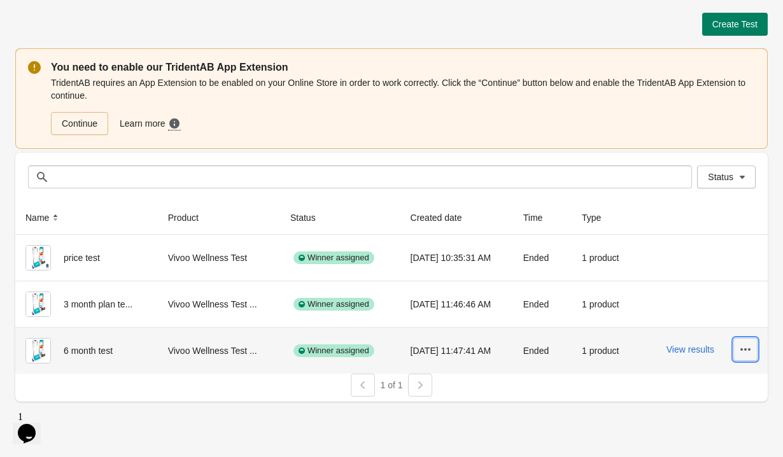
click at [750, 354] on icon "button" at bounding box center [745, 349] width 13 height 13
click at [714, 386] on span "Delete" at bounding box center [709, 382] width 76 height 13
click at [687, 382] on span "Delete" at bounding box center [709, 382] width 76 height 13
click at [683, 387] on span "Delete" at bounding box center [709, 382] width 76 height 13
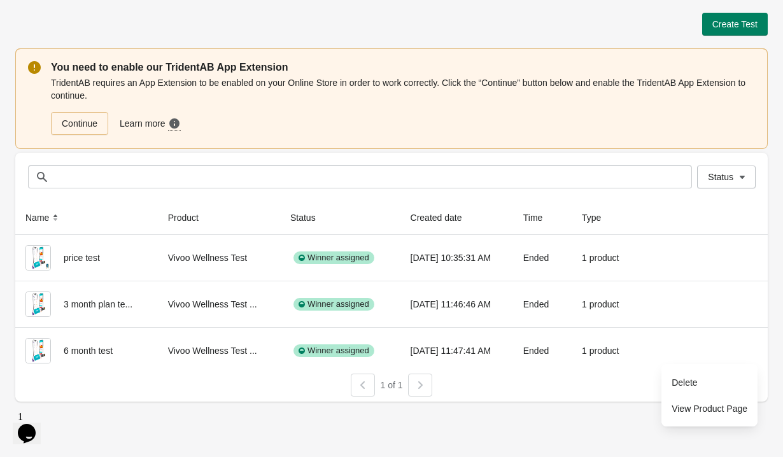
click at [592, 413] on div "Create Test You need to enable our TridentAB App Extension TridentAB requires a…" at bounding box center [391, 228] width 783 height 457
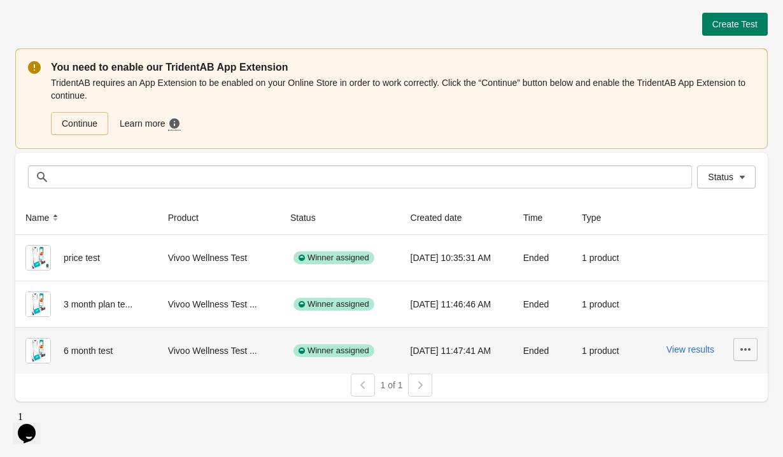
click at [744, 349] on icon "button" at bounding box center [745, 349] width 10 height 3
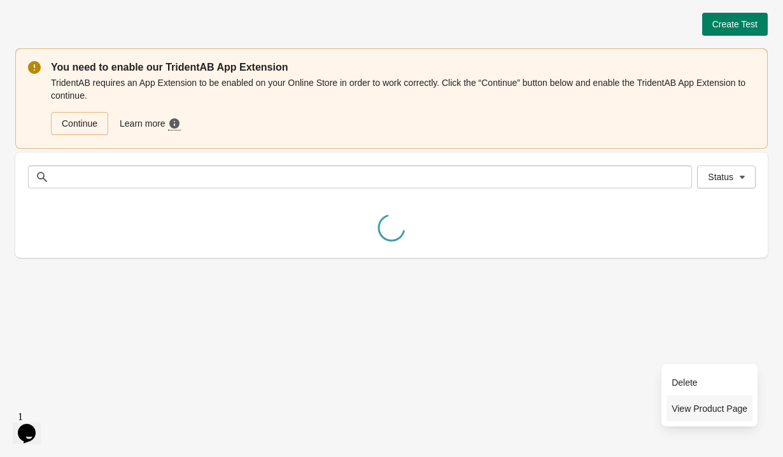
click at [729, 395] on button "View Product Page" at bounding box center [709, 408] width 86 height 26
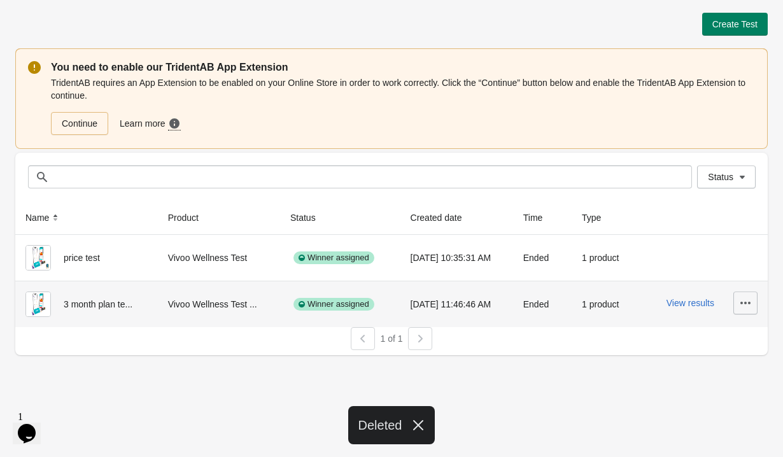
click at [743, 305] on icon "button" at bounding box center [745, 303] width 13 height 13
click at [724, 370] on button "View Product Page" at bounding box center [709, 362] width 86 height 26
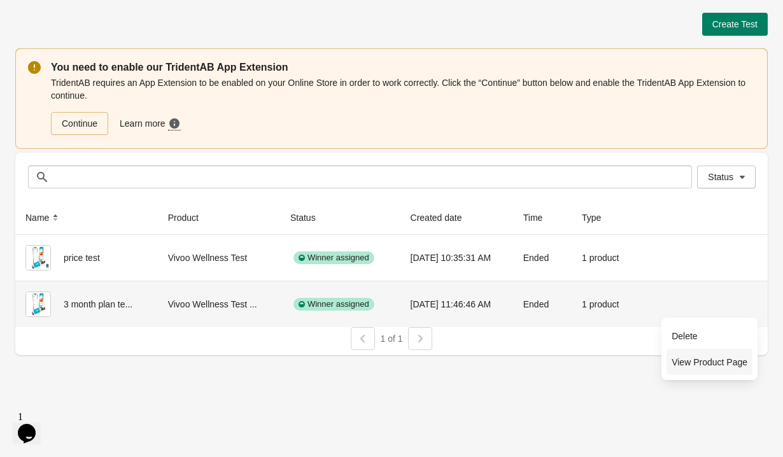
click at [692, 363] on span "View Product Page" at bounding box center [709, 362] width 76 height 13
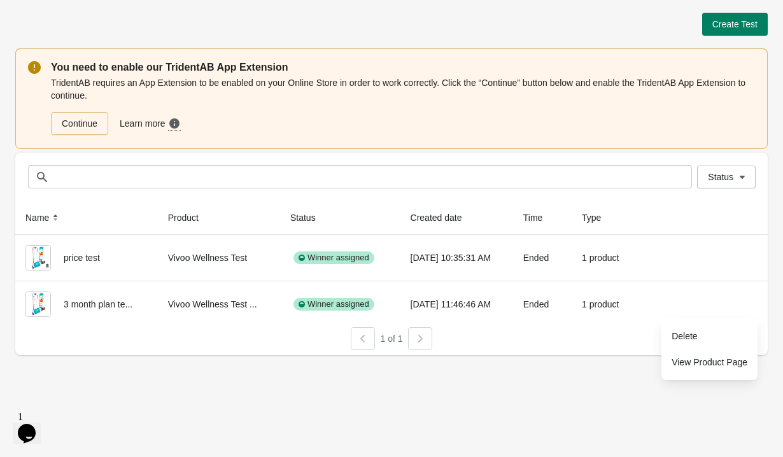
click at [587, 351] on div at bounding box center [391, 352] width 752 height 5
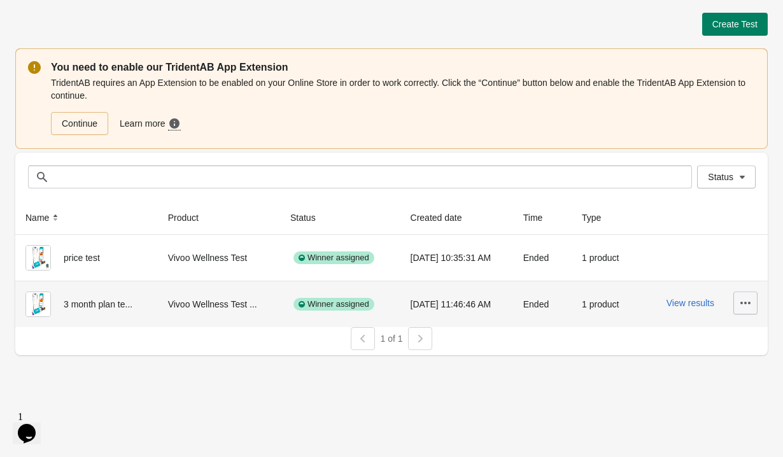
click at [747, 297] on icon "button" at bounding box center [745, 303] width 13 height 13
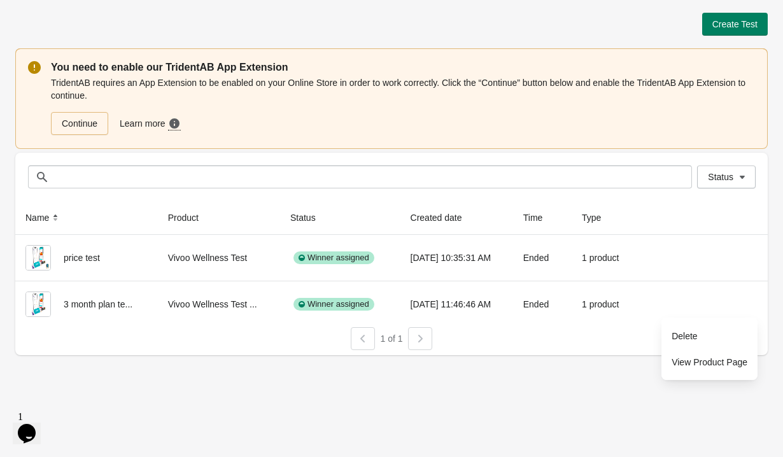
click at [618, 347] on div "1 of 1" at bounding box center [386, 333] width 762 height 33
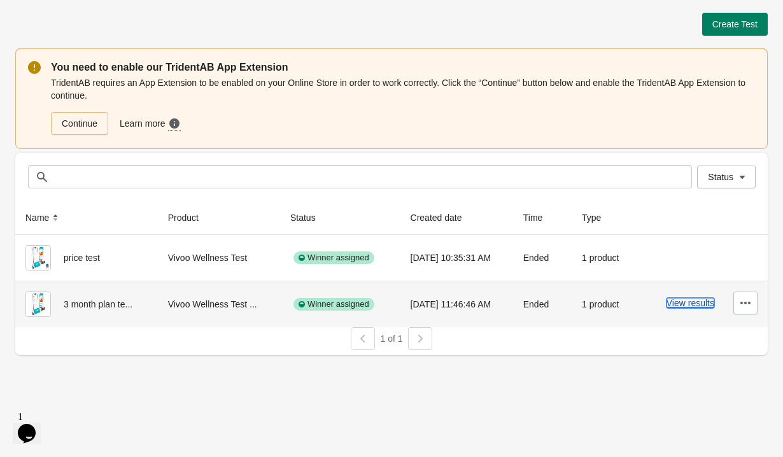
click at [670, 307] on button "View results" at bounding box center [690, 303] width 48 height 10
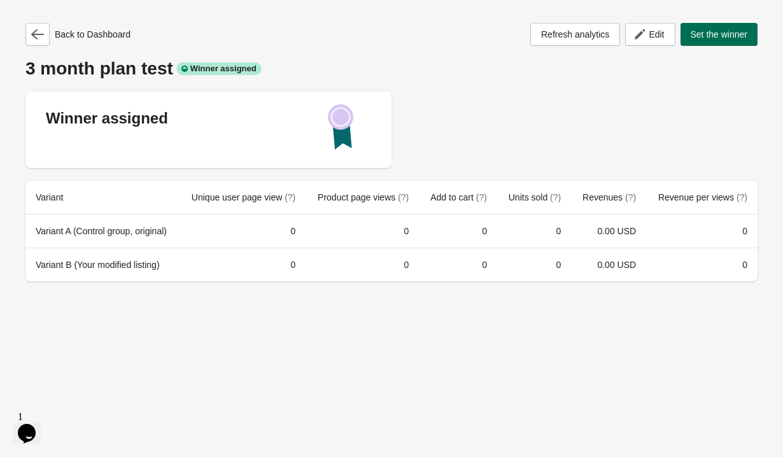
click at [706, 32] on span "Set the winner" at bounding box center [719, 34] width 57 height 10
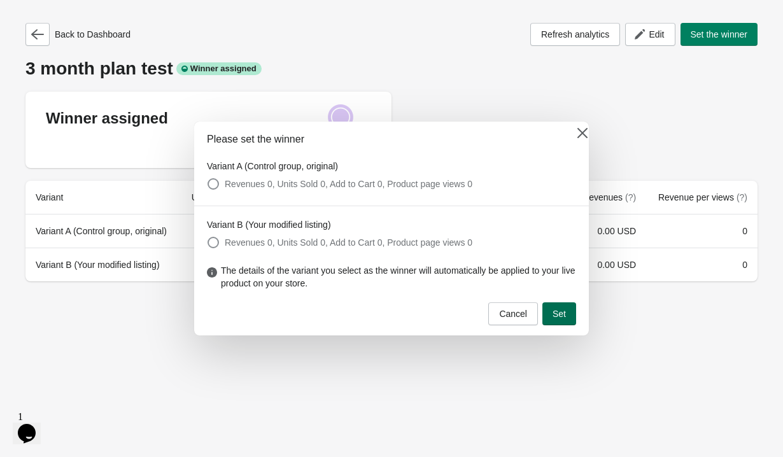
click at [545, 316] on button "Set" at bounding box center [559, 313] width 34 height 23
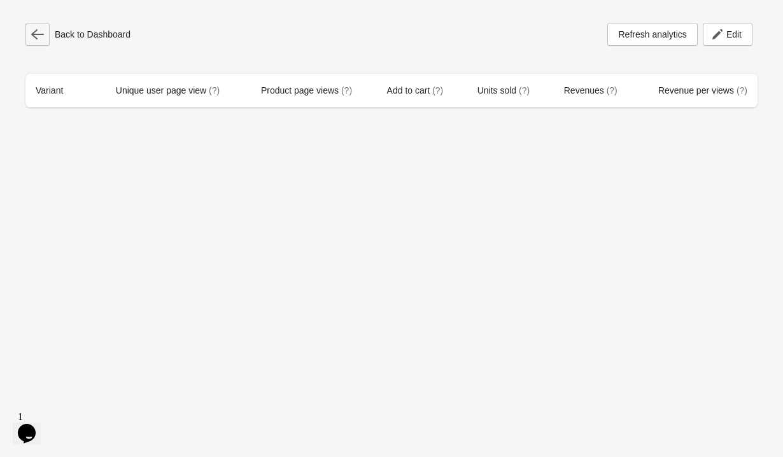
click at [38, 31] on icon "button" at bounding box center [37, 34] width 13 height 13
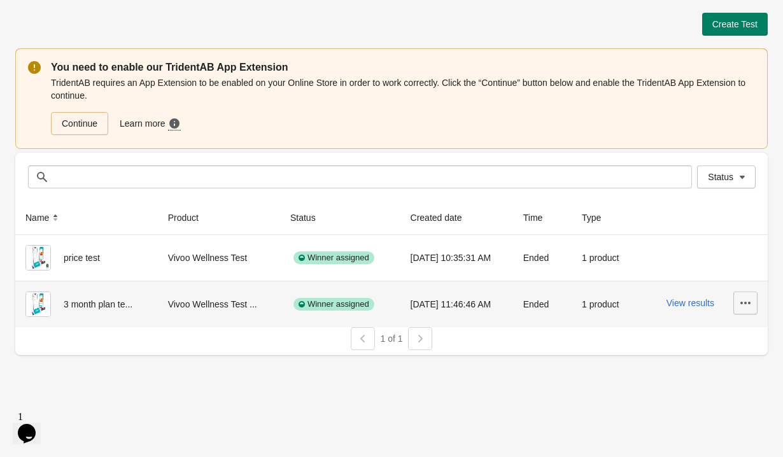
click at [748, 299] on icon "button" at bounding box center [745, 303] width 13 height 13
click at [726, 362] on span "View Product Page" at bounding box center [709, 362] width 76 height 13
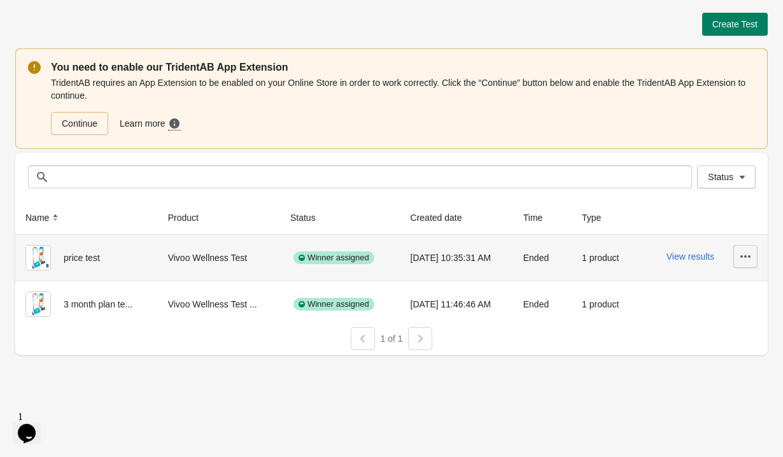
click at [747, 256] on icon "button" at bounding box center [745, 256] width 13 height 13
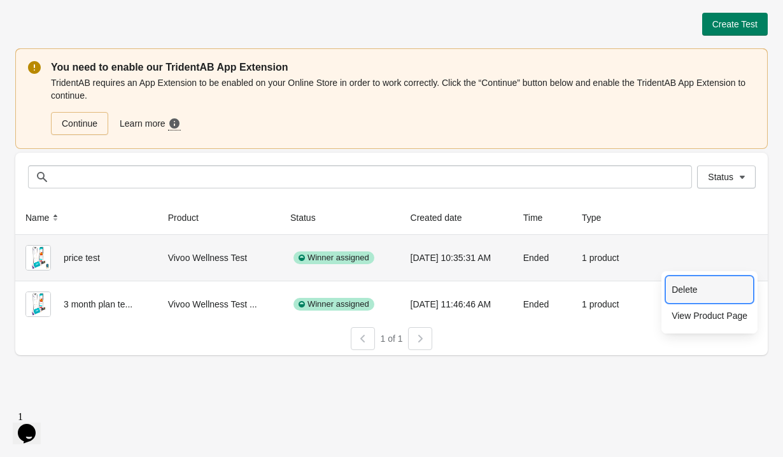
click at [717, 282] on button "Delete" at bounding box center [709, 289] width 86 height 26
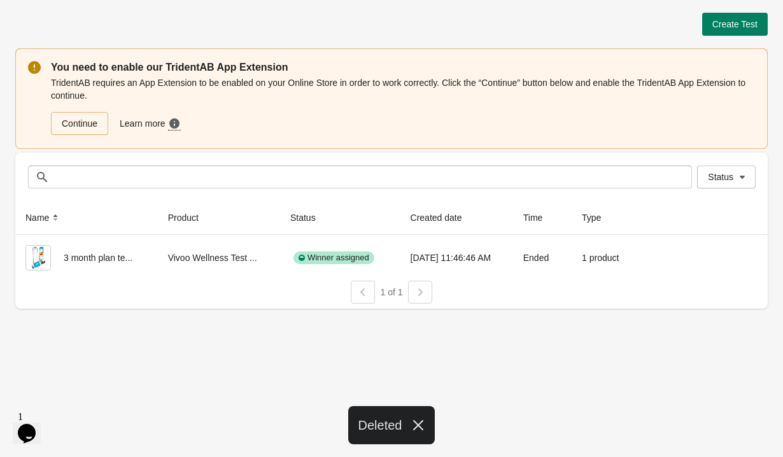
click at [608, 406] on div "Create Test You need to enable our TridentAB App Extension TridentAB requires a…" at bounding box center [391, 228] width 783 height 457
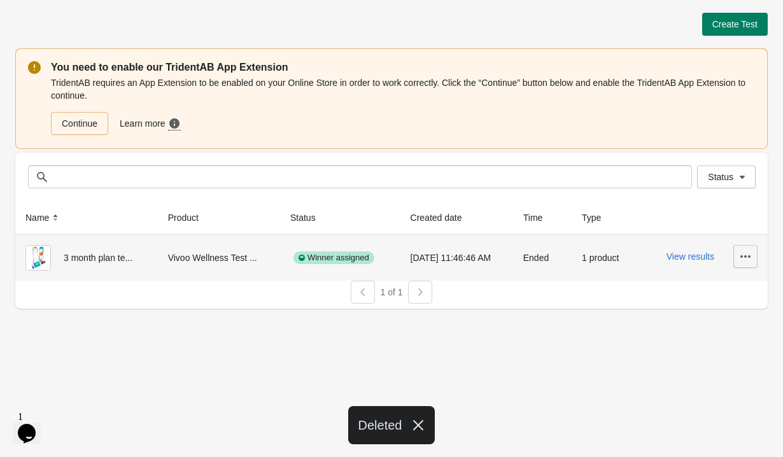
click at [740, 257] on icon "button" at bounding box center [745, 256] width 13 height 13
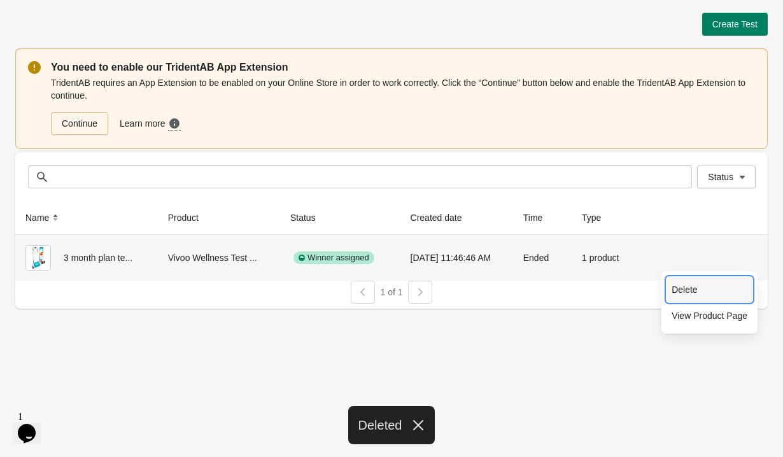
click at [696, 290] on span "Delete" at bounding box center [709, 289] width 76 height 13
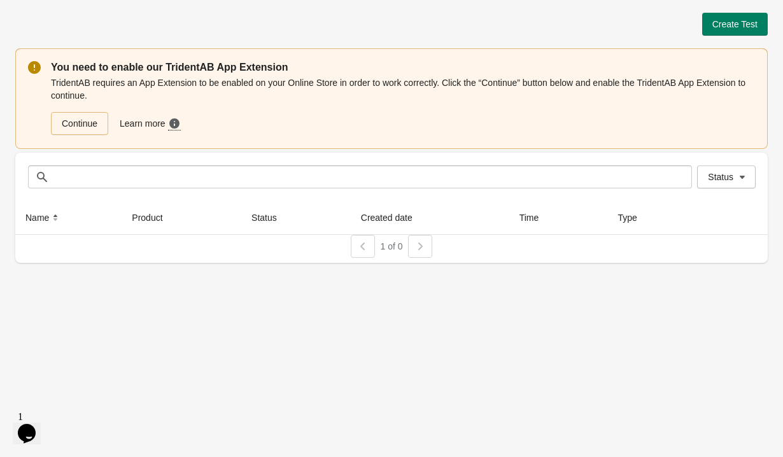
click at [25, 61] on div "You need to enable our TridentAB App Extension TridentAB requires an App Extens…" at bounding box center [391, 98] width 752 height 101
